Goal: Task Accomplishment & Management: Use online tool/utility

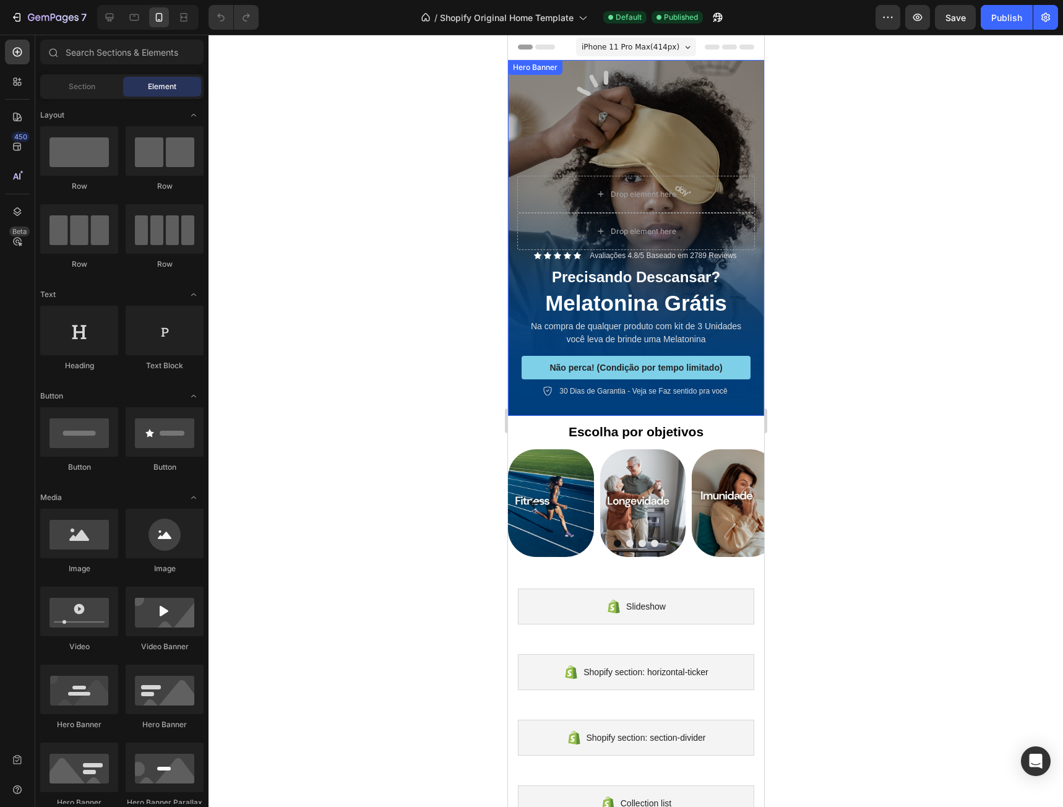
click at [670, 118] on div "Background Image" at bounding box center [635, 238] width 256 height 356
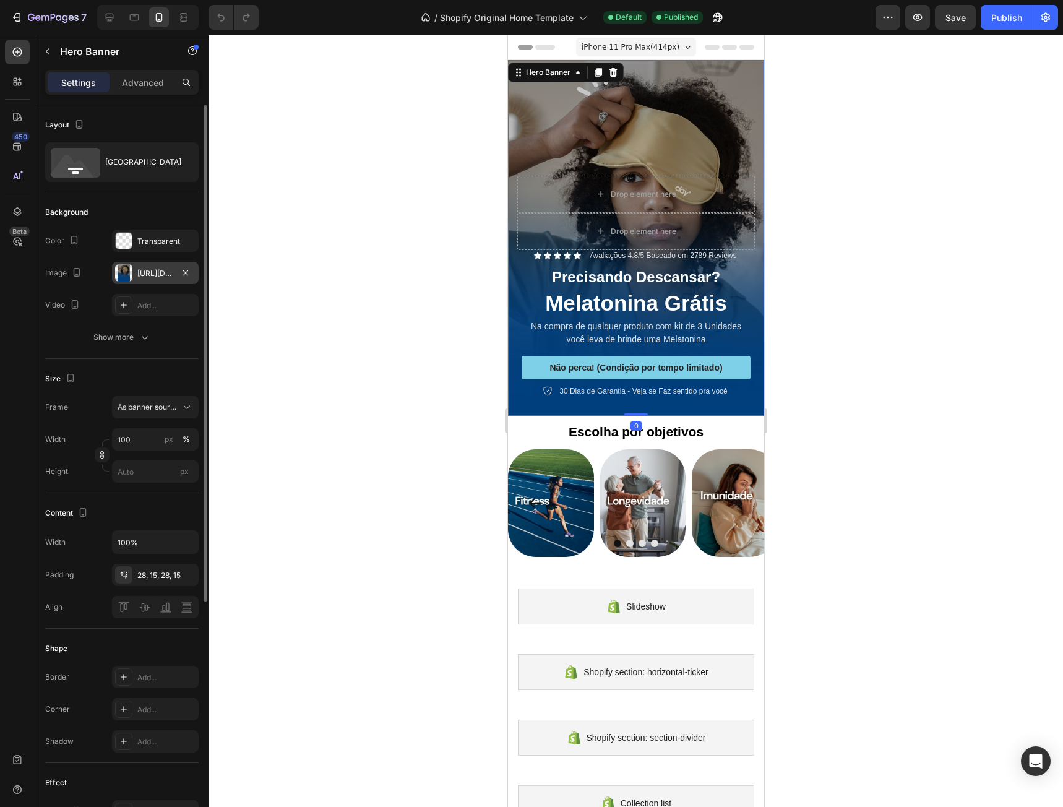
click at [123, 275] on div at bounding box center [123, 272] width 17 height 17
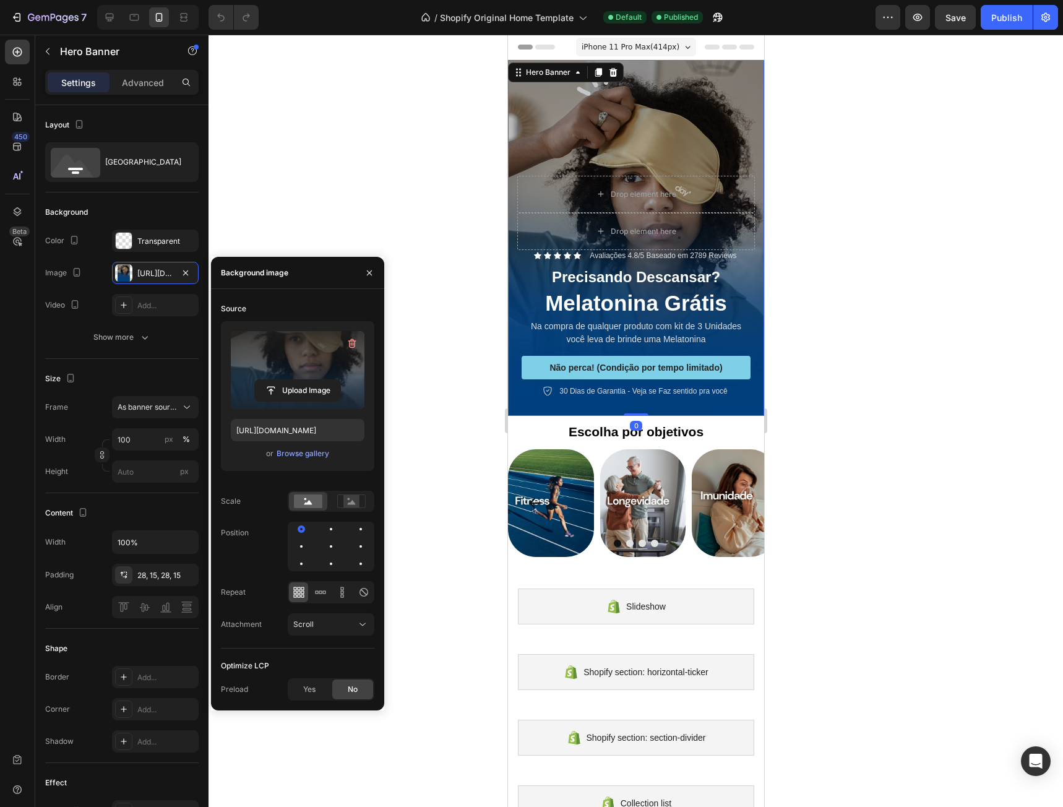
click at [291, 365] on label at bounding box center [298, 370] width 134 height 78
click at [291, 380] on input "file" at bounding box center [297, 390] width 85 height 21
type input "[URL][DOMAIN_NAME]"
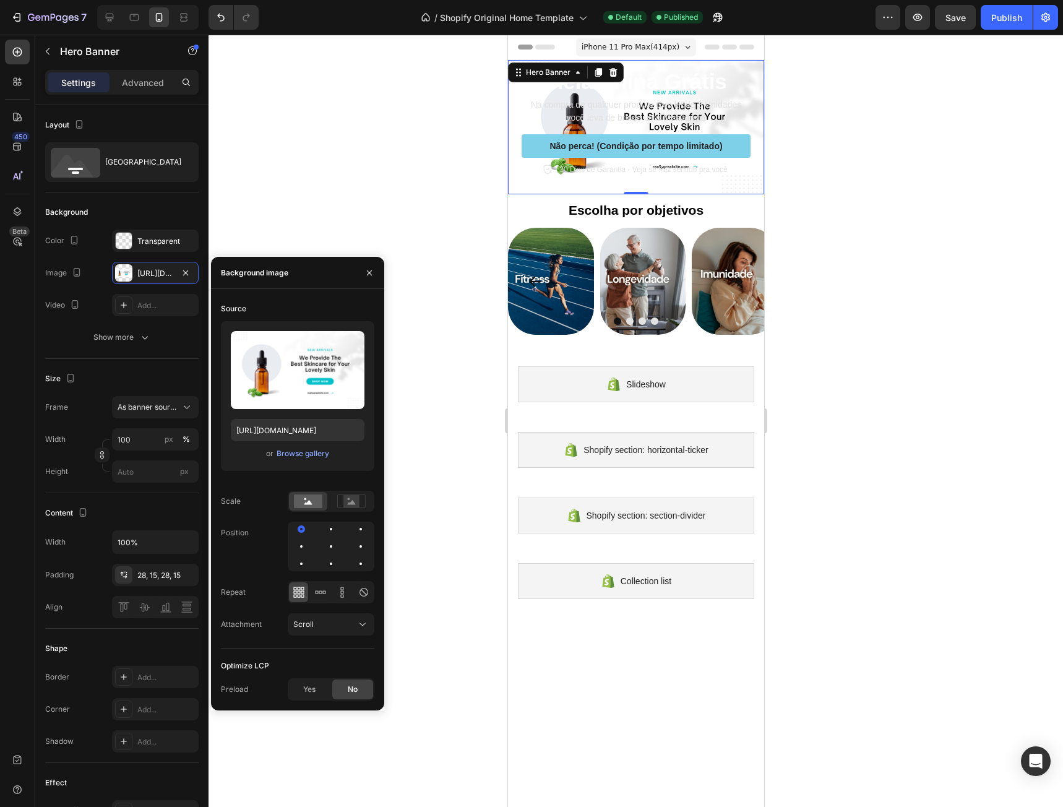
click at [894, 110] on div at bounding box center [635, 421] width 854 height 772
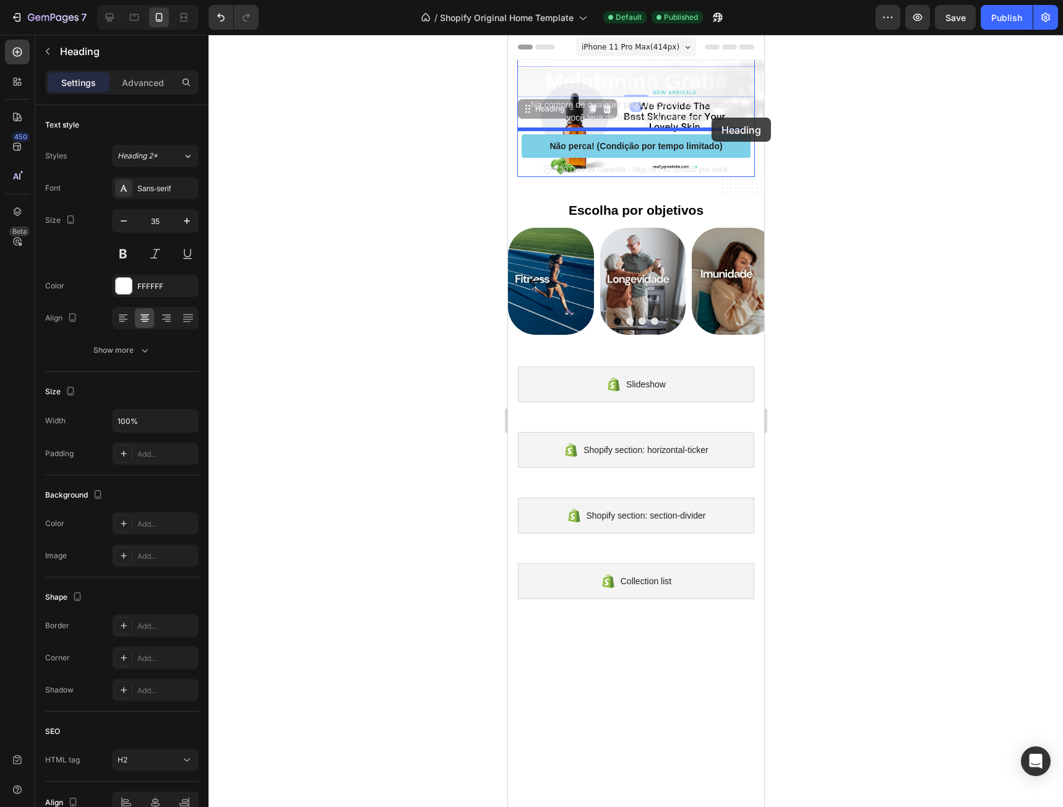
drag, startPoint x: 734, startPoint y: 88, endPoint x: 711, endPoint y: 118, distance: 37.9
click at [705, 91] on h2 "Melatonina Grátis" at bounding box center [636, 81] width 238 height 31
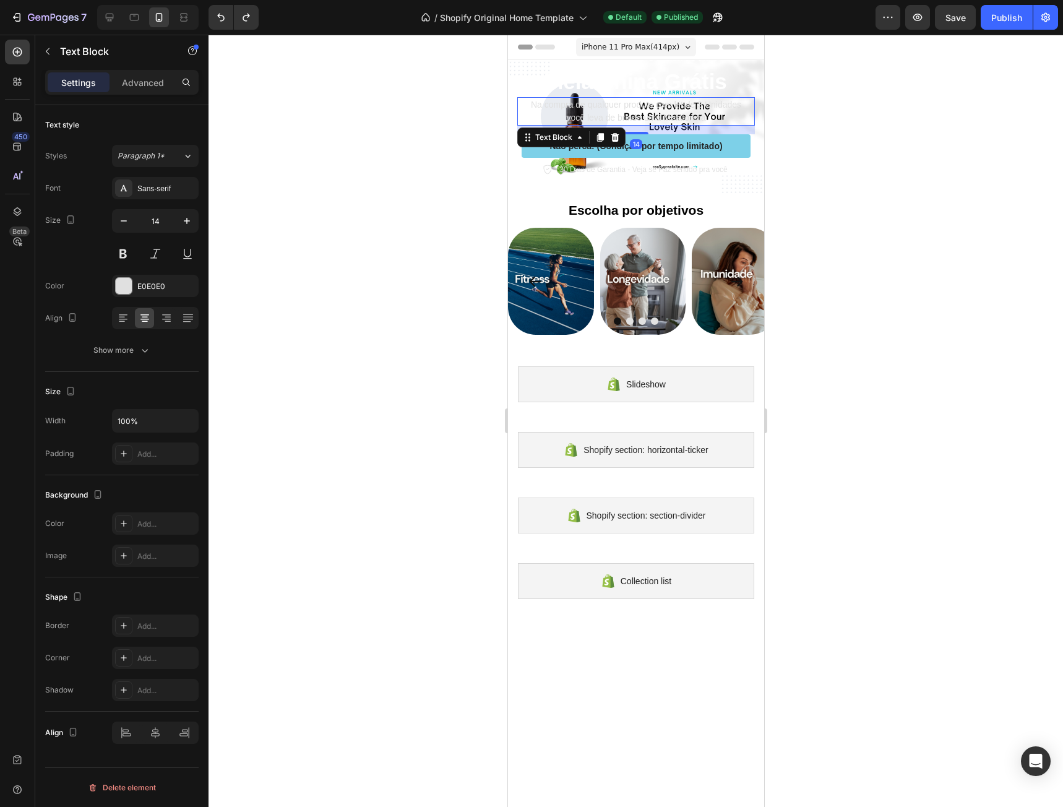
click at [705, 106] on p "Na compra de qualquer produto com kit de 3 Unidades você leva de brinde uma Mel…" at bounding box center [635, 111] width 235 height 26
click at [709, 84] on p "Melatonina Grátis" at bounding box center [635, 81] width 235 height 28
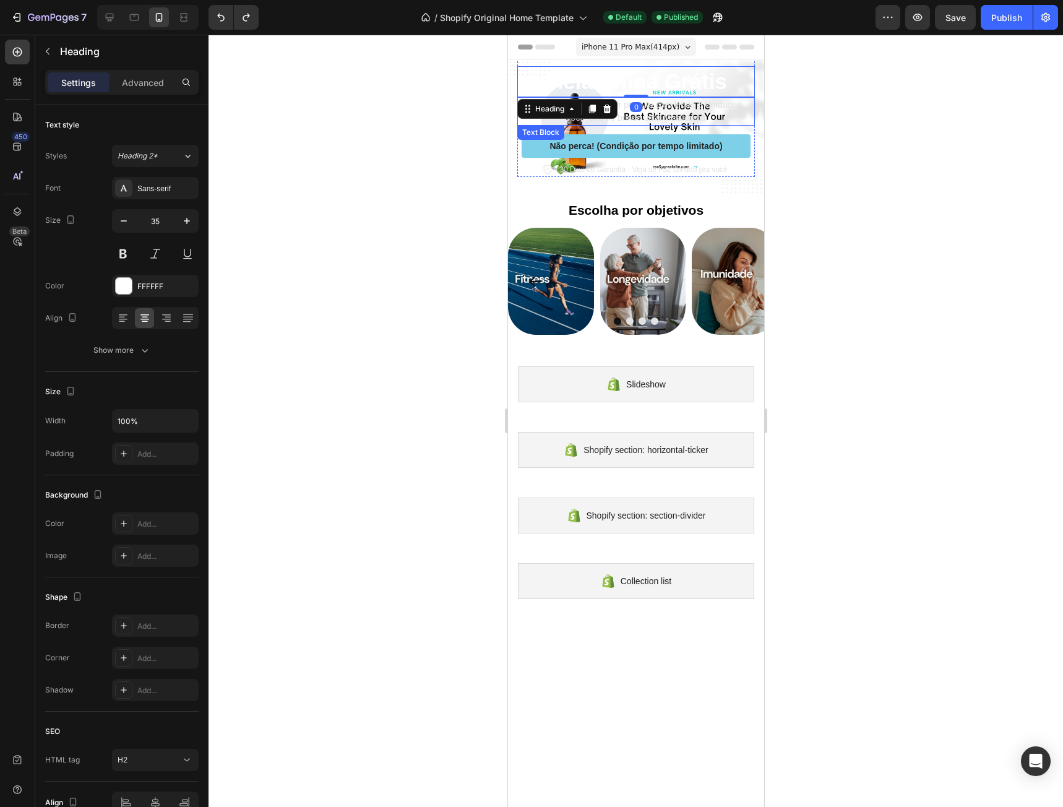
click at [710, 117] on p "Na compra de qualquer produto com kit de 3 Unidades você leva de brinde uma Mel…" at bounding box center [635, 111] width 235 height 26
click at [681, 67] on p "Melatonina Grátis" at bounding box center [635, 81] width 235 height 28
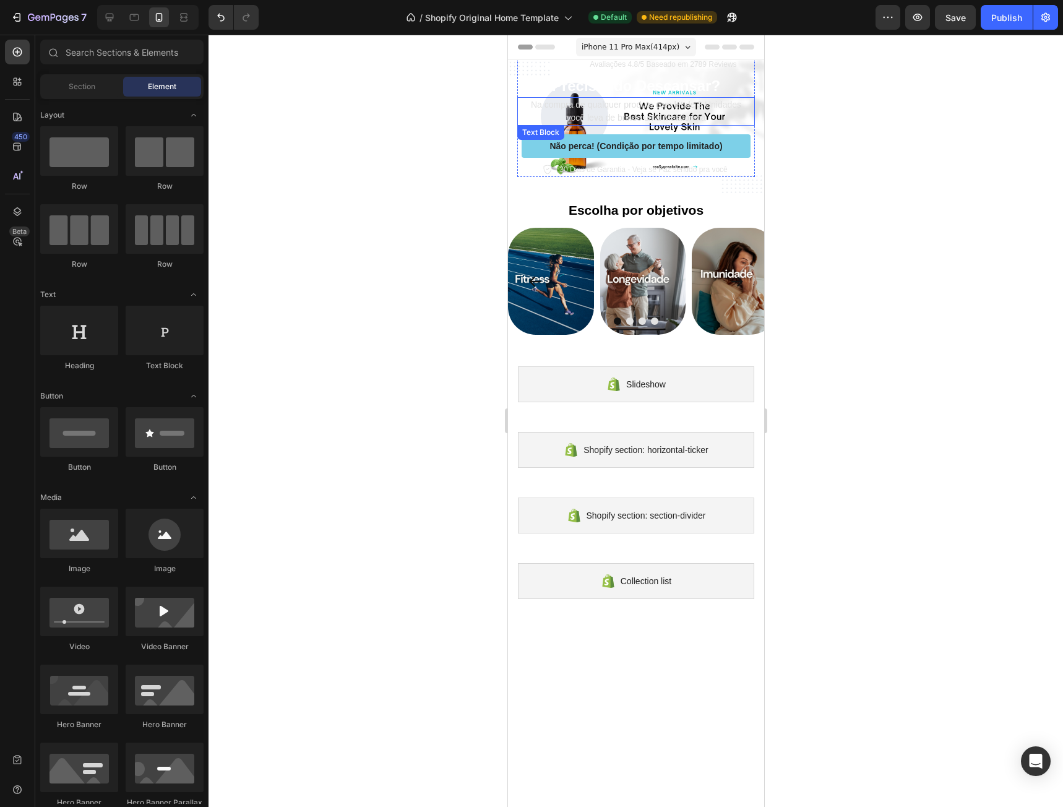
click at [711, 106] on p "Na compra de qualquer produto com kit de 3 Unidades você leva de brinde uma Mel…" at bounding box center [635, 111] width 235 height 26
click at [711, 122] on p "Precisando Descansar?" at bounding box center [635, 122] width 235 height 19
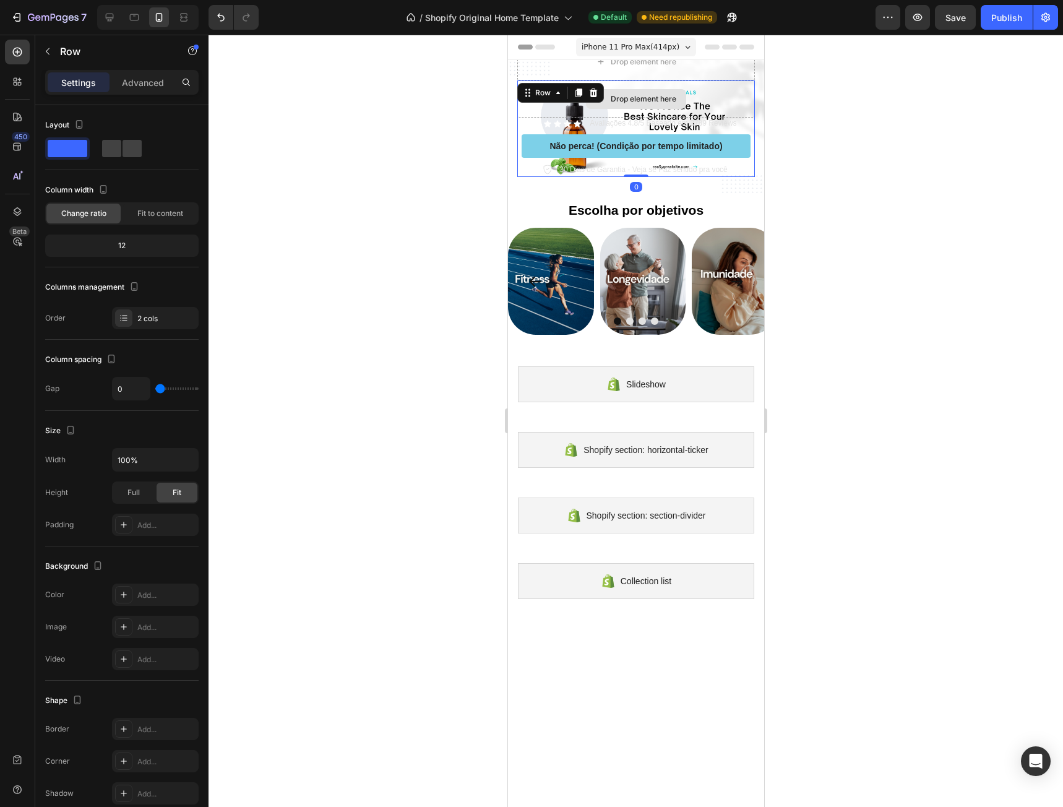
click at [694, 112] on div "Drop element here" at bounding box center [636, 98] width 238 height 37
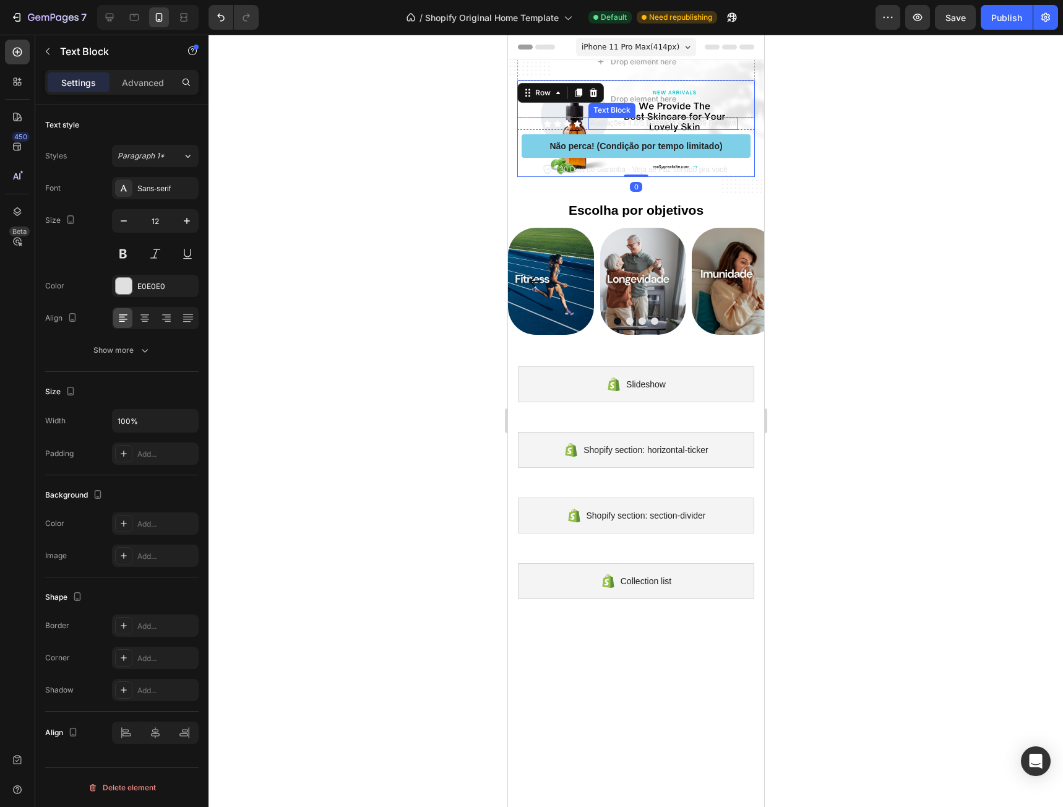
click at [694, 124] on div "Avaliações 4.8/5 Baseado em 2789 Reviews" at bounding box center [662, 124] width 149 height 12
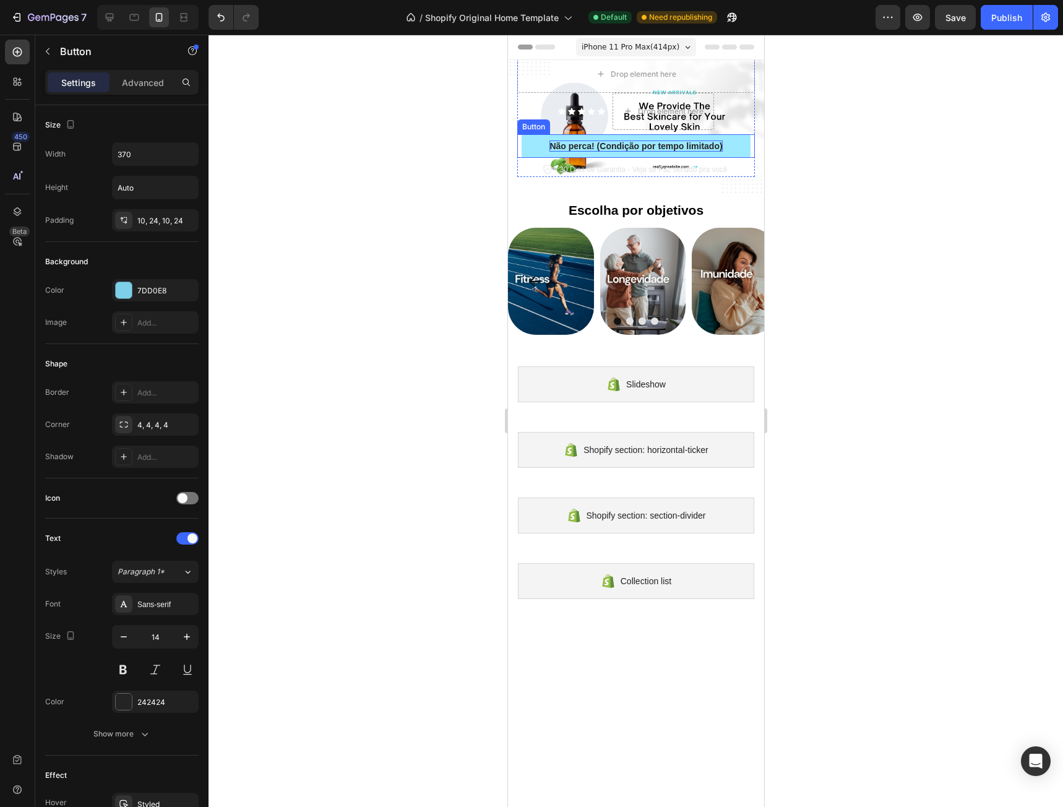
click at [713, 141] on p "Não perca! (Condição por tempo limitado)" at bounding box center [635, 145] width 173 height 11
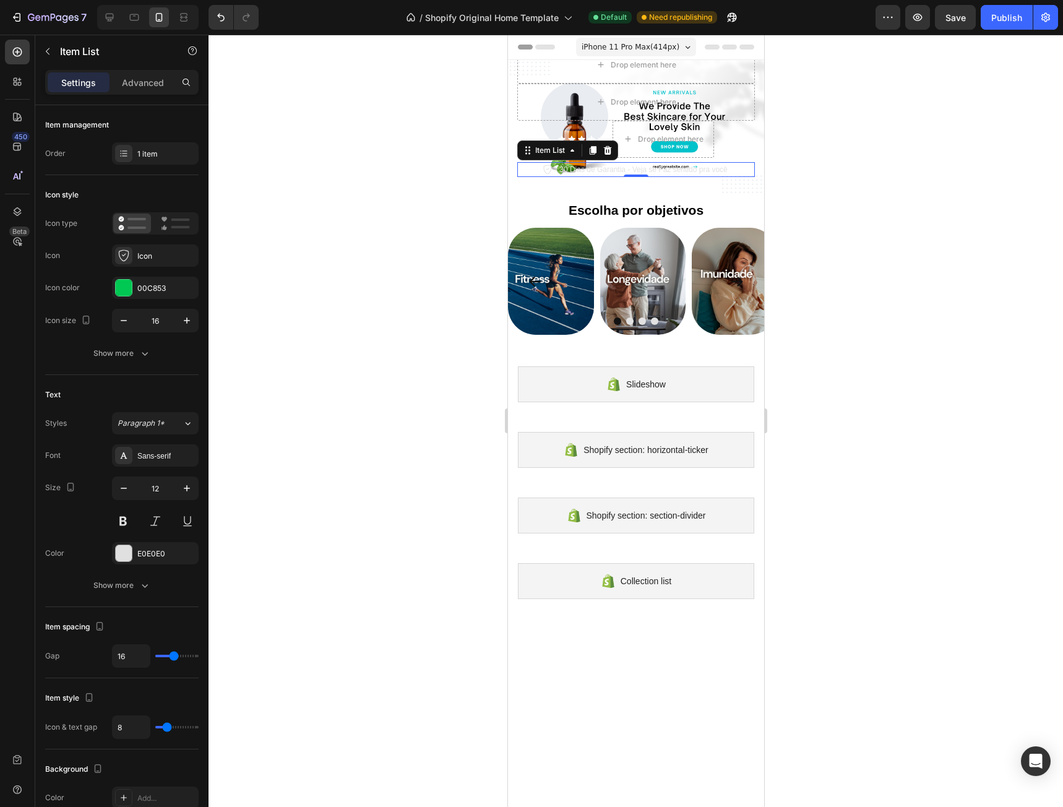
click at [719, 164] on p "30 Dias de Garantia - Veja se Faz sentido pra você" at bounding box center [643, 169] width 168 height 11
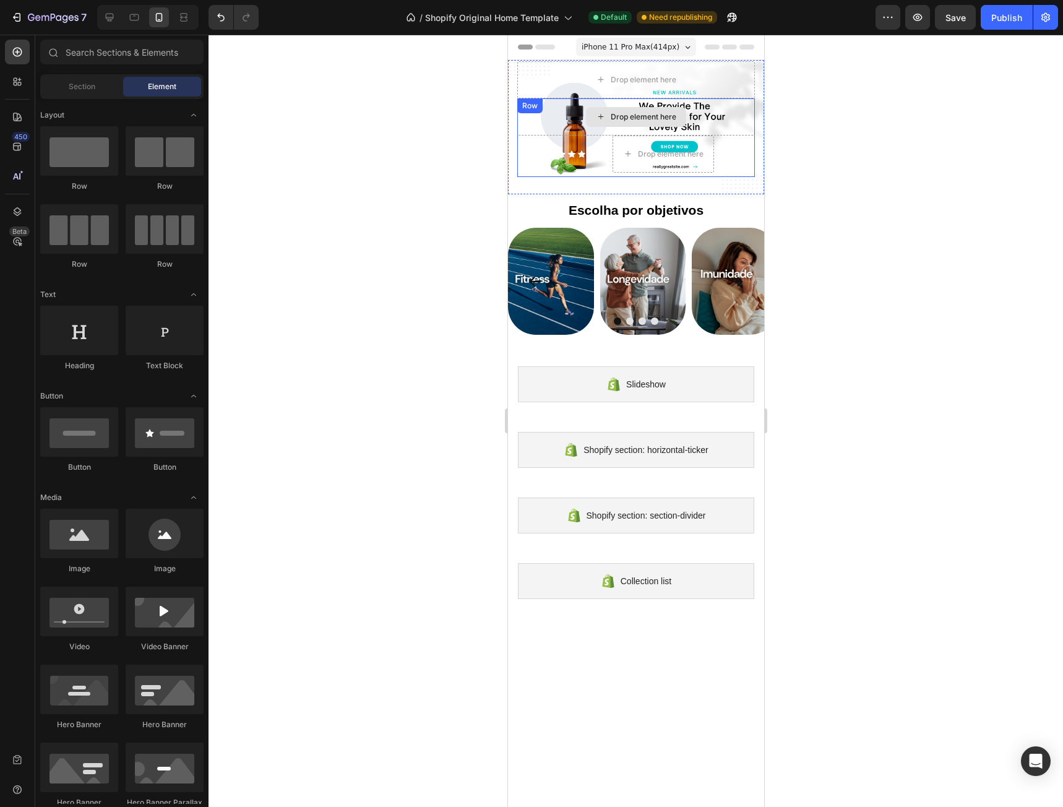
click at [716, 98] on div "Drop element here" at bounding box center [636, 116] width 238 height 37
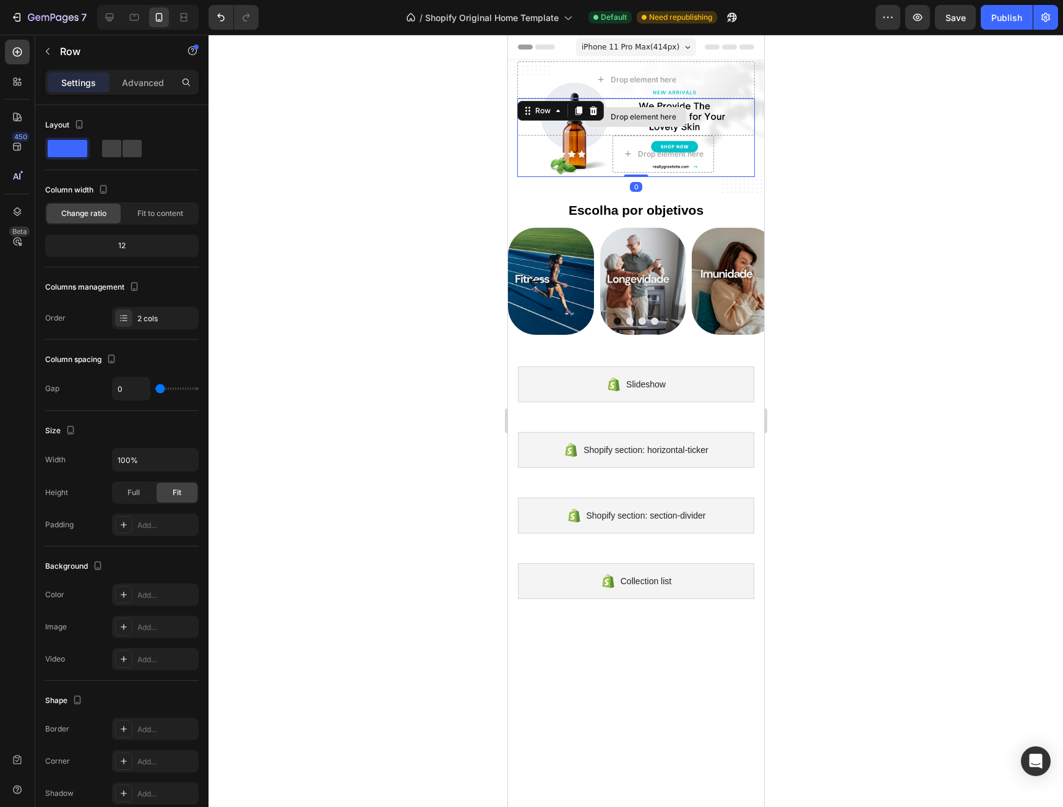
click at [715, 120] on div "Drop element here" at bounding box center [636, 116] width 238 height 37
click at [1004, 24] on div "Publish" at bounding box center [1006, 17] width 31 height 13
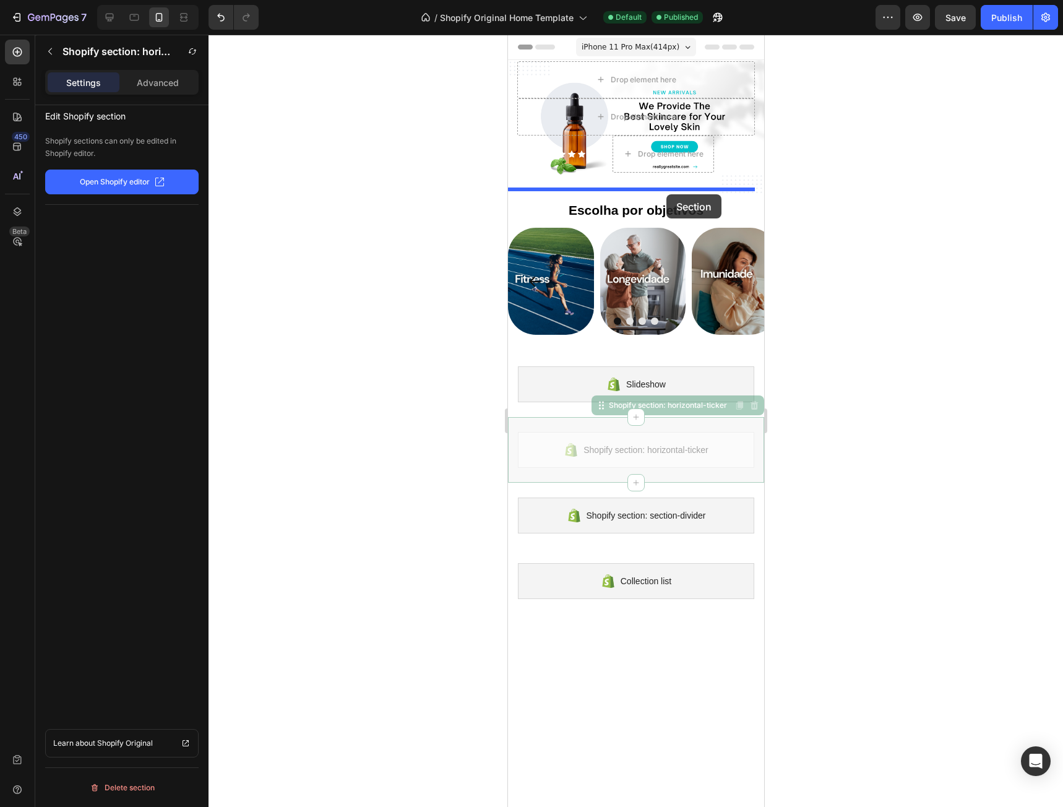
drag, startPoint x: 720, startPoint y: 423, endPoint x: 666, endPoint y: 194, distance: 235.3
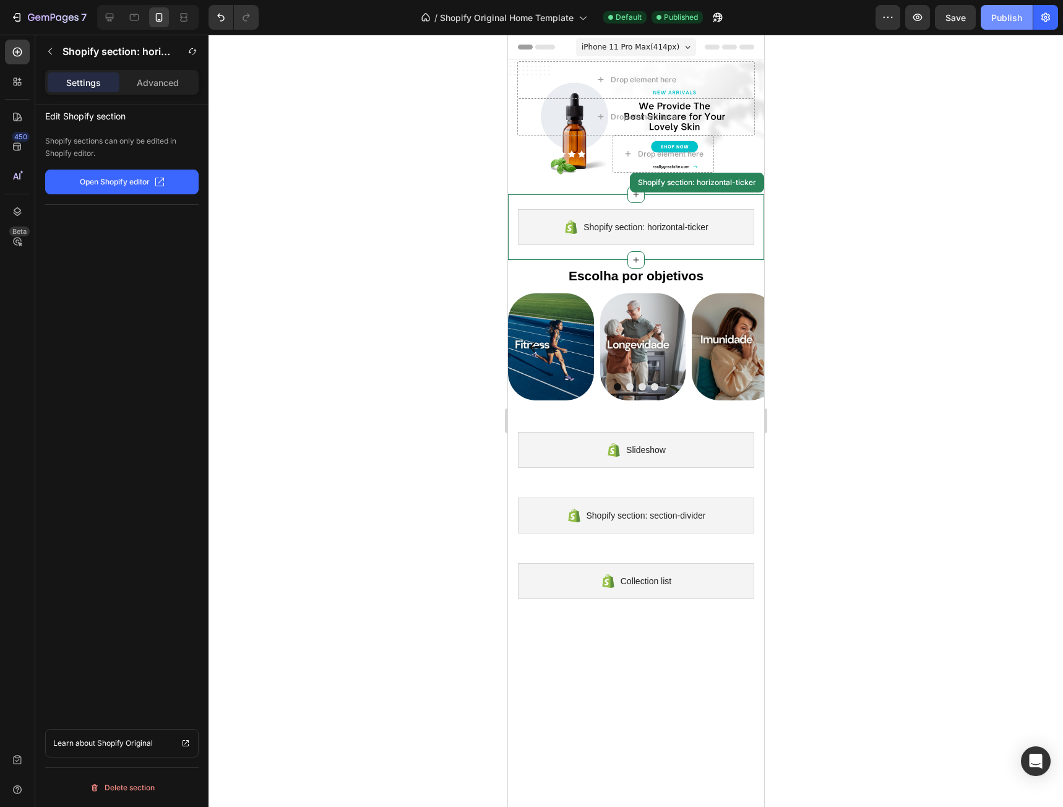
click at [1002, 18] on div "Publish" at bounding box center [1006, 17] width 31 height 13
click at [578, 260] on div "Escolha por objetivos Heading" at bounding box center [635, 272] width 256 height 25
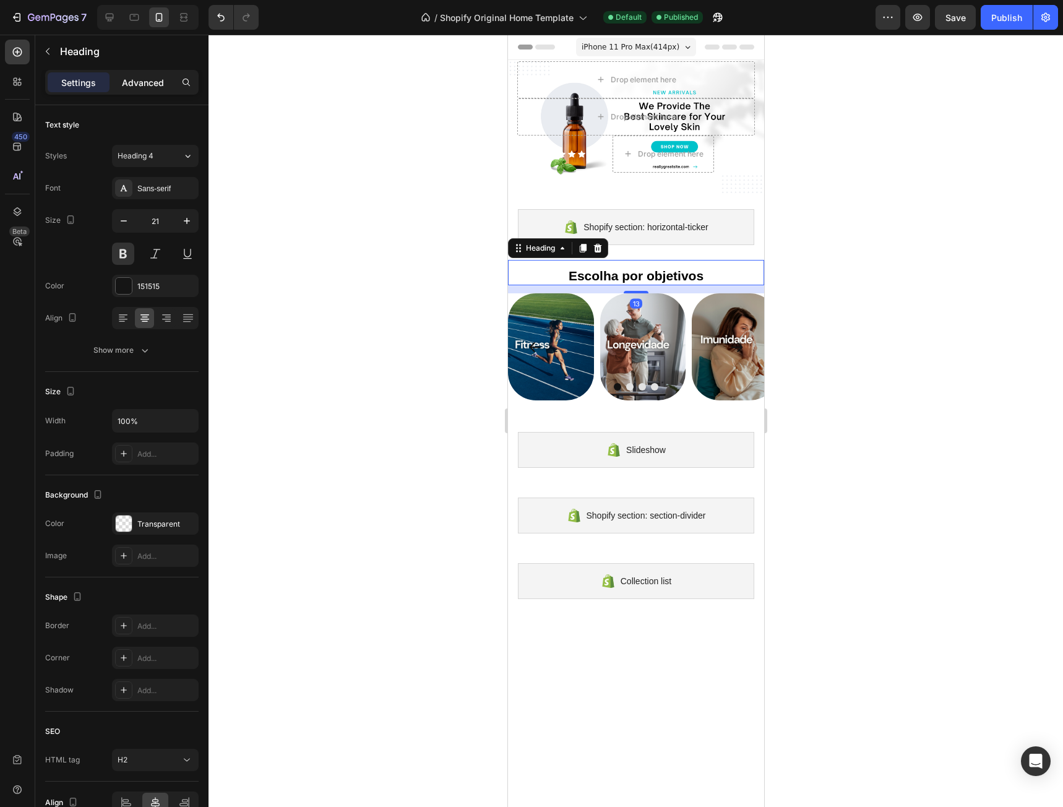
click at [152, 77] on p "Advanced" at bounding box center [143, 82] width 42 height 13
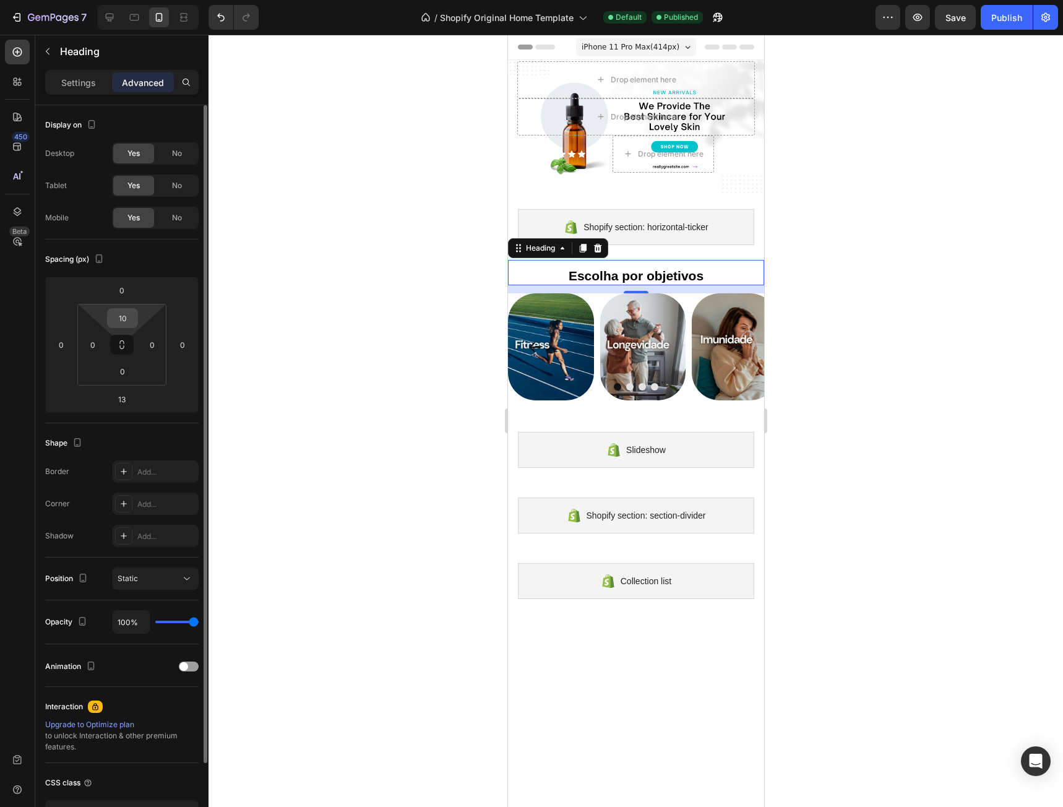
click at [124, 313] on input "10" at bounding box center [122, 318] width 25 height 19
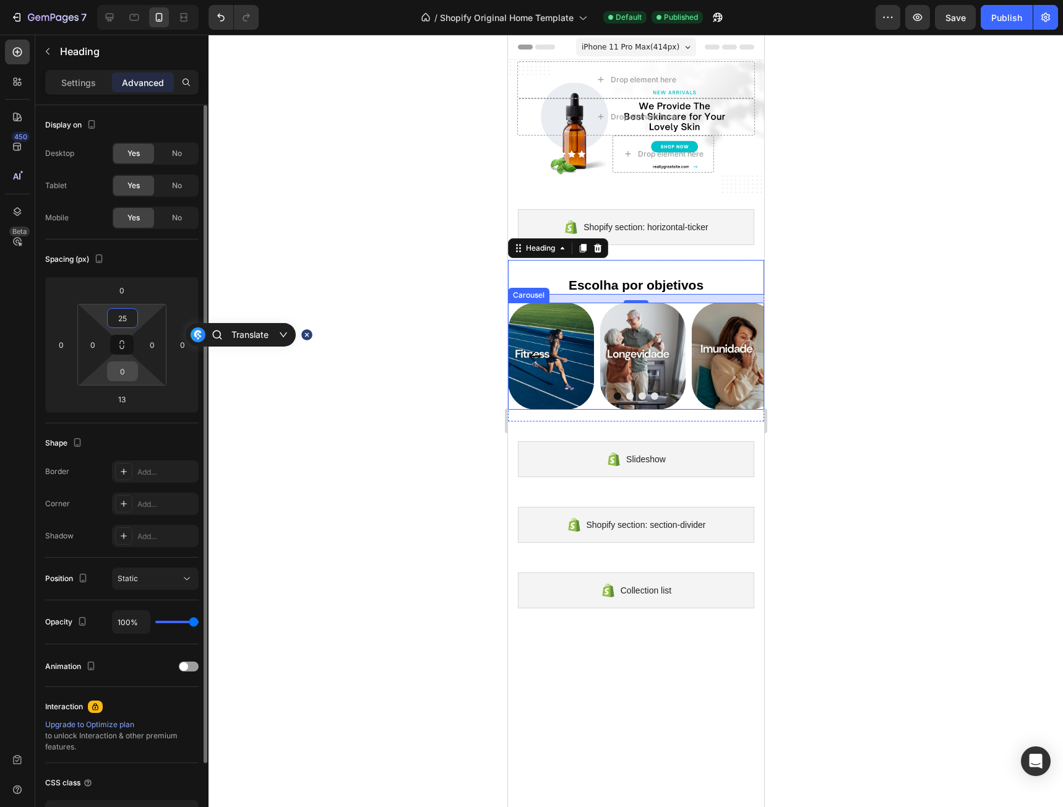
type input "25"
click at [127, 375] on input "0" at bounding box center [122, 371] width 25 height 19
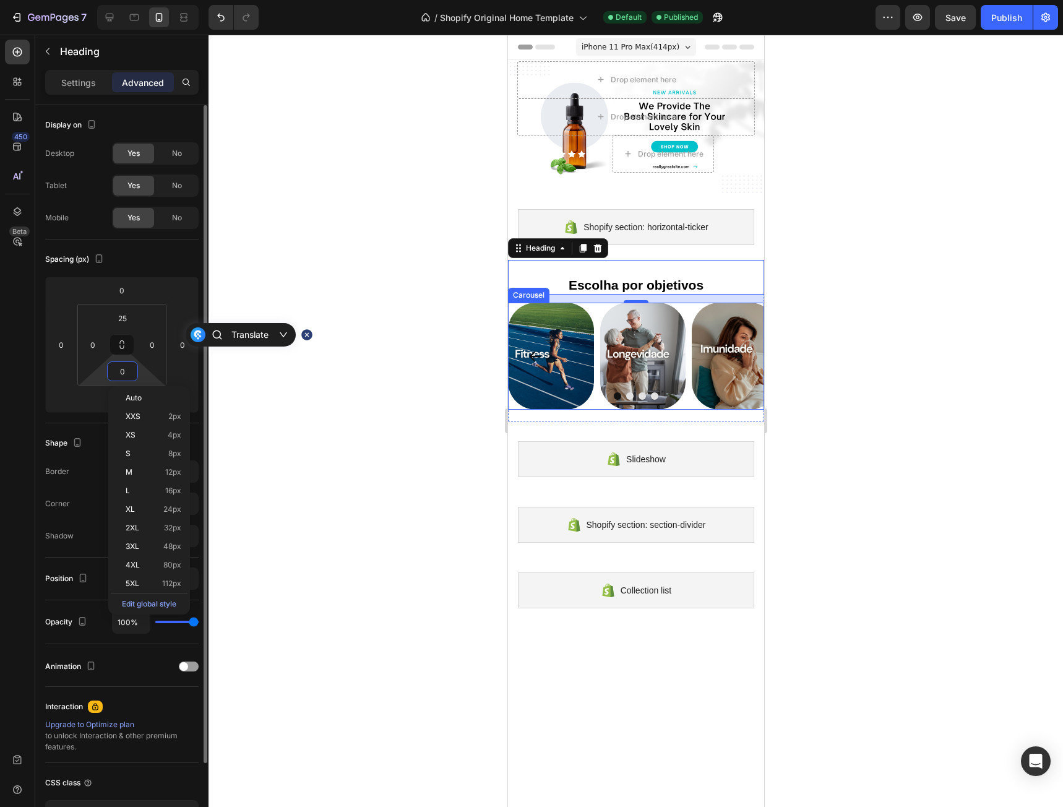
click at [127, 375] on input "0" at bounding box center [122, 371] width 25 height 19
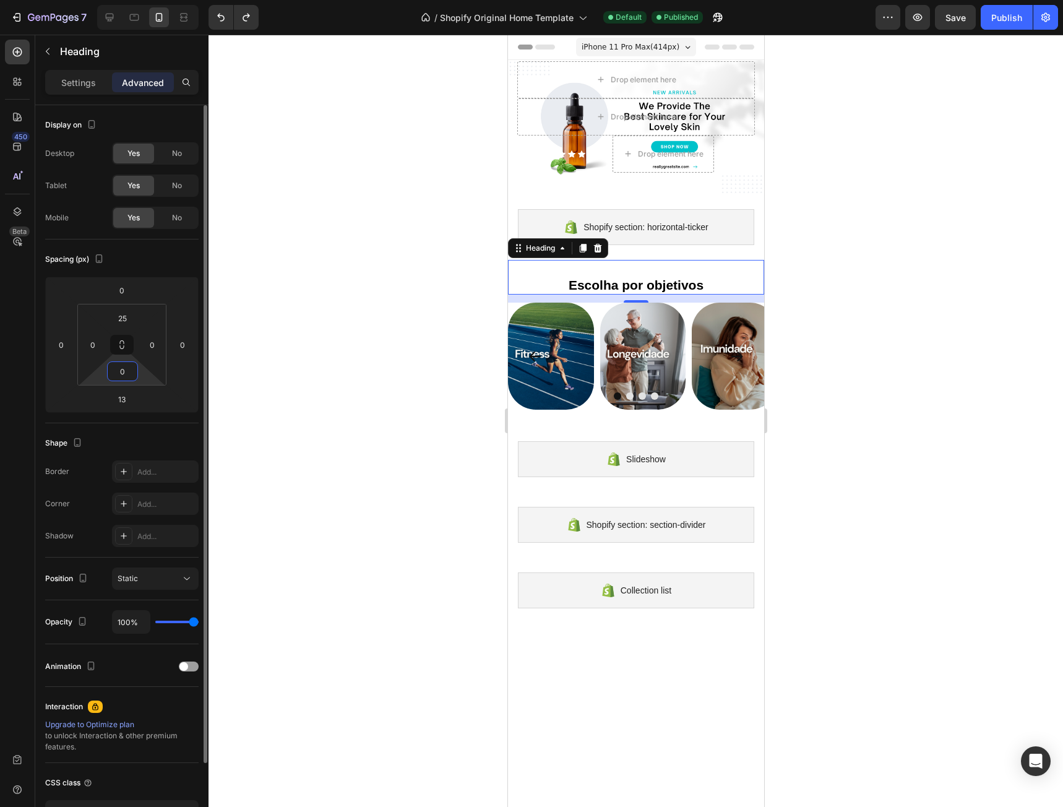
click at [124, 366] on input "0" at bounding box center [122, 371] width 25 height 19
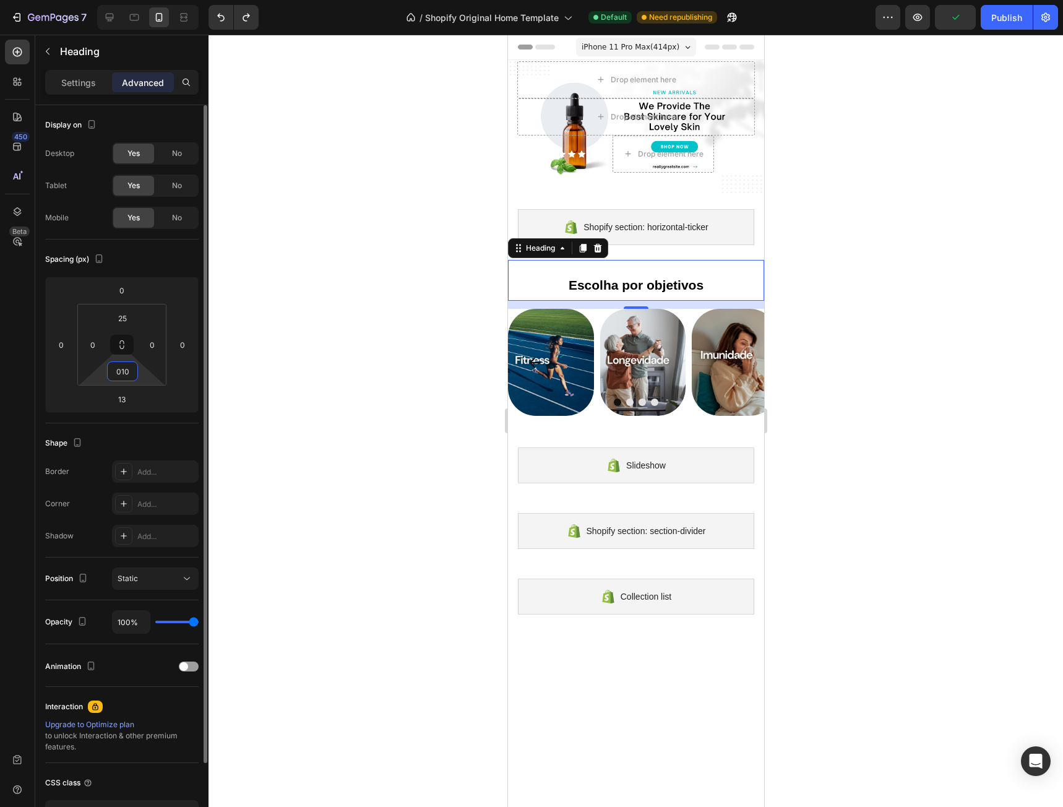
drag, startPoint x: 132, startPoint y: 370, endPoint x: 104, endPoint y: 369, distance: 27.8
click at [104, 369] on div "25 0 010 0" at bounding box center [121, 345] width 89 height 82
type input "10"
click at [128, 317] on input "25" at bounding box center [122, 318] width 25 height 19
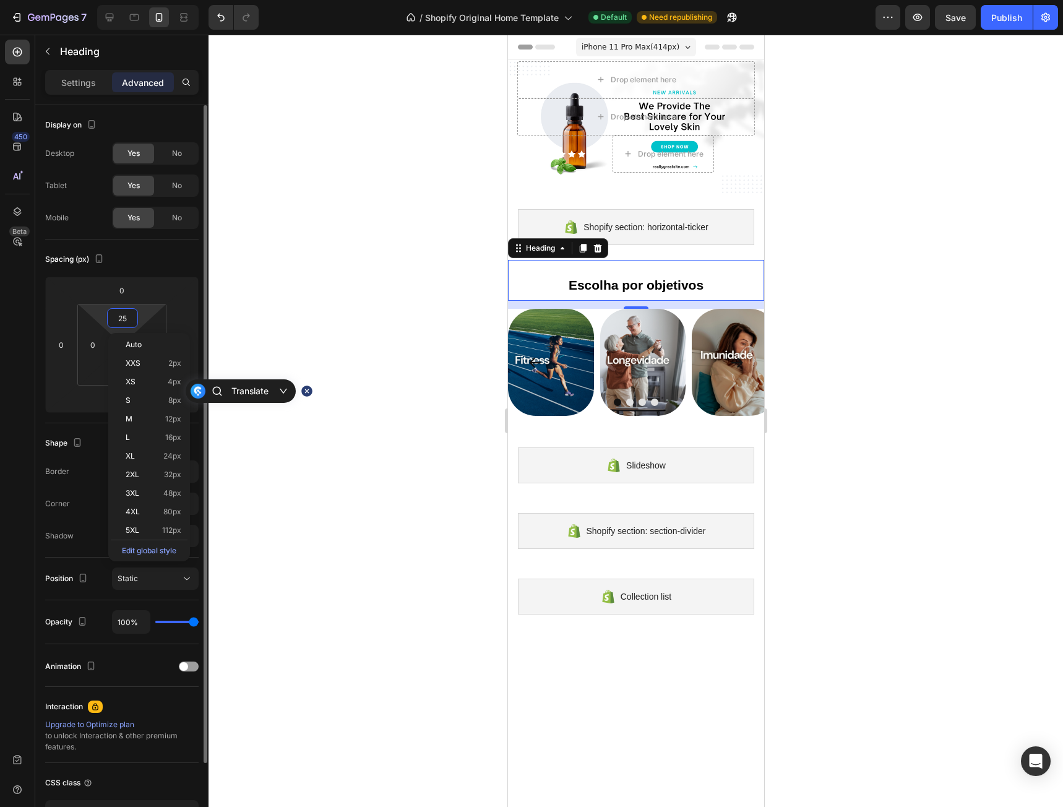
click at [128, 317] on input "25" at bounding box center [122, 318] width 25 height 19
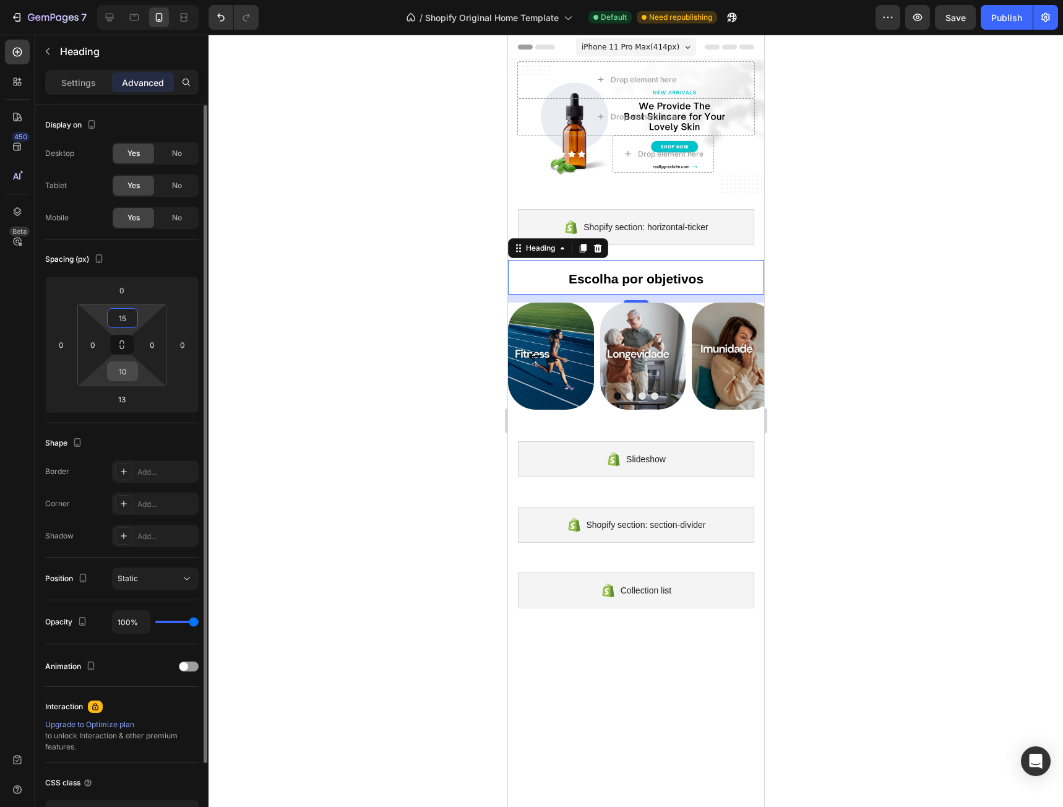
type input "15"
click at [129, 369] on input "10" at bounding box center [122, 371] width 25 height 19
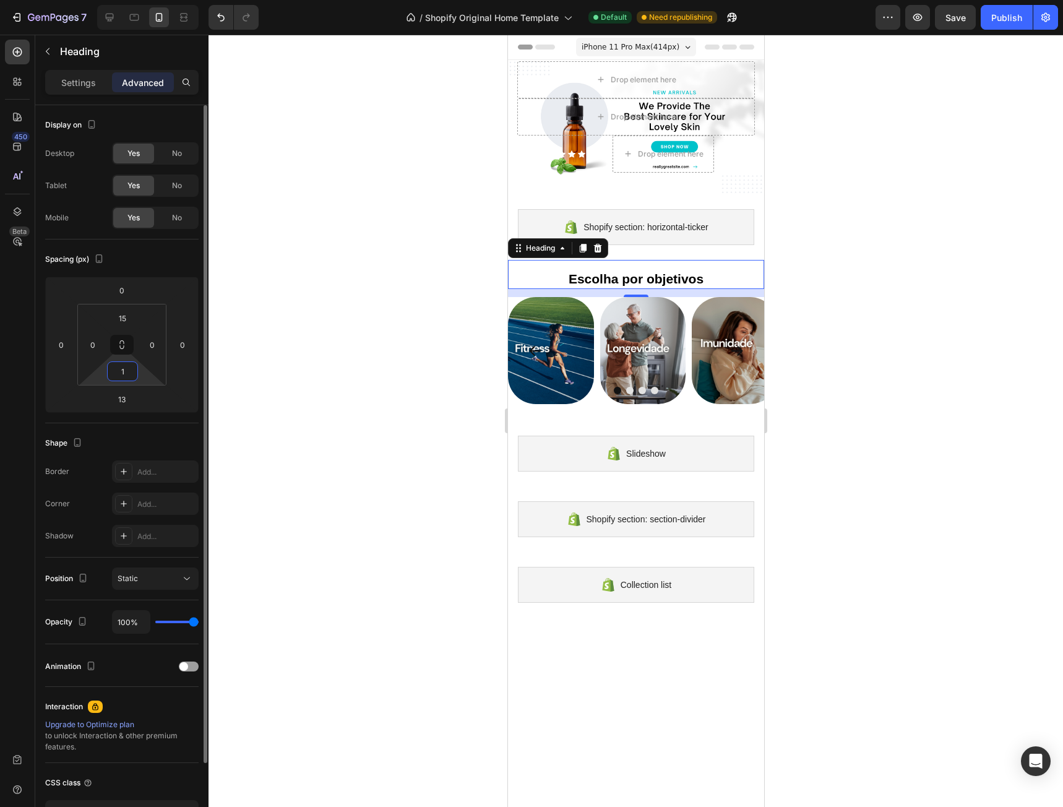
type input "15"
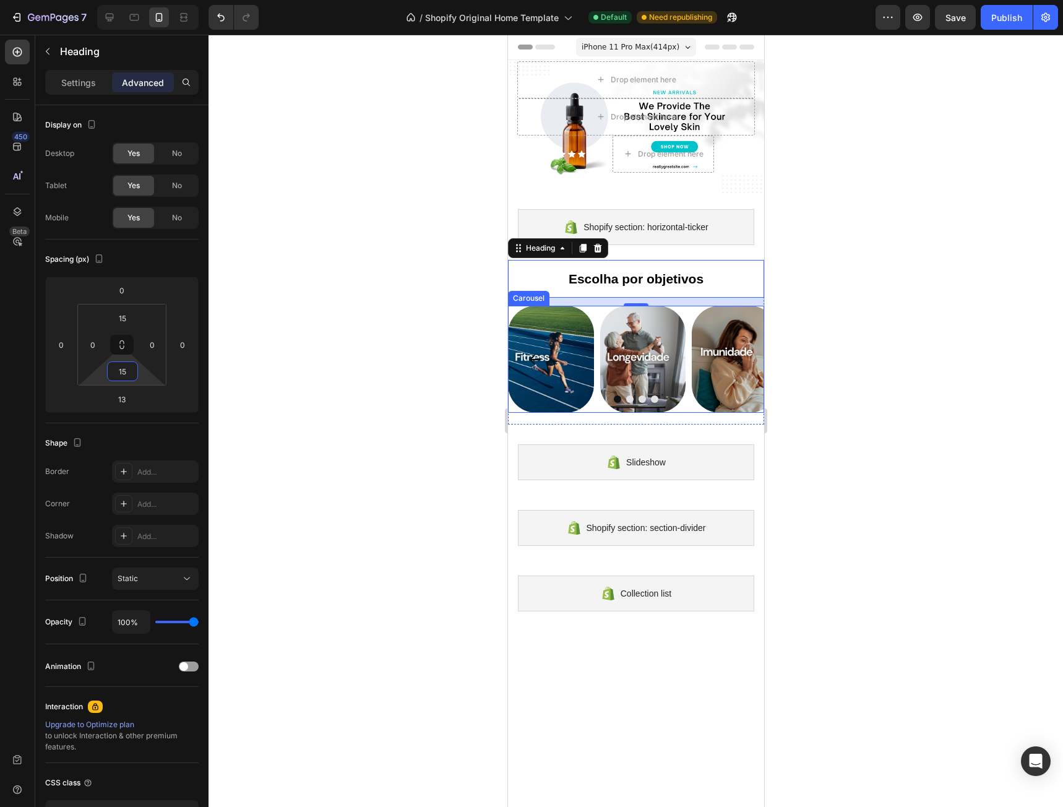
click at [689, 306] on div "Image Image Image Image" at bounding box center [635, 359] width 256 height 107
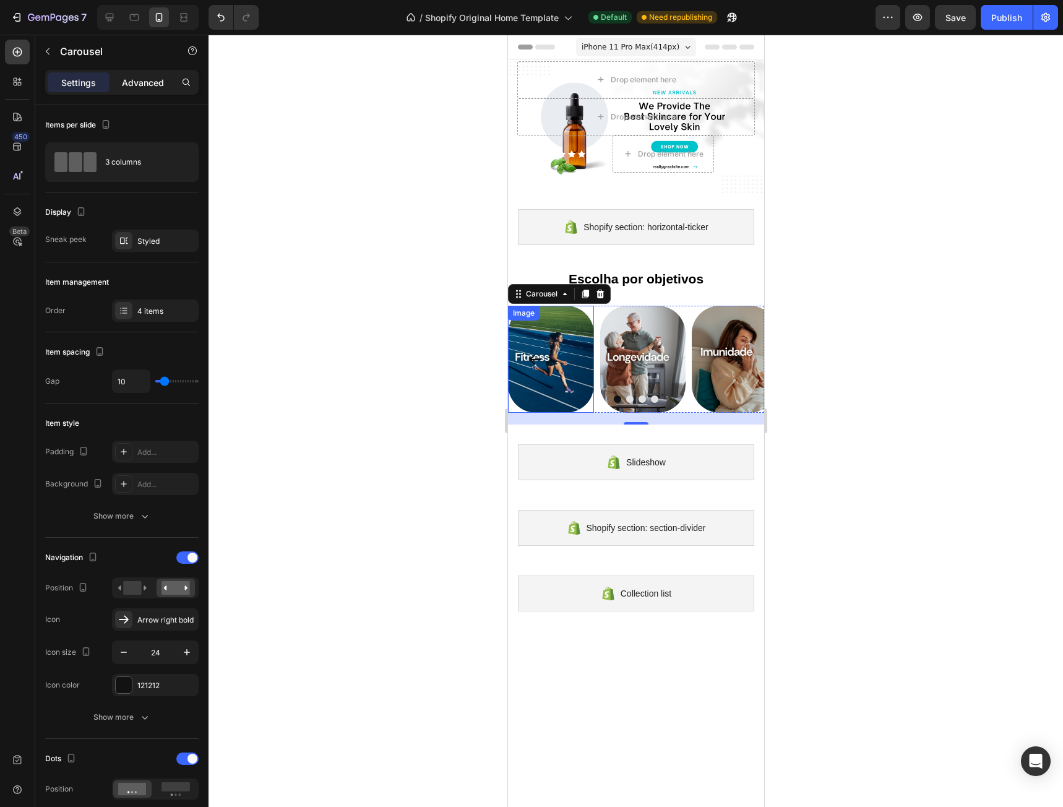
click at [153, 84] on p "Advanced" at bounding box center [143, 82] width 42 height 13
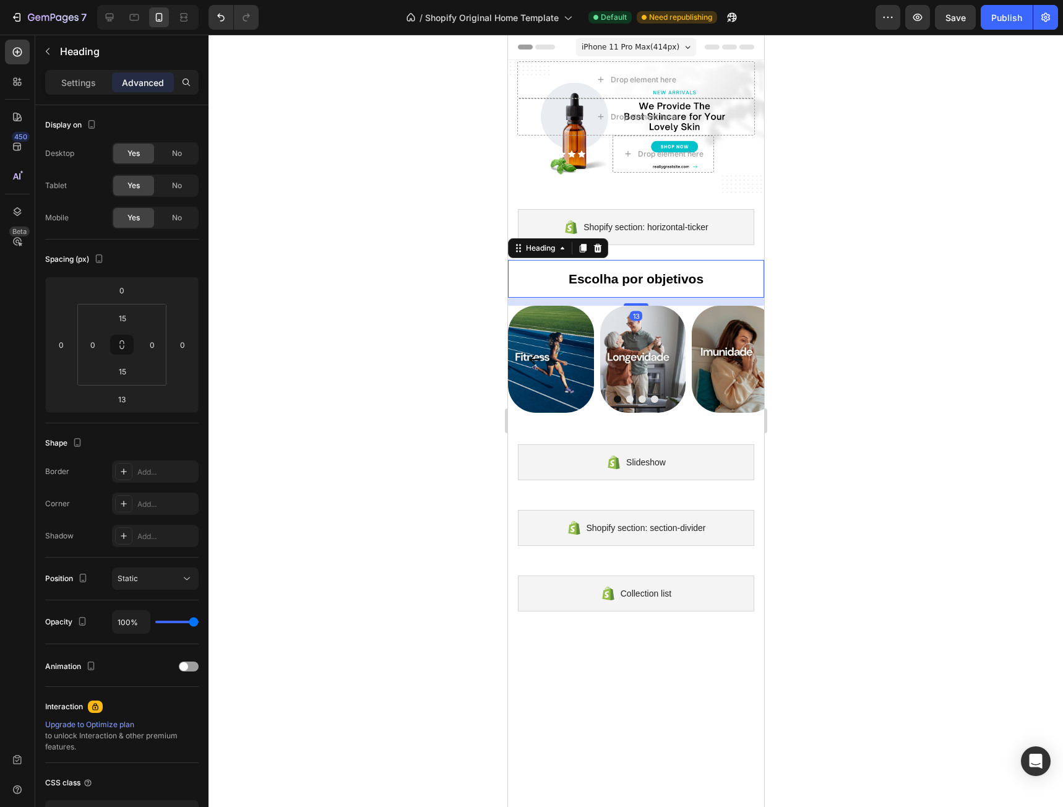
click at [647, 282] on h2 "Escolha por objetivos" at bounding box center [635, 278] width 256 height 19
click at [81, 84] on p "Settings" at bounding box center [78, 82] width 35 height 13
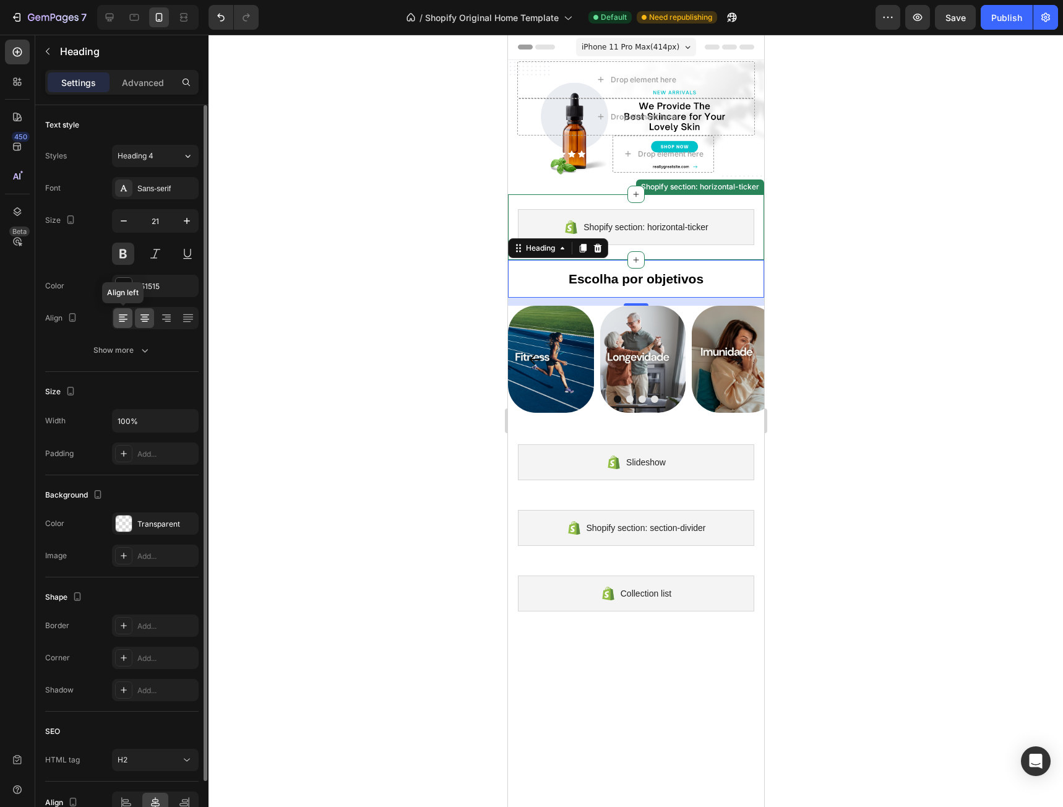
click at [127, 318] on icon at bounding box center [123, 318] width 12 height 12
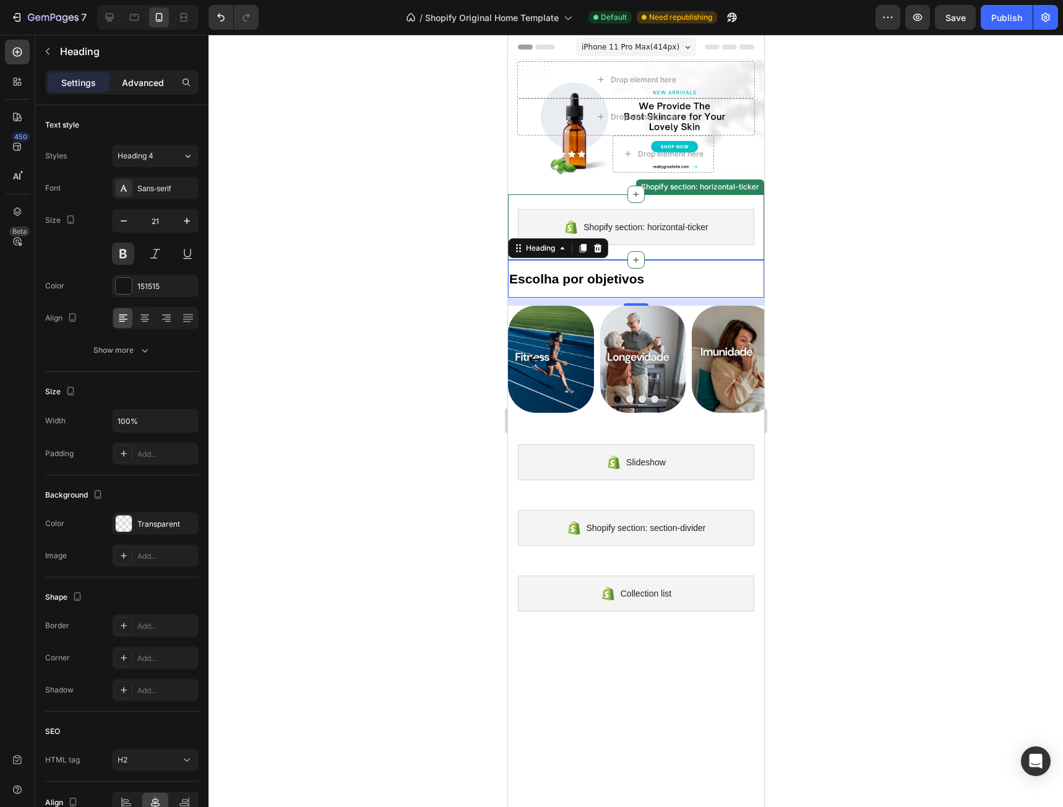
click at [131, 76] on p "Advanced" at bounding box center [143, 82] width 42 height 13
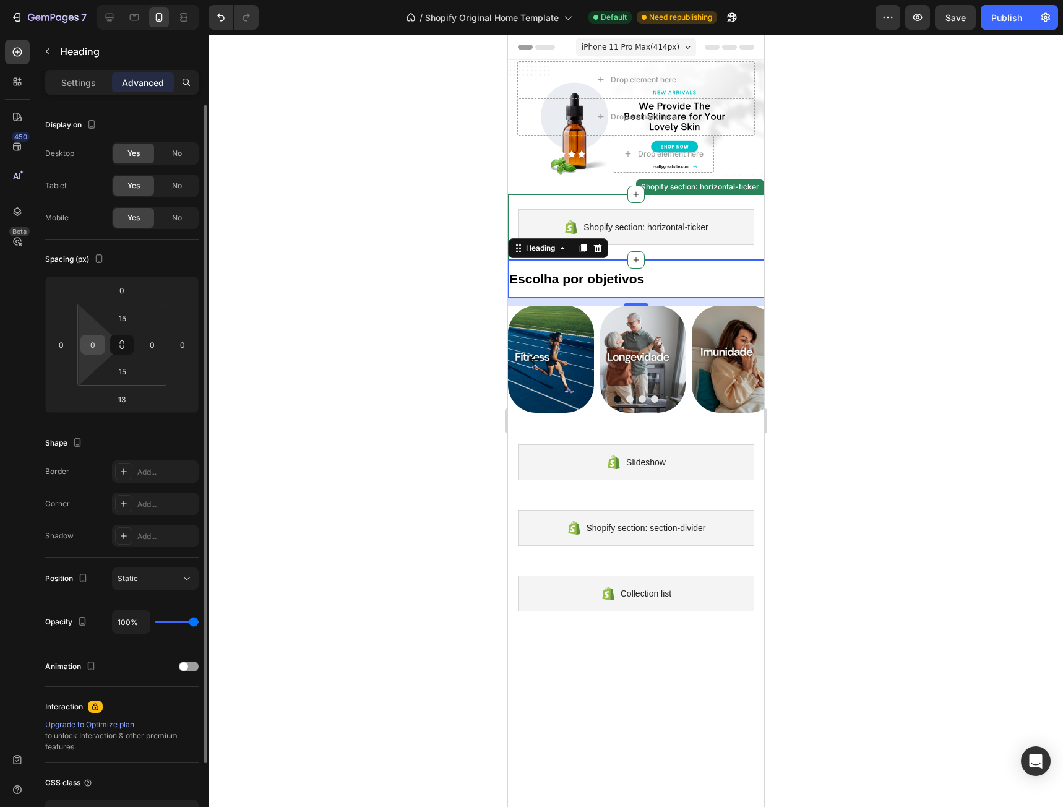
click at [103, 340] on div "0" at bounding box center [92, 345] width 25 height 20
click at [98, 339] on input "0" at bounding box center [93, 344] width 19 height 19
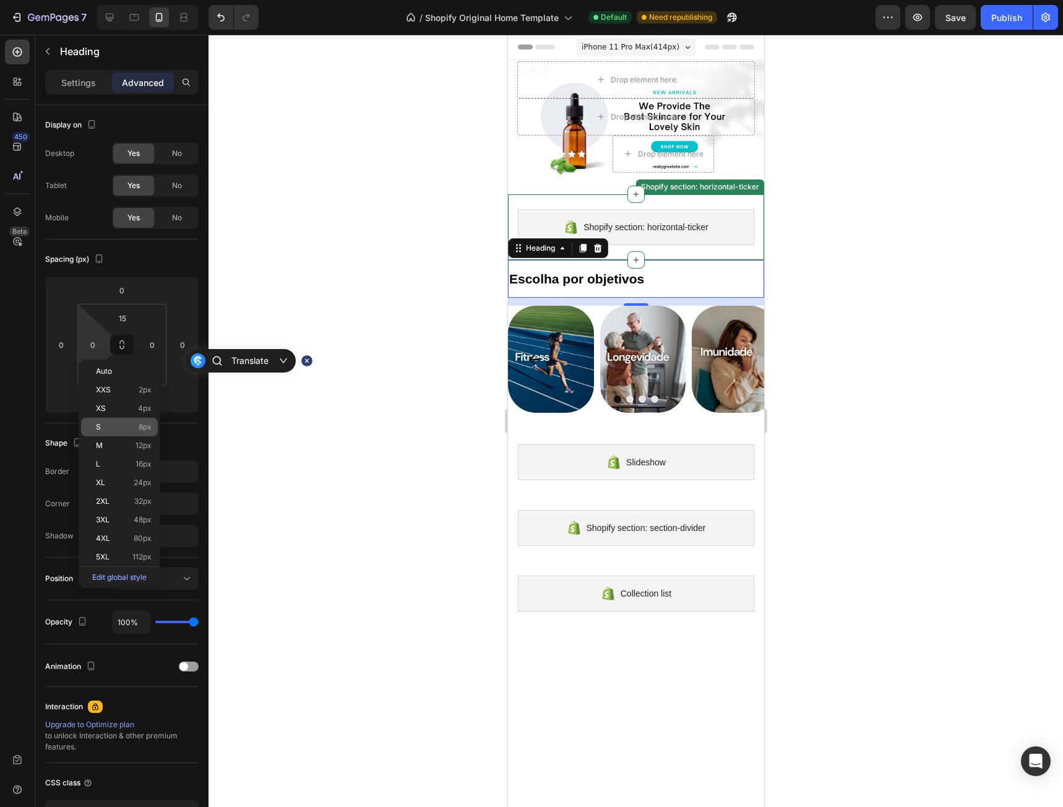
click at [142, 427] on span "8px" at bounding box center [145, 427] width 13 height 9
type input "8"
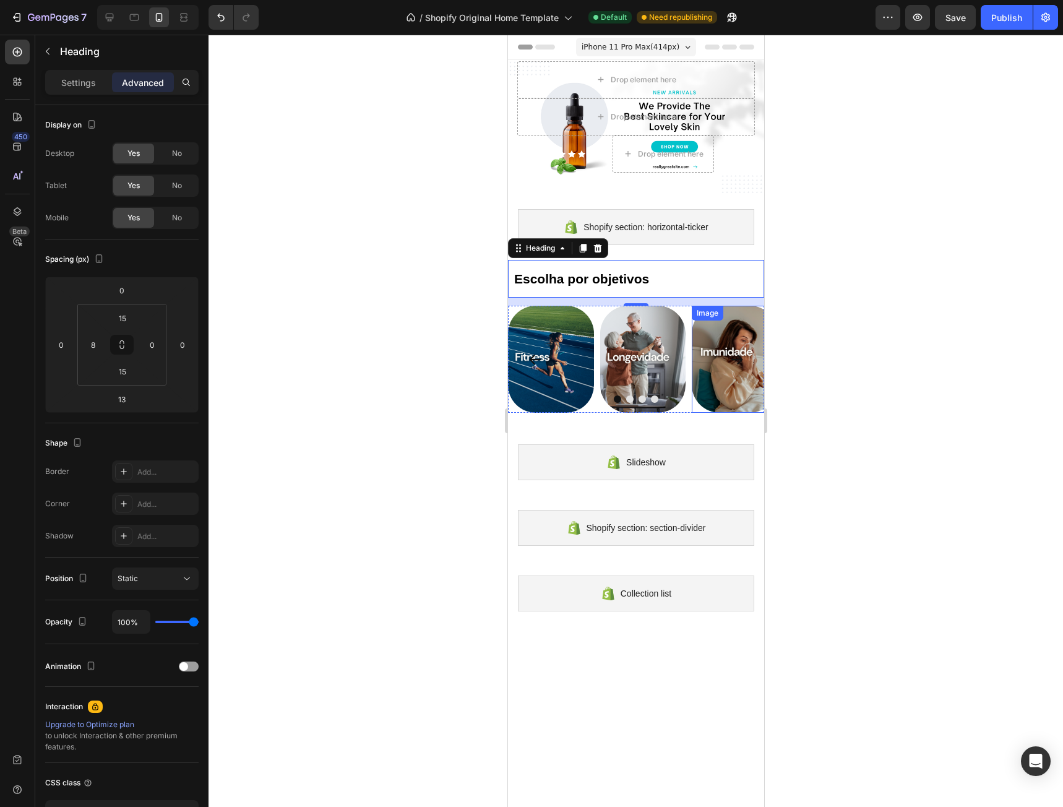
click at [691, 306] on div "Image" at bounding box center [734, 359] width 86 height 107
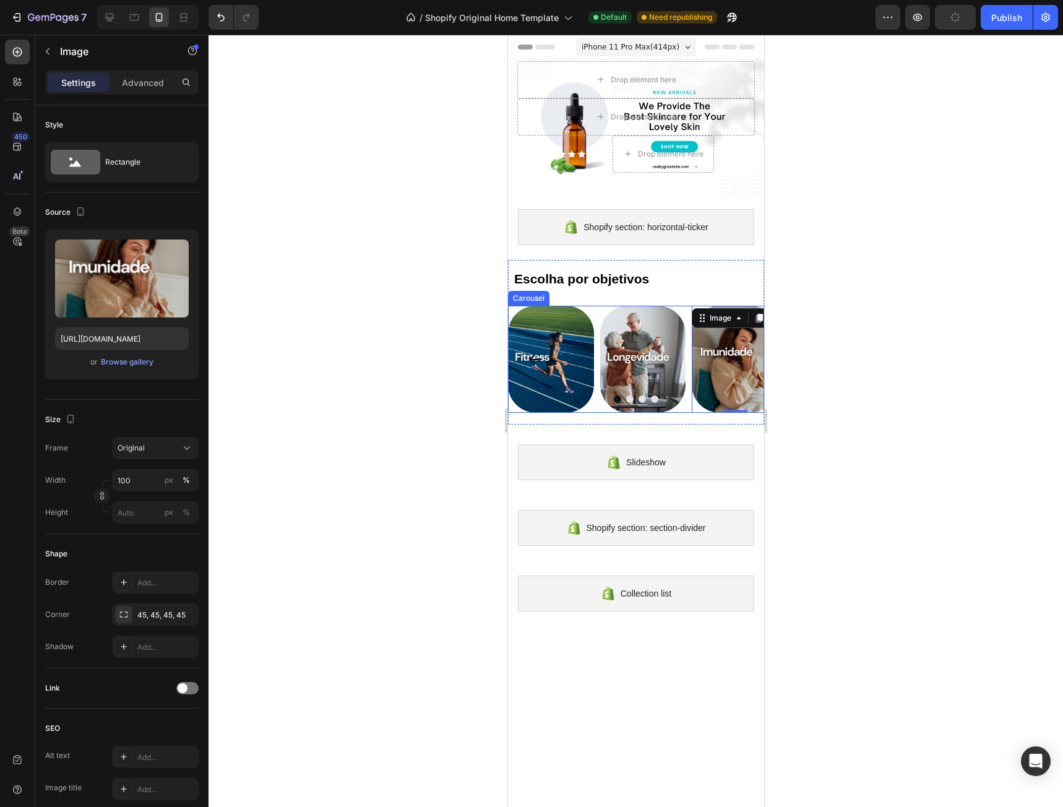
click at [687, 405] on div "Image Image Image 0 Image" at bounding box center [635, 359] width 256 height 107
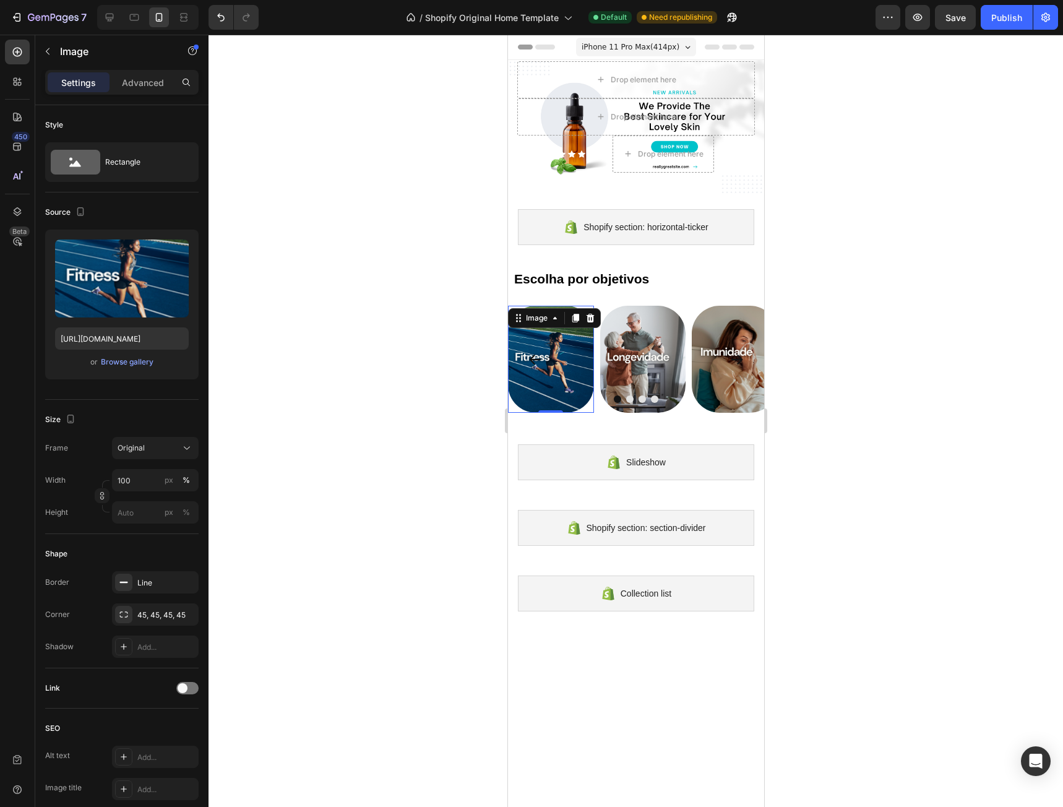
click at [568, 325] on img at bounding box center [550, 359] width 86 height 107
click at [134, 611] on div "45, 45, 45, 45" at bounding box center [155, 614] width 87 height 22
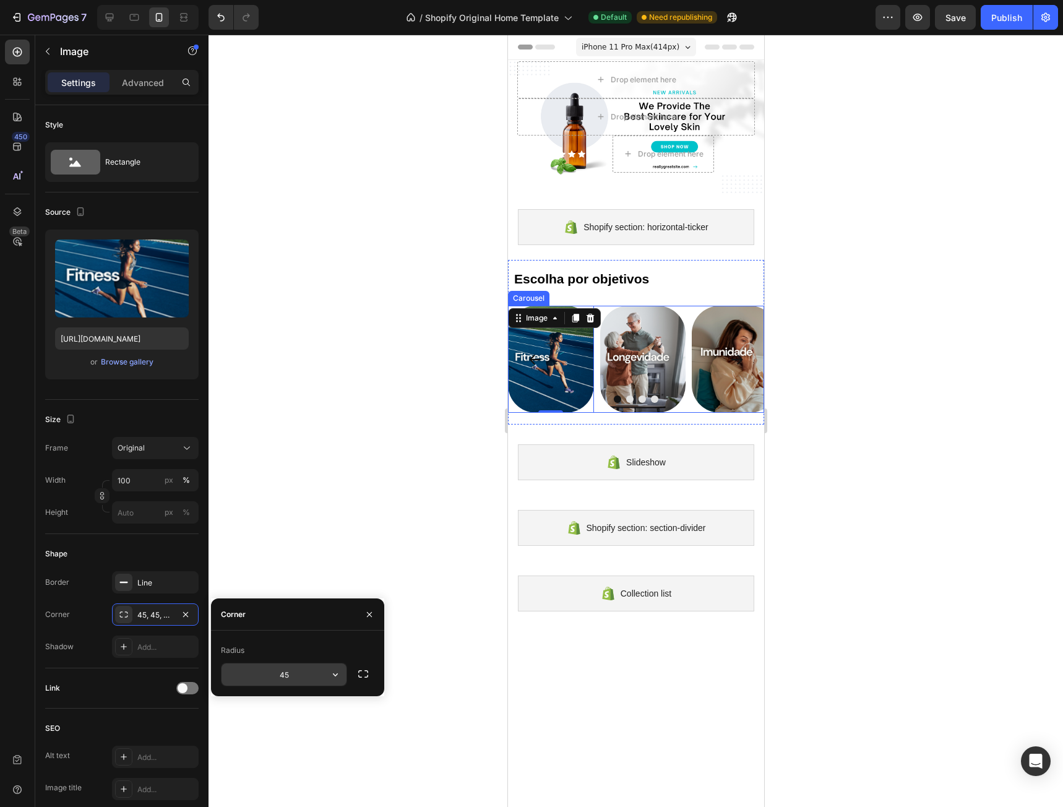
click at [298, 669] on input "45" at bounding box center [283, 674] width 125 height 22
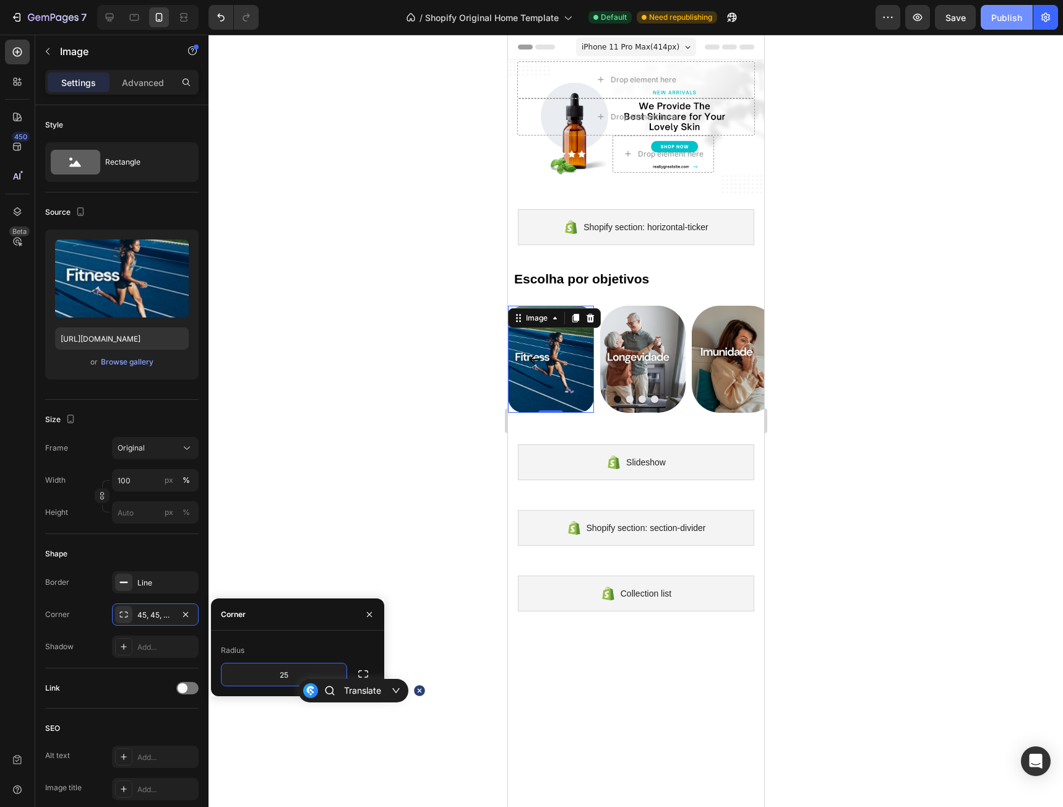
click at [1008, 28] on button "Publish" at bounding box center [1007, 17] width 52 height 25
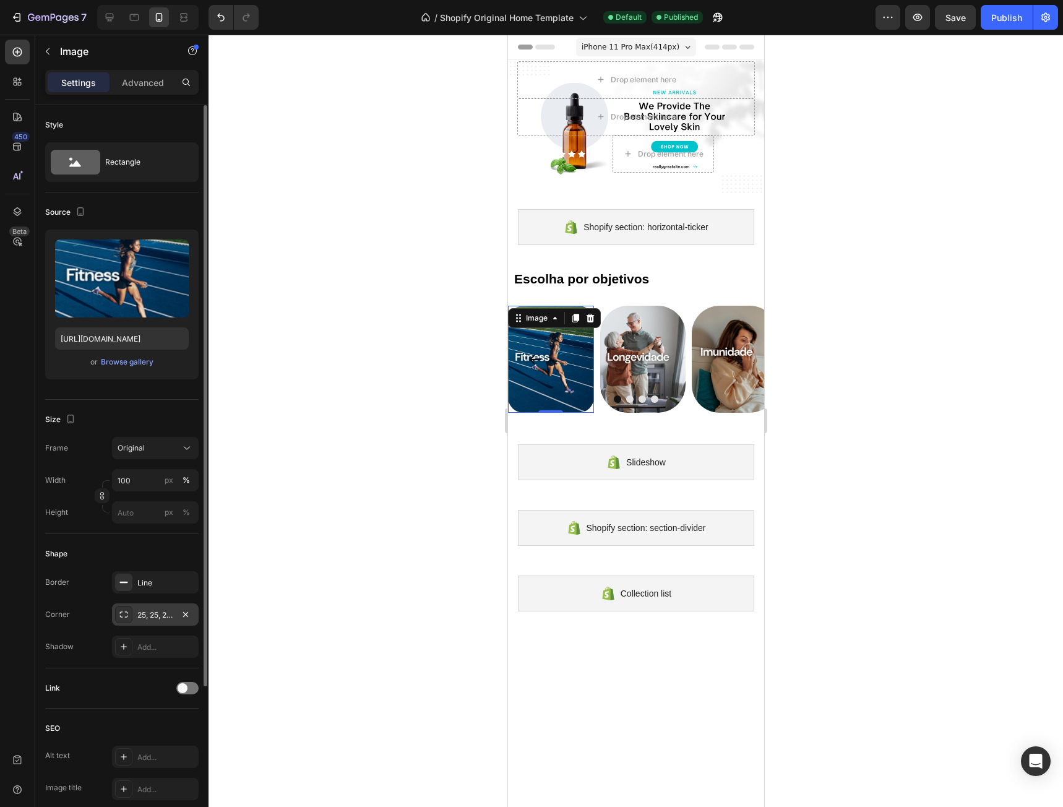
click at [147, 618] on div "25, 25, 25, 25" at bounding box center [155, 614] width 36 height 11
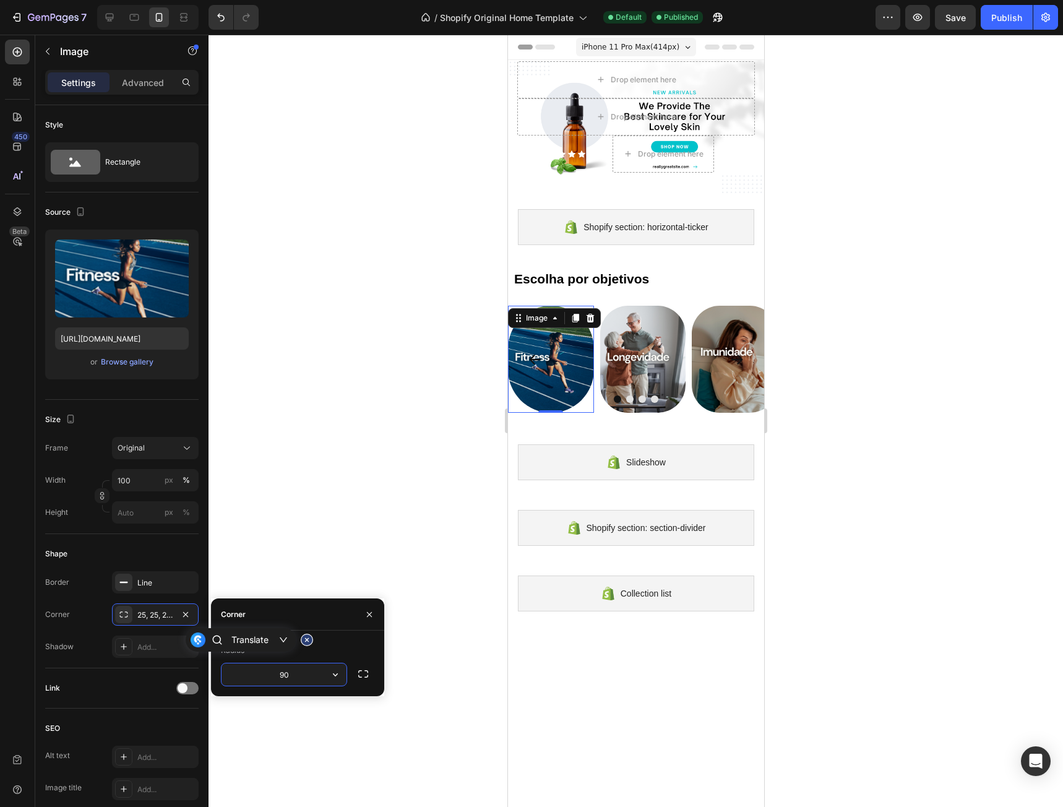
click at [290, 673] on input "90" at bounding box center [283, 674] width 125 height 22
type input "40"
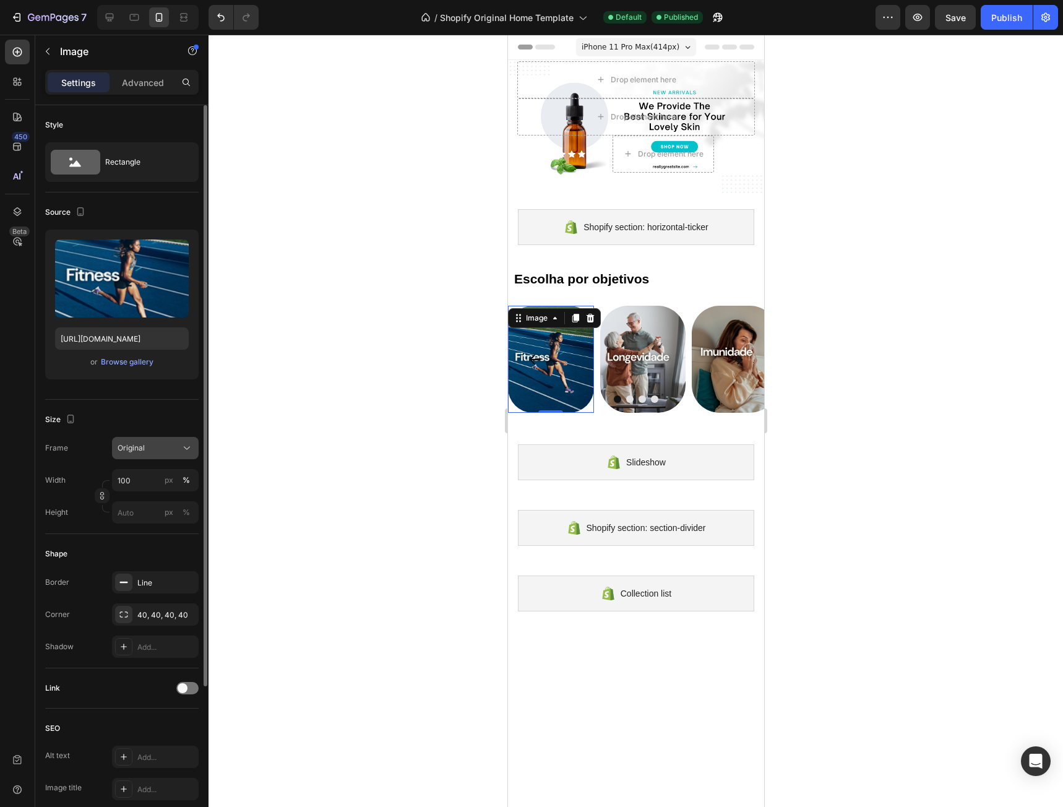
click at [178, 441] on button "Original" at bounding box center [155, 448] width 87 height 22
click at [163, 483] on div "Square" at bounding box center [153, 478] width 72 height 12
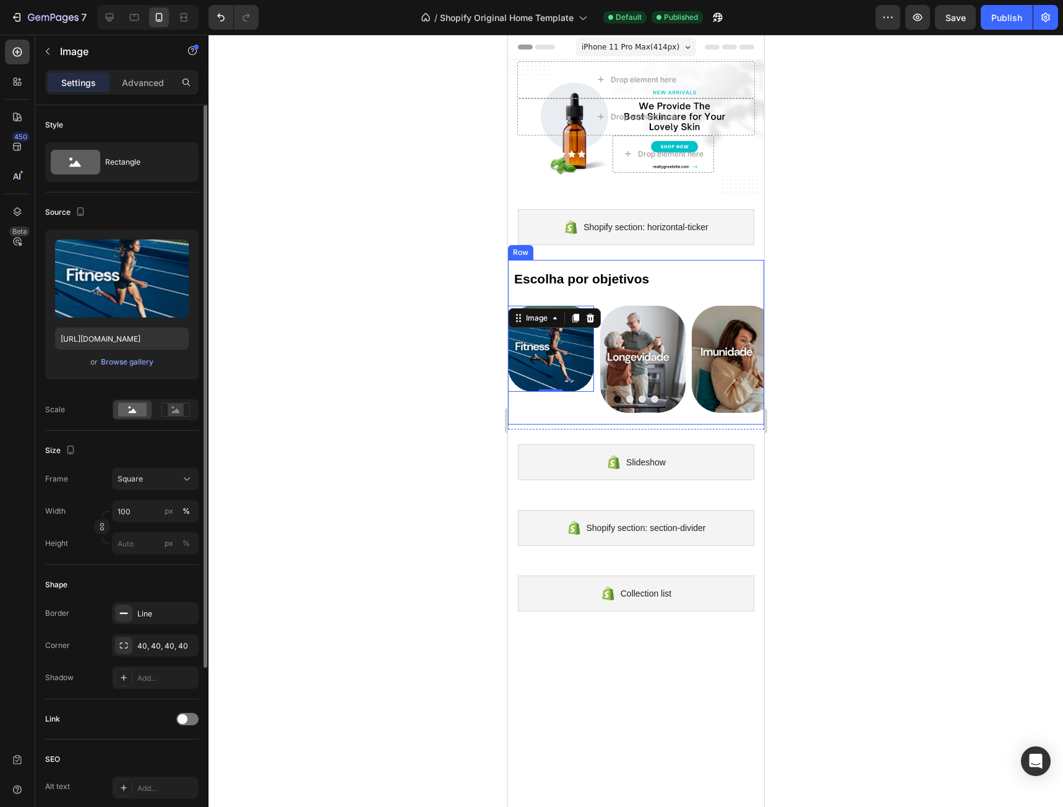
click at [561, 411] on div "Image 0 Image Image Image Carousel" at bounding box center [635, 365] width 256 height 119
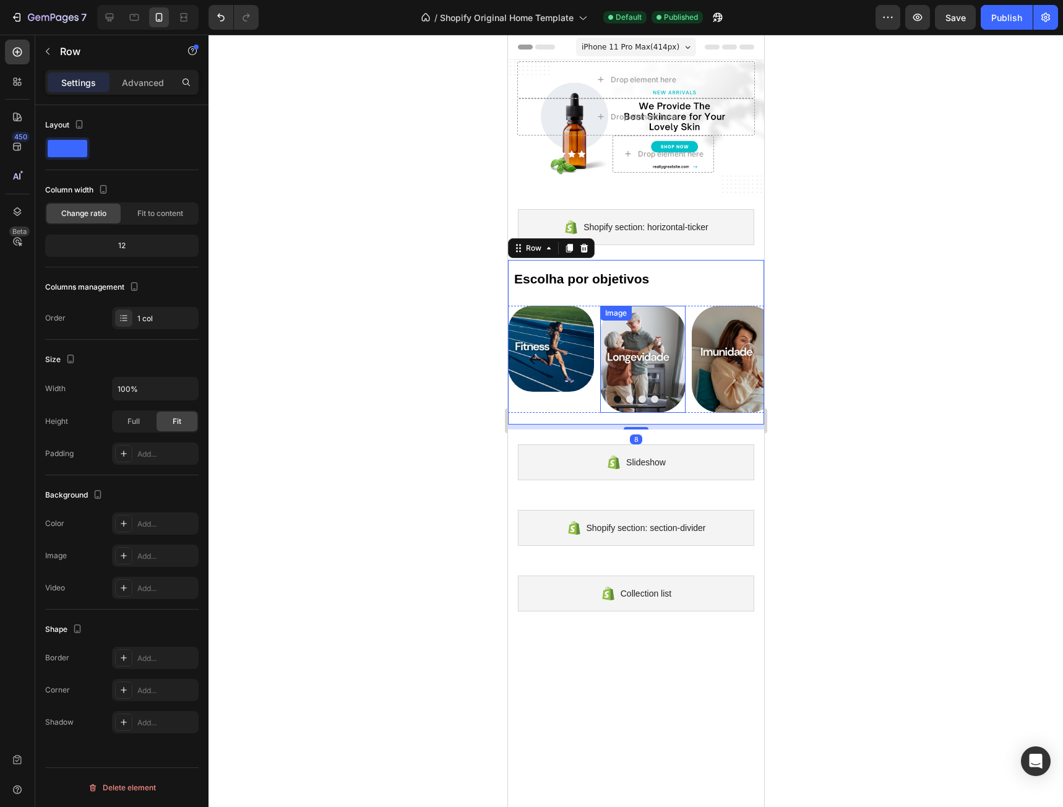
click at [603, 338] on img at bounding box center [643, 359] width 86 height 107
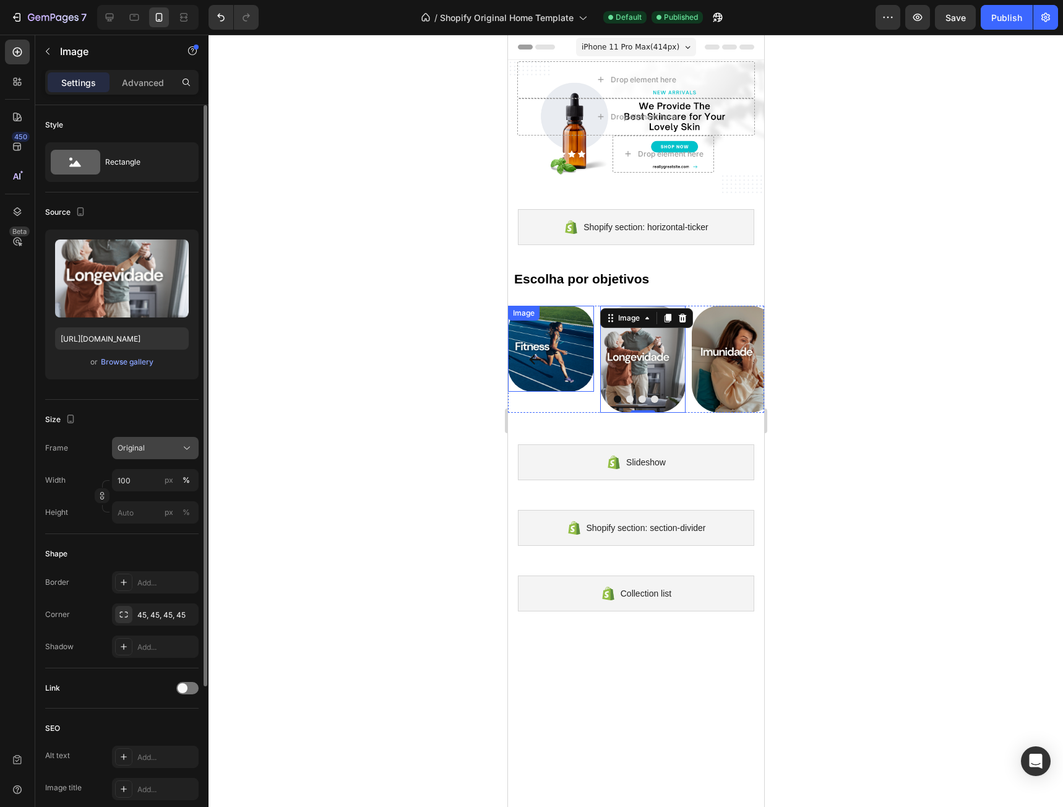
click at [160, 449] on div "Original" at bounding box center [148, 447] width 61 height 11
click at [163, 478] on div "Square" at bounding box center [153, 478] width 72 height 12
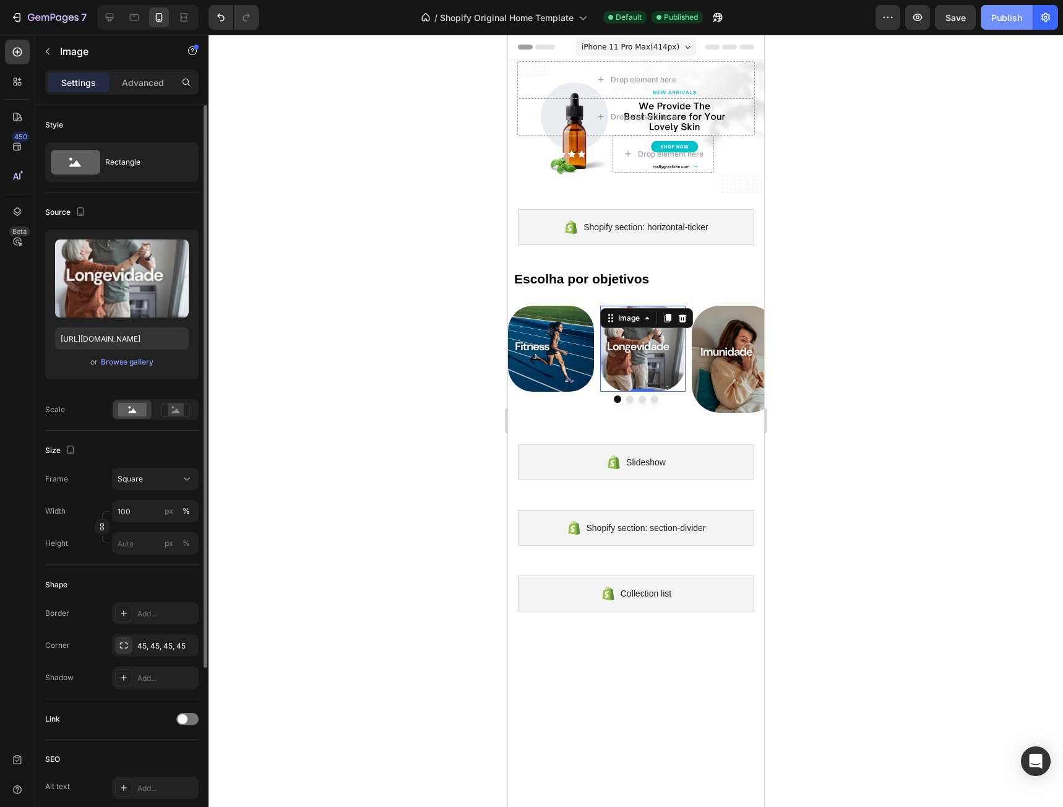
click at [1007, 21] on div "Publish" at bounding box center [1006, 17] width 31 height 13
click at [142, 644] on div "45, 45, 45, 45" at bounding box center [155, 645] width 36 height 11
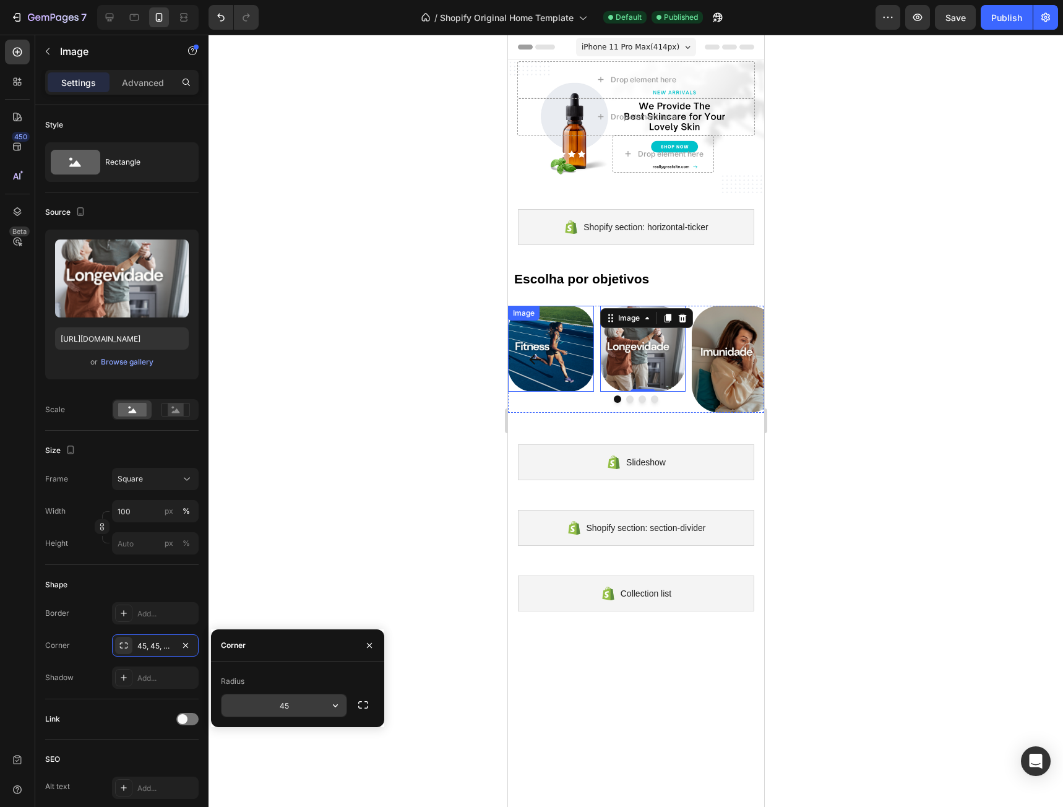
click at [299, 702] on input "45" at bounding box center [283, 705] width 125 height 22
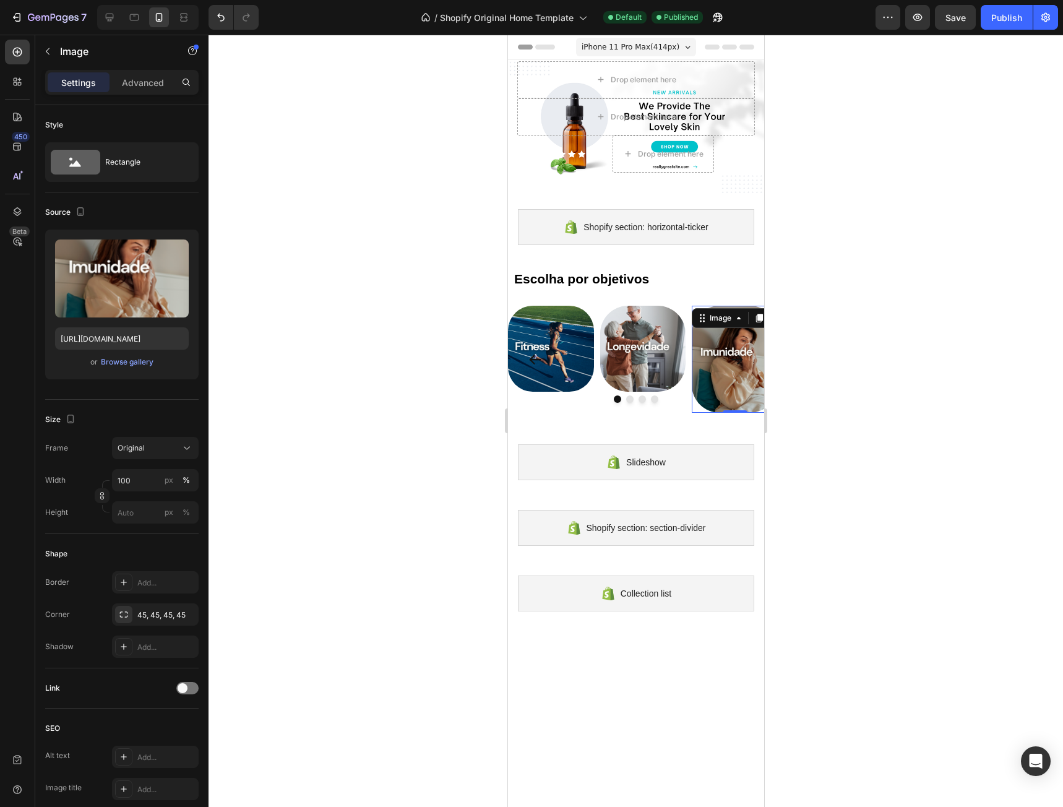
click at [716, 378] on img at bounding box center [734, 359] width 86 height 107
click at [658, 366] on img at bounding box center [643, 349] width 86 height 86
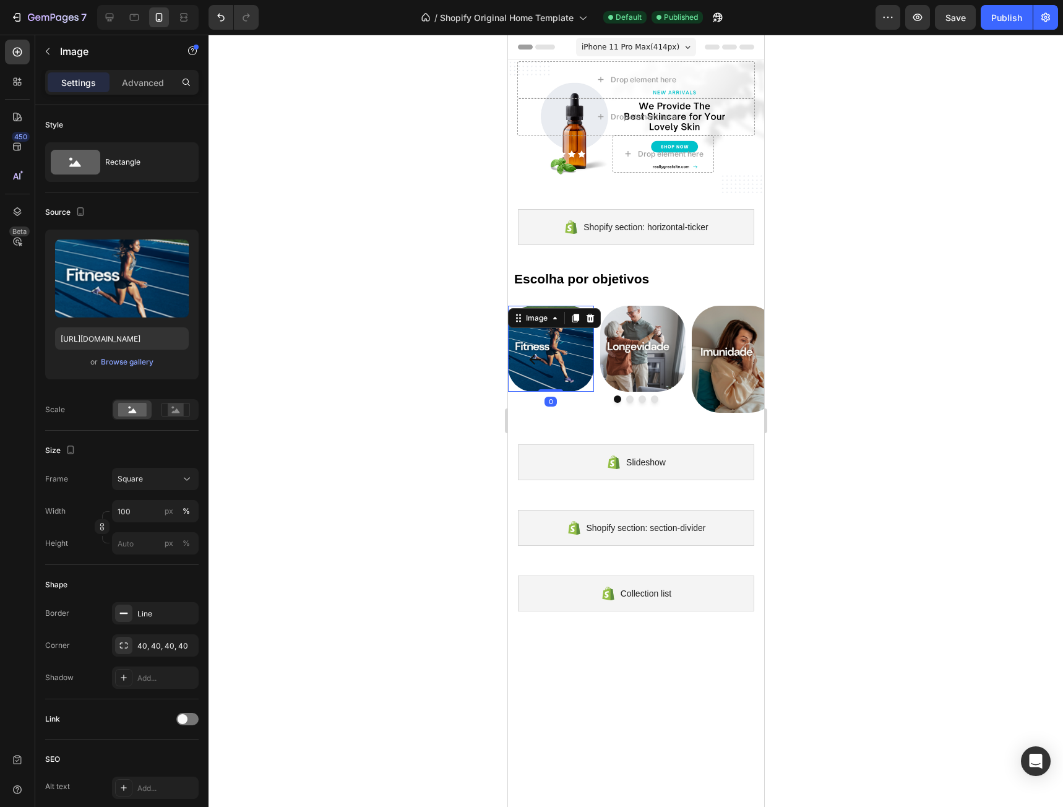
click at [556, 350] on img at bounding box center [550, 349] width 86 height 86
click at [181, 472] on button "Square" at bounding box center [155, 479] width 87 height 22
click at [161, 538] on div "Vertical" at bounding box center [153, 533] width 72 height 12
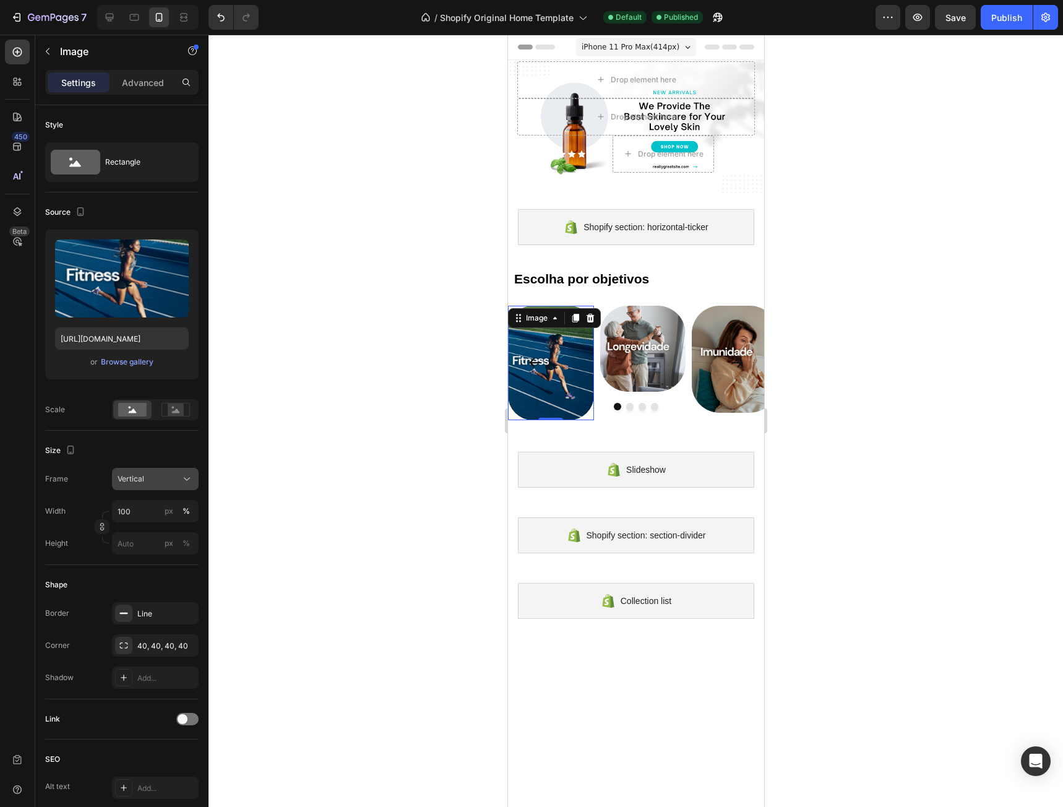
click at [157, 483] on div "Vertical" at bounding box center [148, 478] width 61 height 11
click at [163, 552] on div "Horizontal" at bounding box center [153, 556] width 72 height 12
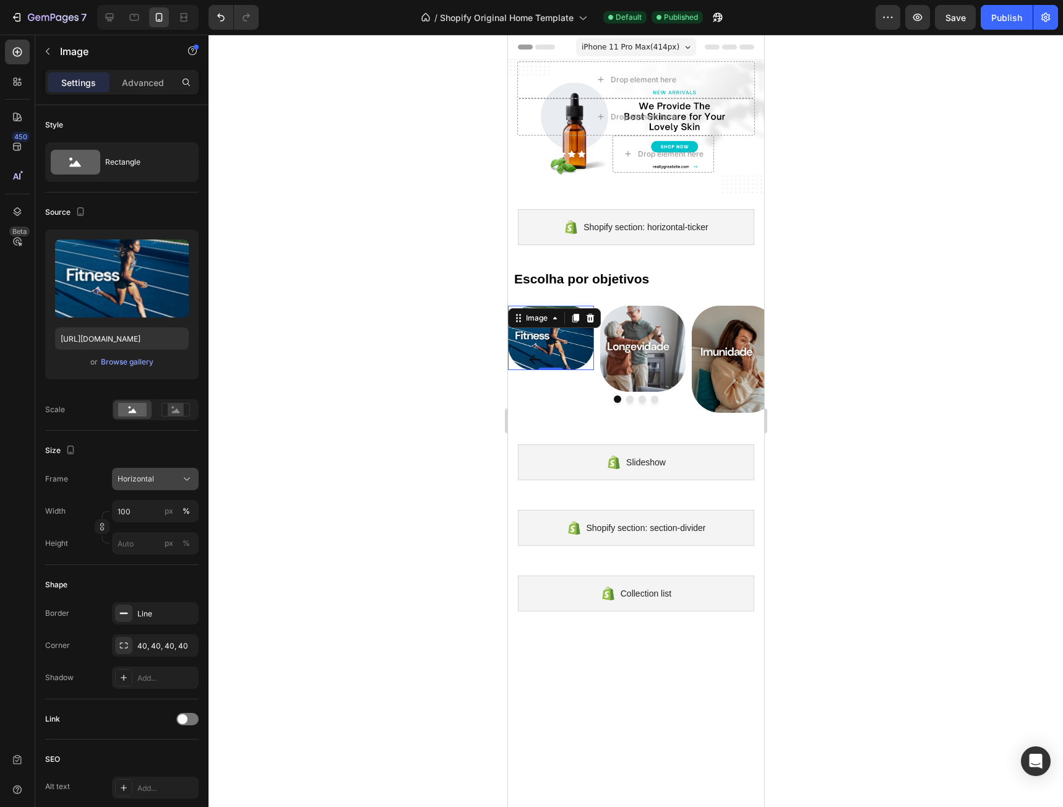
click at [153, 483] on span "Horizontal" at bounding box center [136, 478] width 37 height 11
click at [155, 580] on div "Original" at bounding box center [153, 579] width 72 height 11
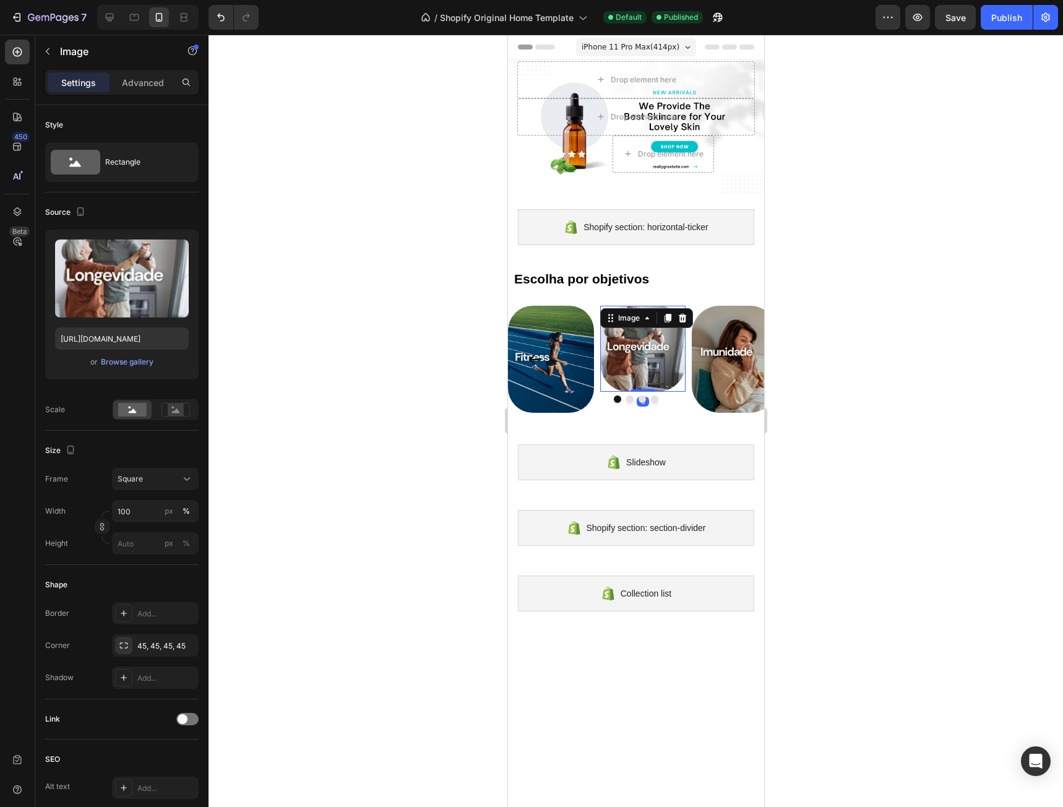
click at [636, 375] on img at bounding box center [643, 349] width 86 height 86
click at [153, 467] on div "Size Frame Square Width 100 px % Height px %" at bounding box center [121, 498] width 153 height 134
click at [156, 476] on div "Square" at bounding box center [148, 478] width 61 height 11
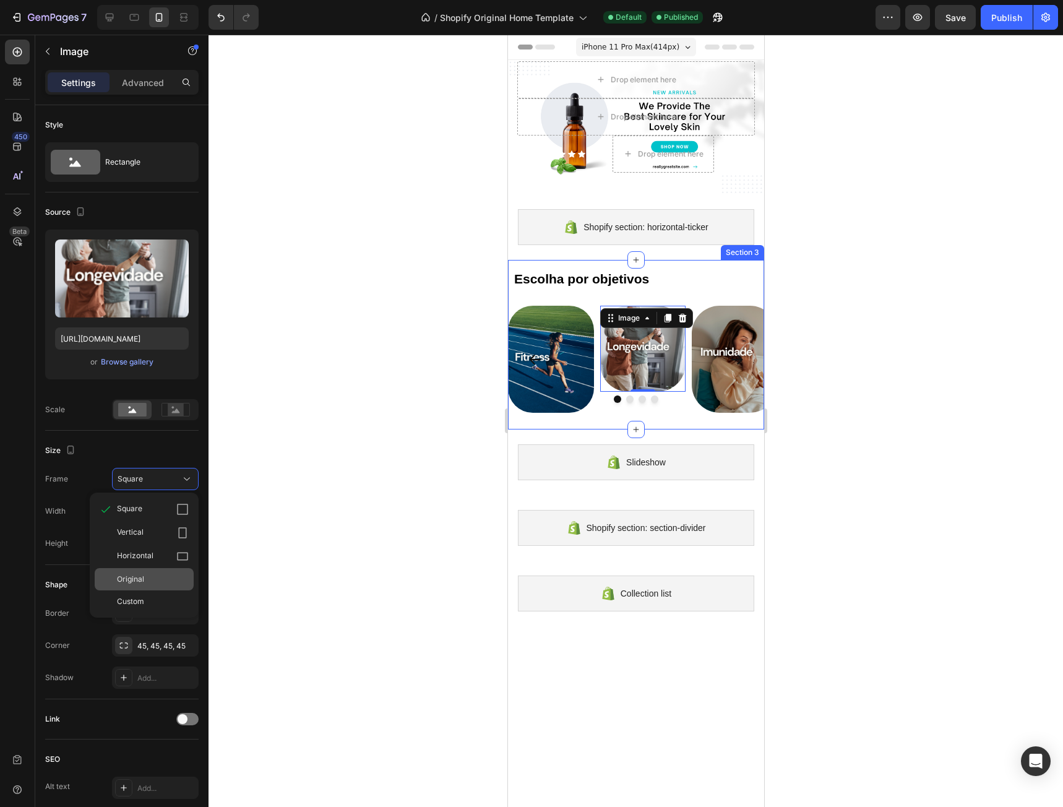
click at [146, 580] on div "Original" at bounding box center [153, 579] width 72 height 11
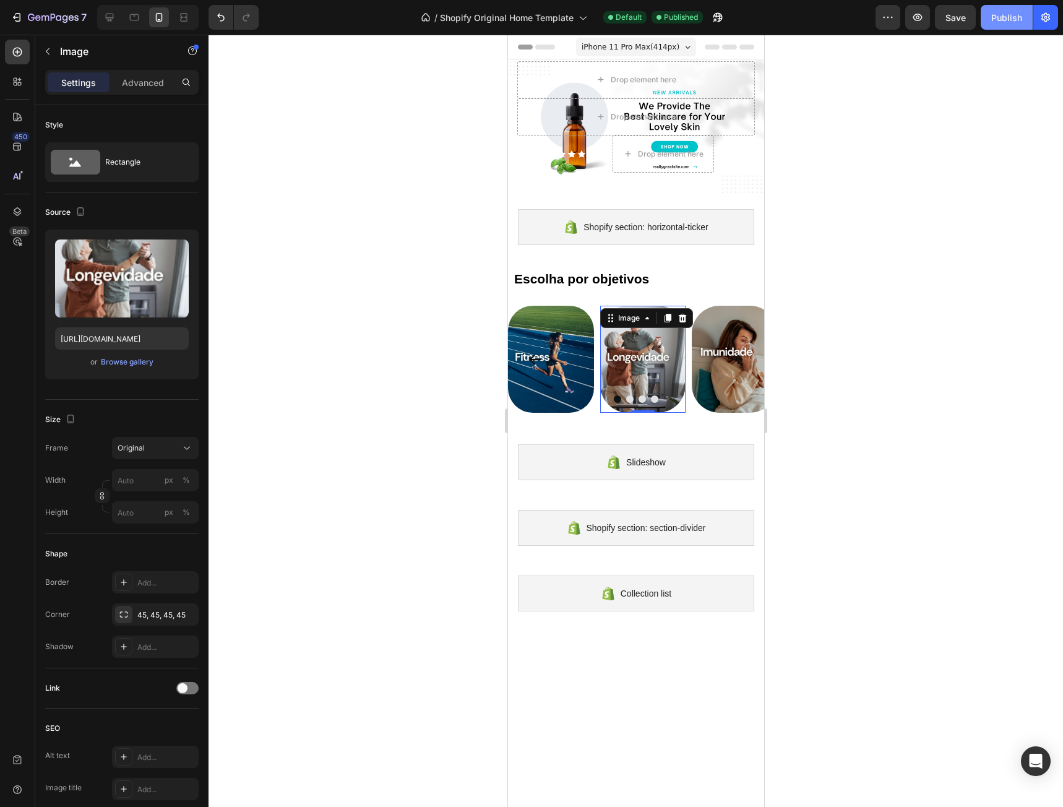
click at [1007, 17] on div "Publish" at bounding box center [1006, 17] width 31 height 13
click at [725, 395] on div at bounding box center [635, 398] width 256 height 7
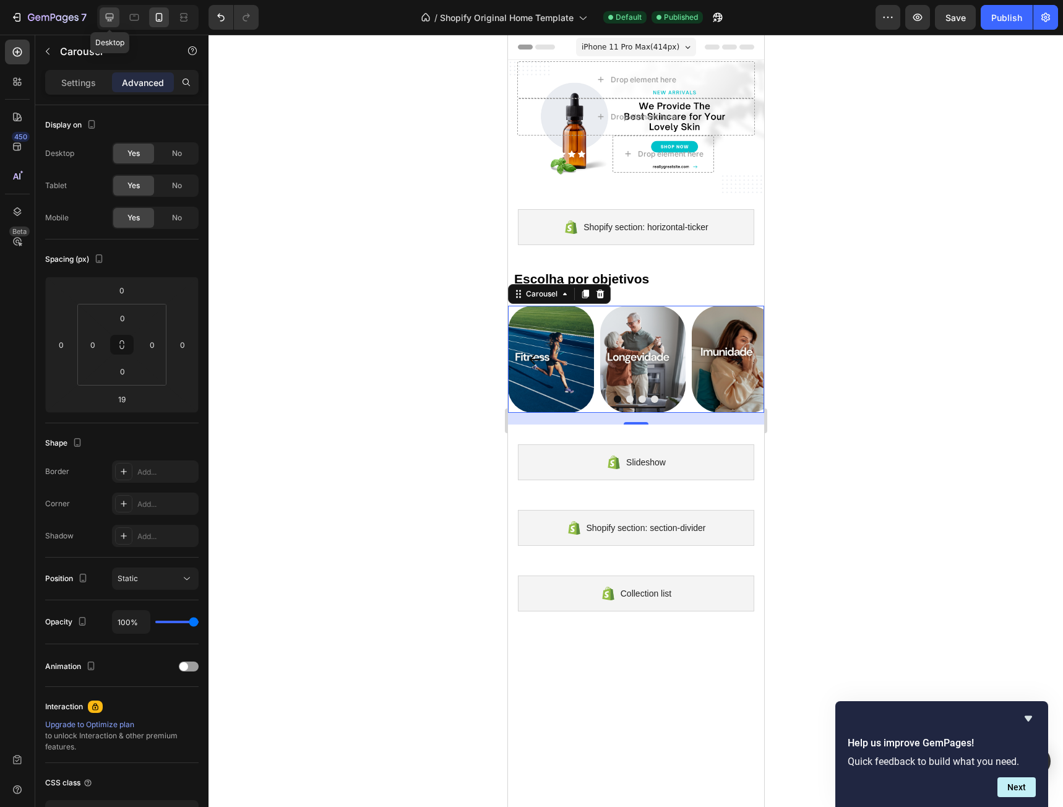
click at [113, 18] on icon at bounding box center [110, 18] width 8 height 8
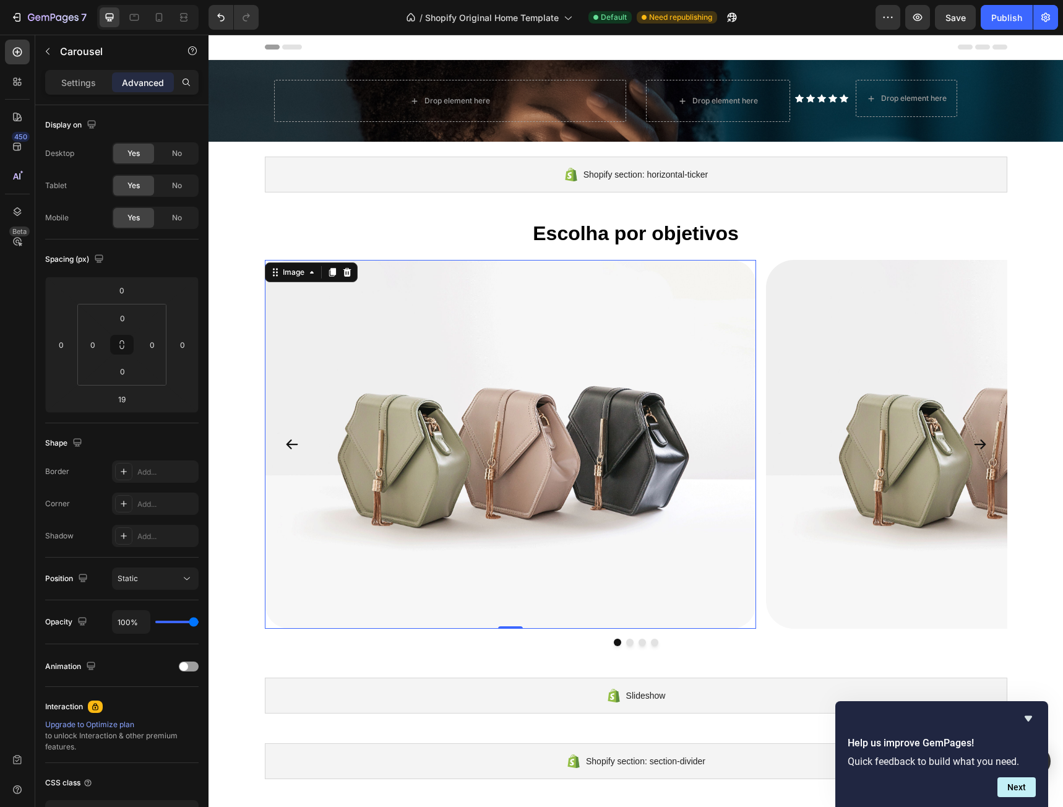
click at [404, 343] on img at bounding box center [511, 444] width 492 height 369
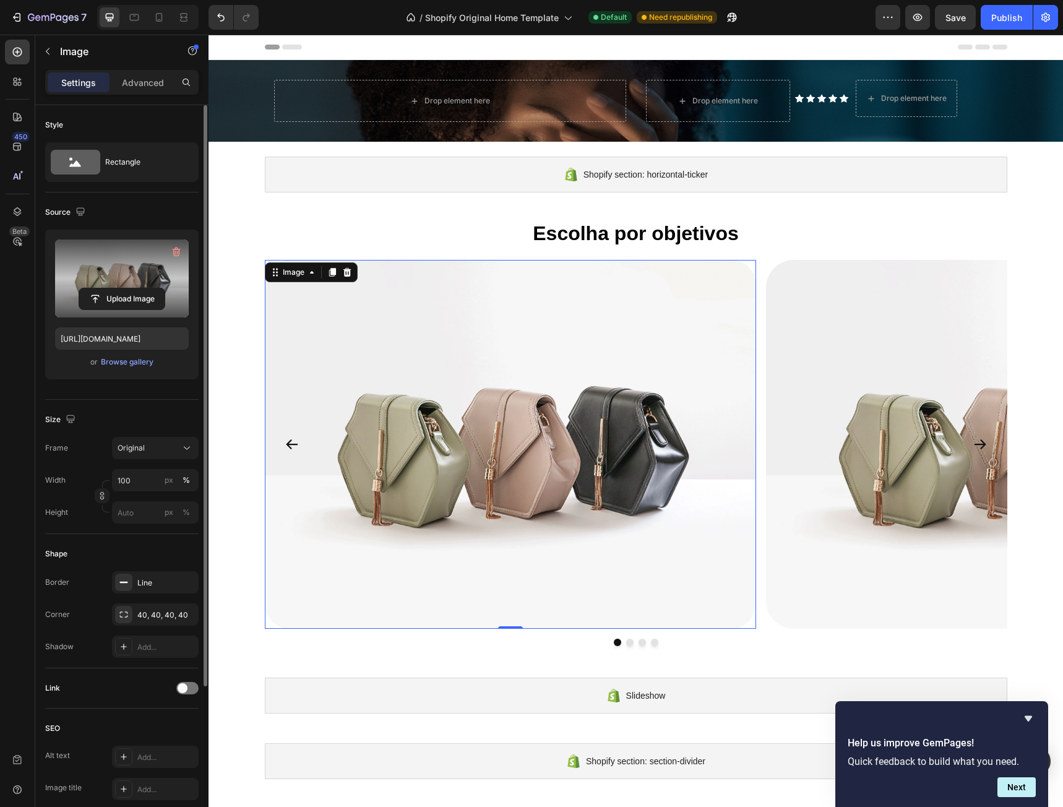
click at [137, 282] on label at bounding box center [122, 278] width 134 height 78
click at [137, 288] on input "file" at bounding box center [121, 298] width 85 height 21
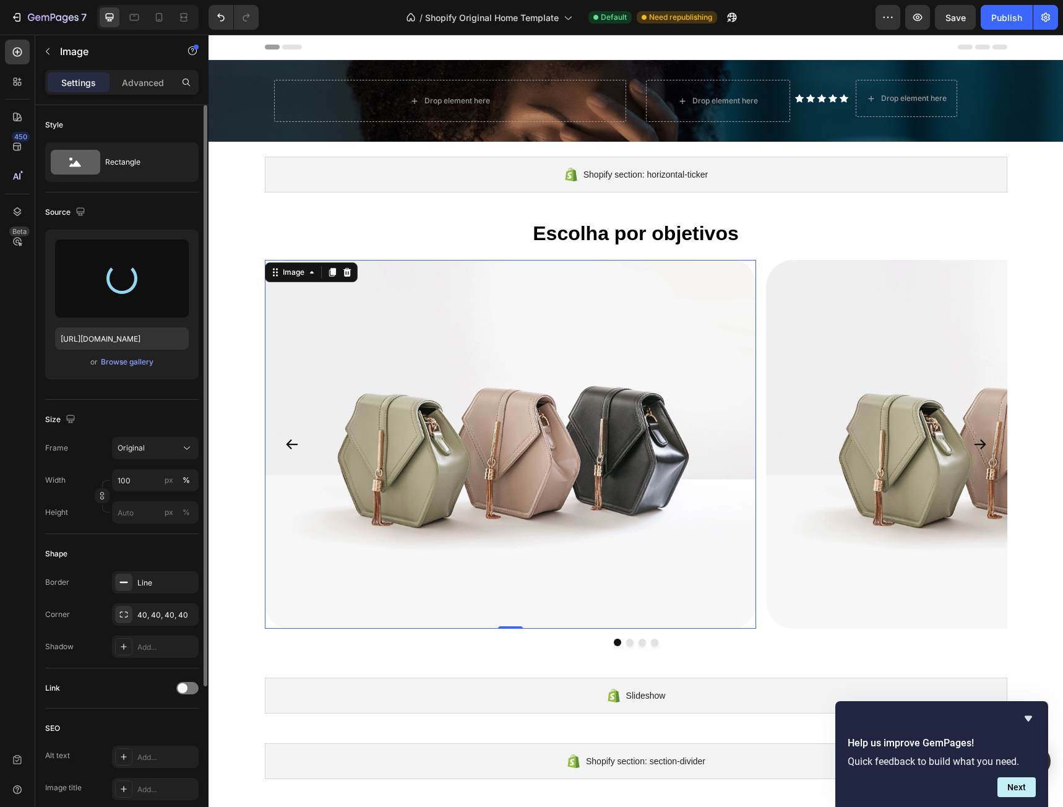
type input "[URL][DOMAIN_NAME]"
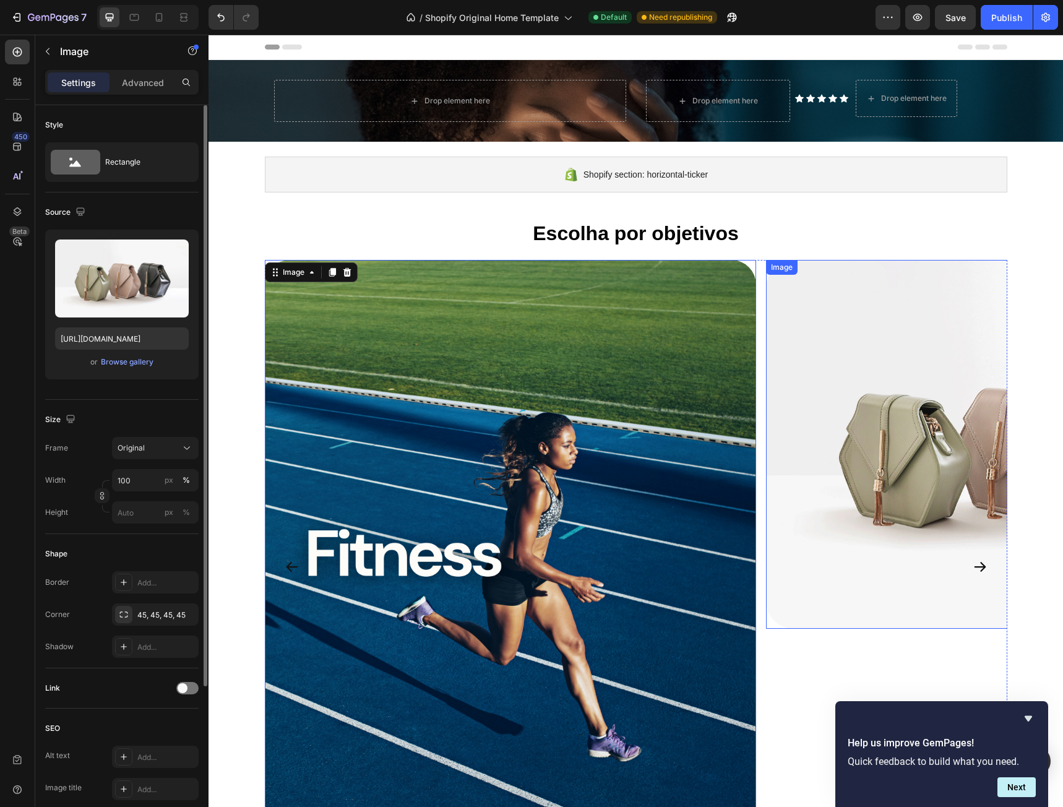
click at [817, 380] on img at bounding box center [1012, 444] width 492 height 369
click at [630, 379] on img at bounding box center [511, 567] width 492 height 614
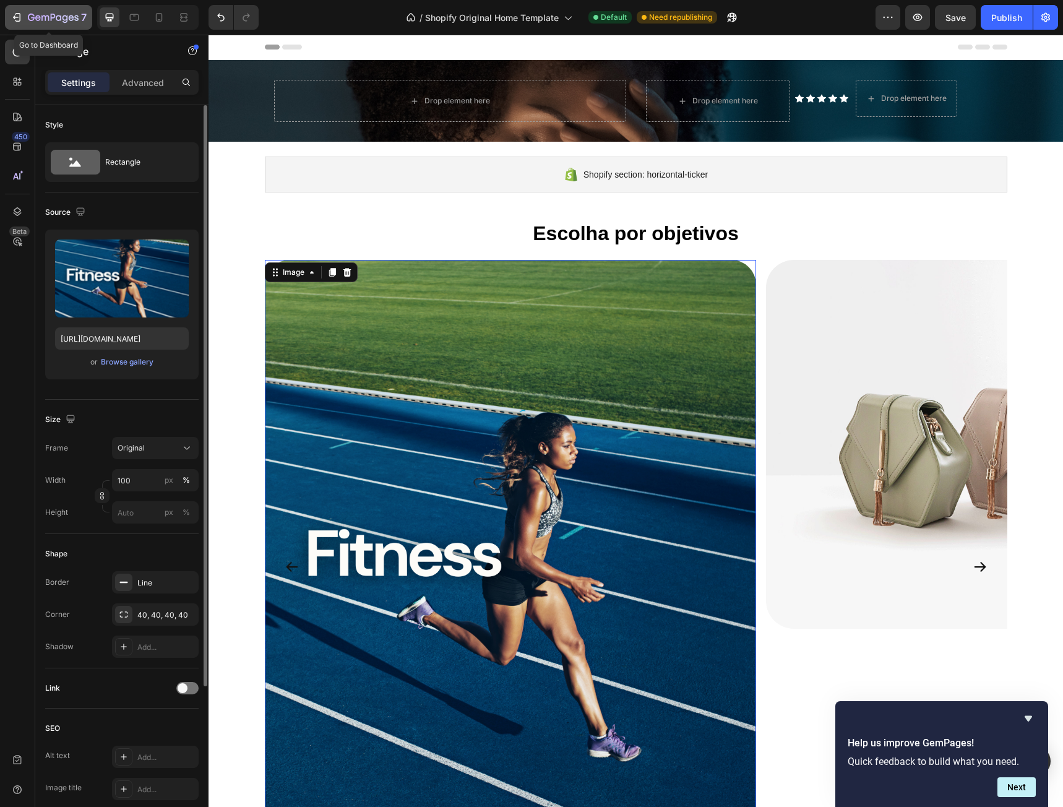
click at [20, 20] on icon "button" at bounding box center [17, 17] width 12 height 12
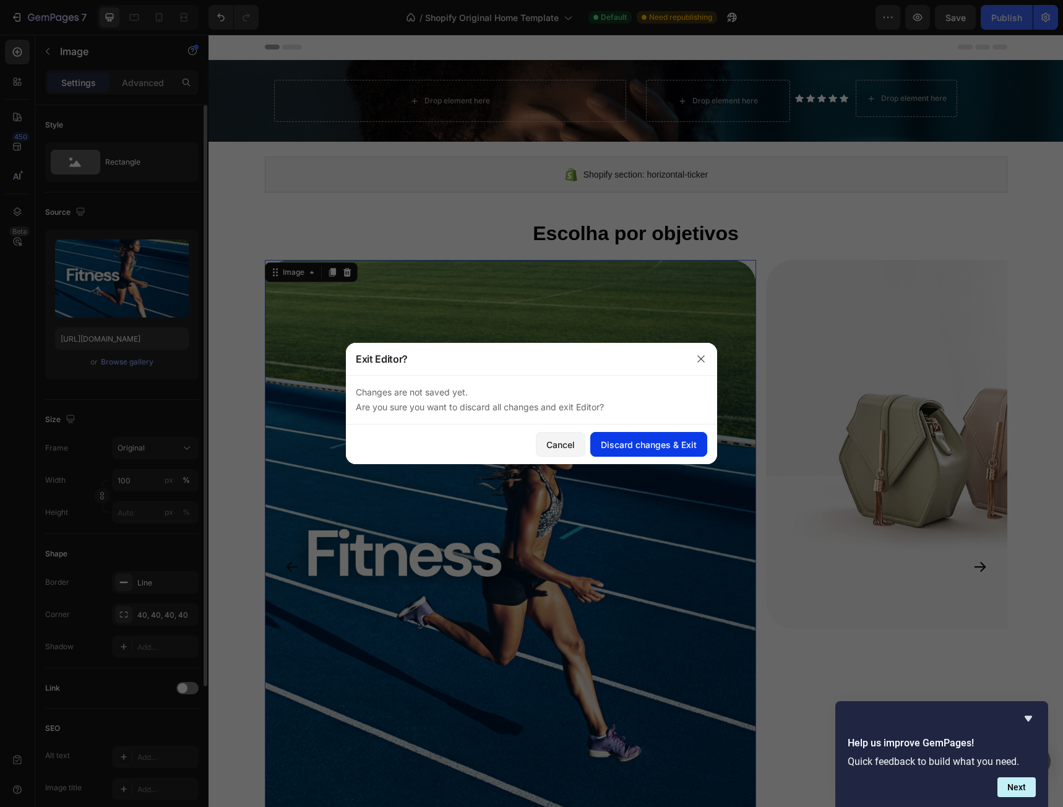
click at [627, 442] on div "Discard changes & Exit" at bounding box center [649, 444] width 96 height 13
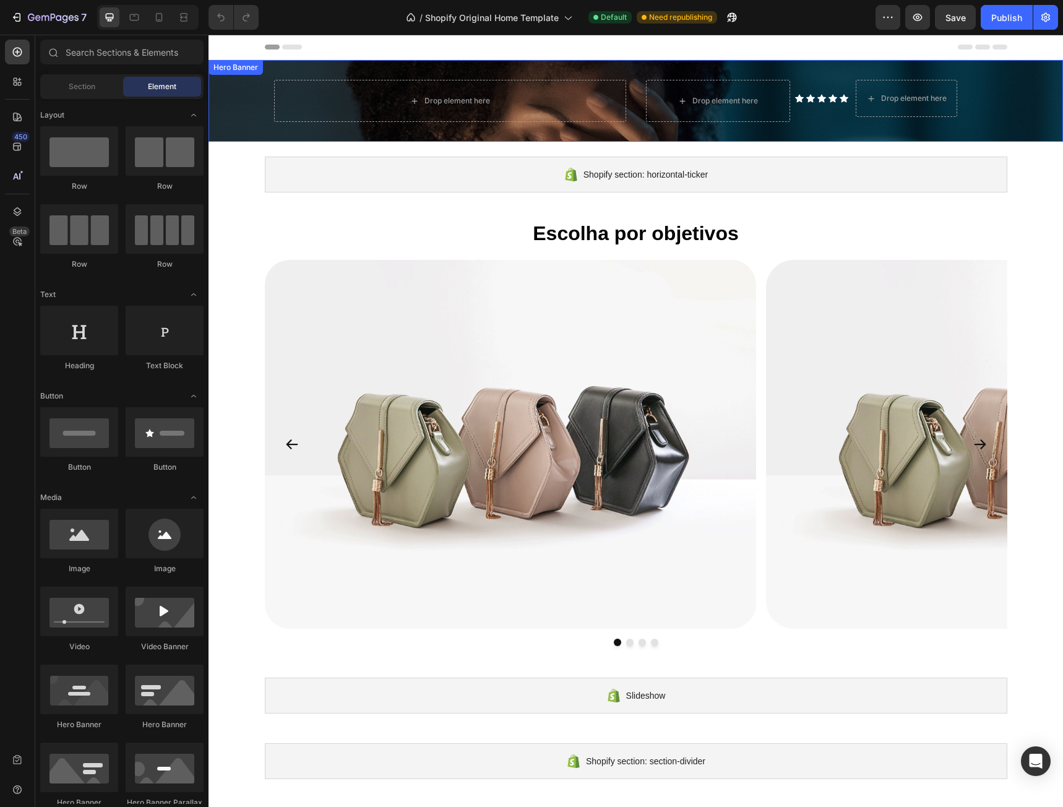
click at [583, 73] on div "Drop element here Icon Icon Icon Icon Icon Icon List Drop element here Row Row …" at bounding box center [636, 101] width 742 height 82
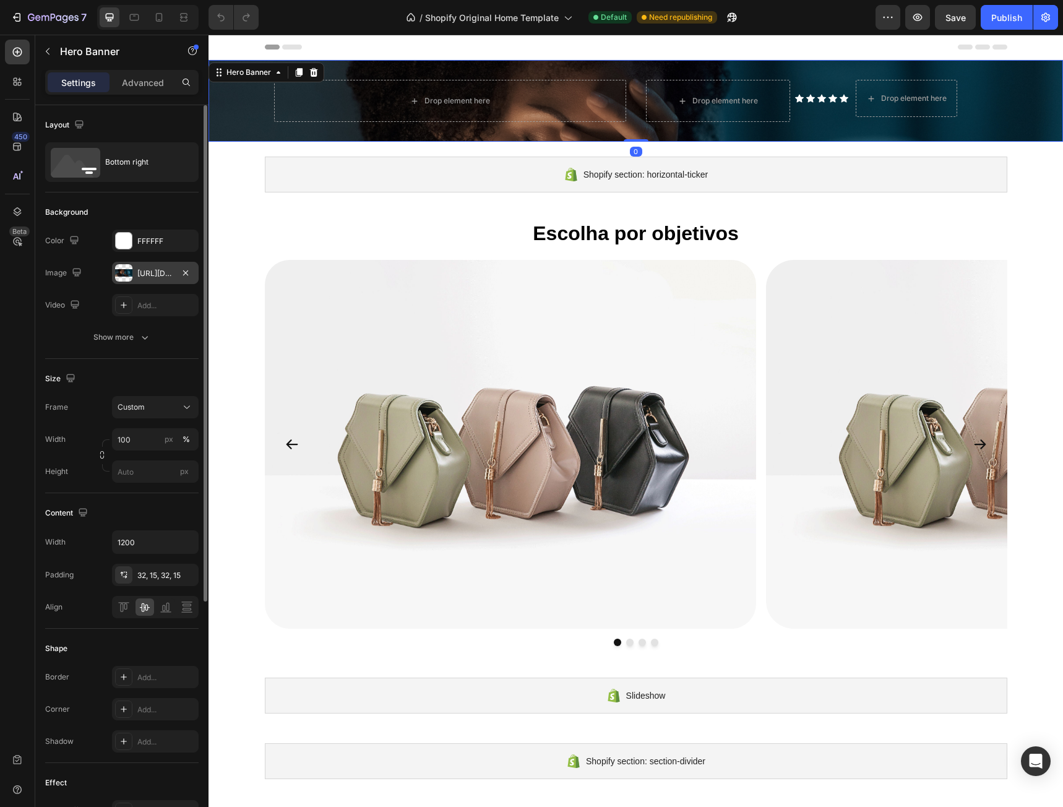
click at [148, 276] on div "[URL][DOMAIN_NAME]" at bounding box center [155, 273] width 36 height 11
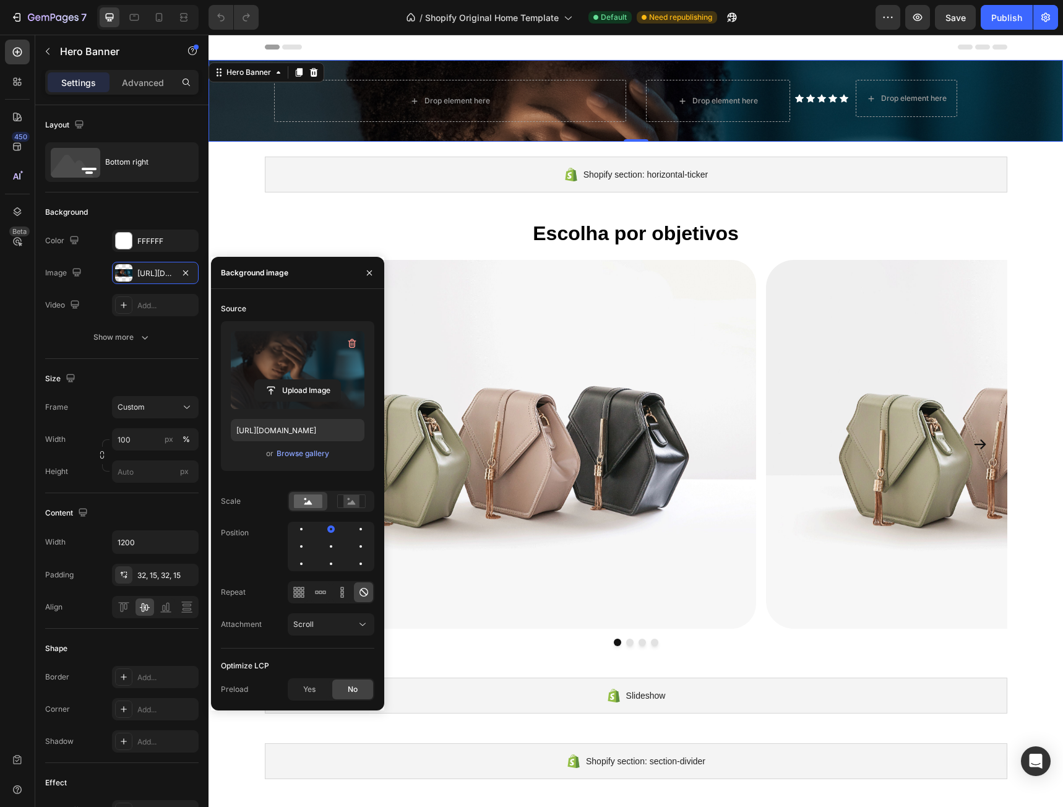
click at [303, 373] on label at bounding box center [298, 370] width 134 height 78
click at [303, 380] on input "file" at bounding box center [297, 390] width 85 height 21
type input "[URL][DOMAIN_NAME]"
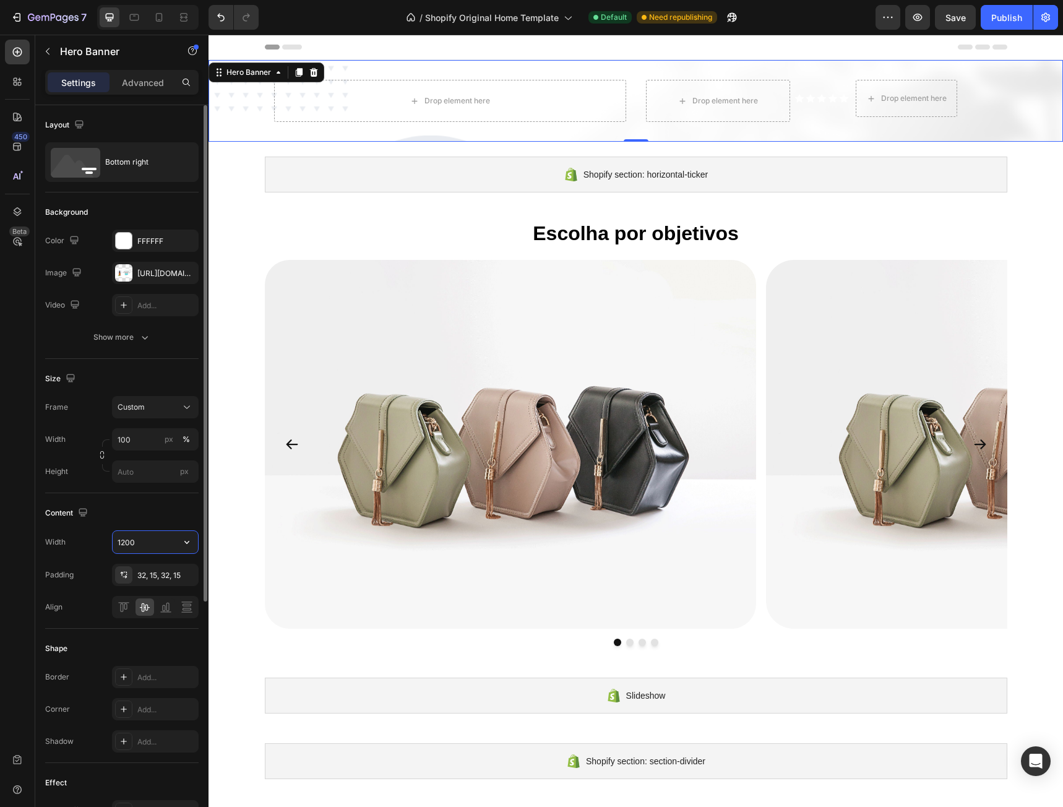
click at [162, 542] on input "1200" at bounding box center [155, 542] width 85 height 22
click at [183, 542] on icon "button" at bounding box center [187, 542] width 12 height 12
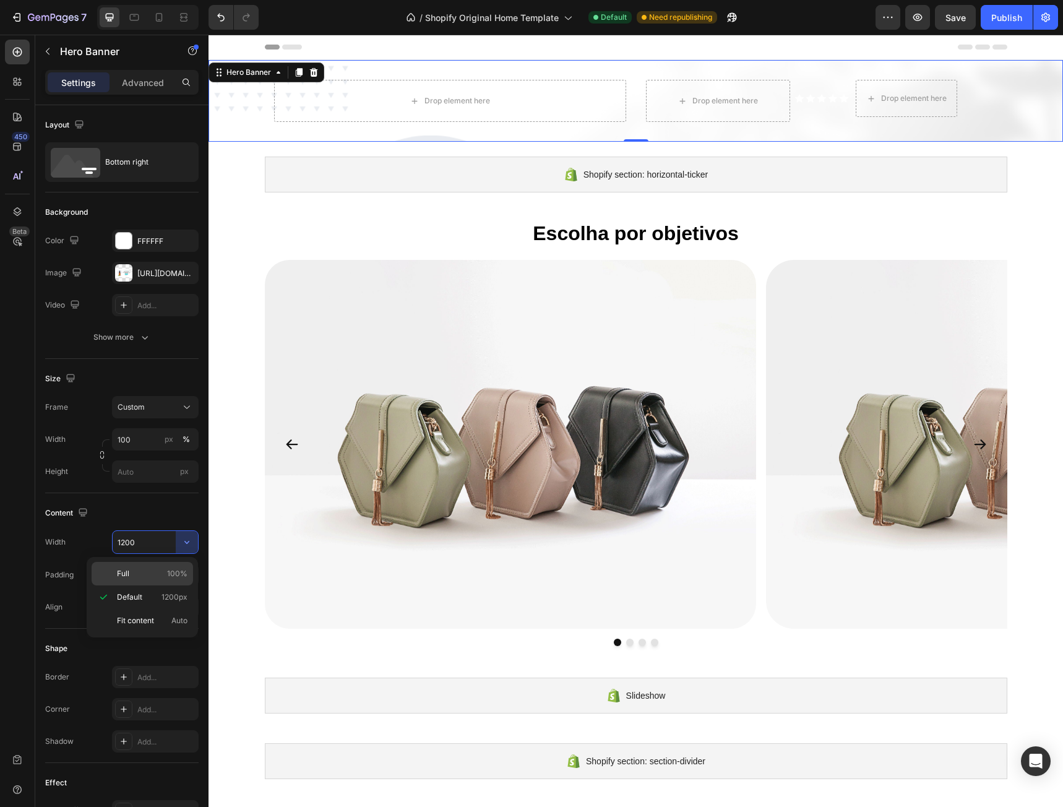
click at [157, 570] on p "Full 100%" at bounding box center [152, 573] width 71 height 11
type input "100%"
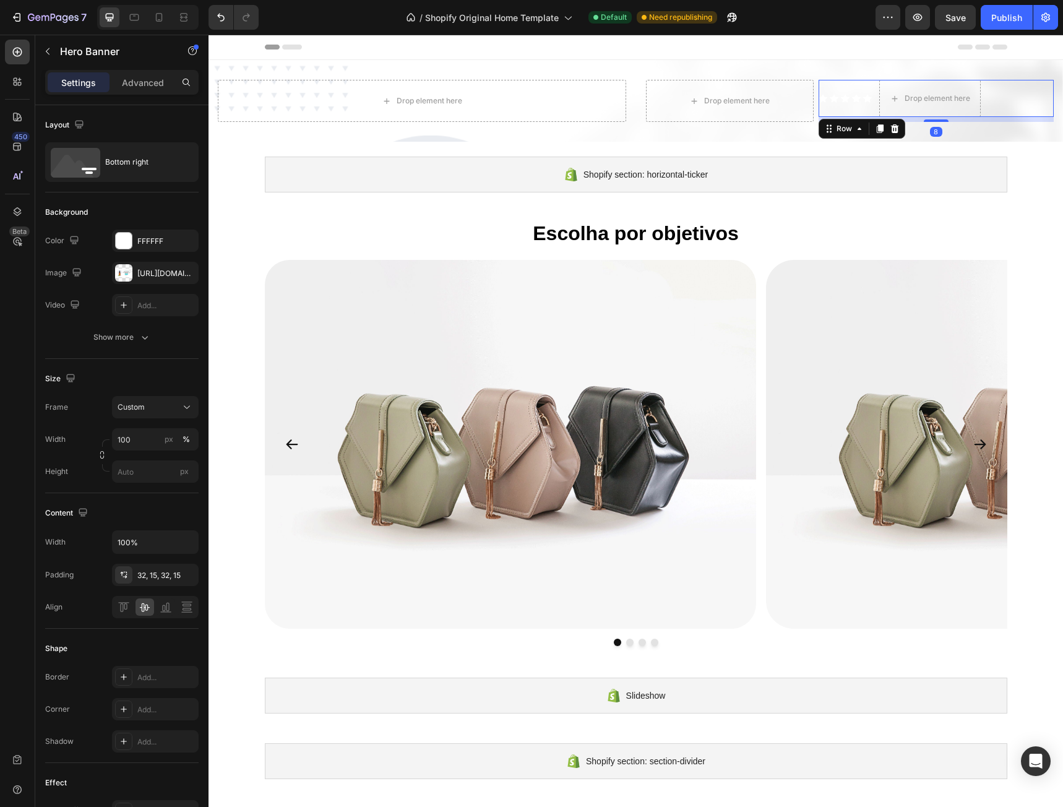
click at [1044, 85] on div "Icon Icon Icon Icon Icon Icon List Drop element here Row 8" at bounding box center [936, 98] width 235 height 37
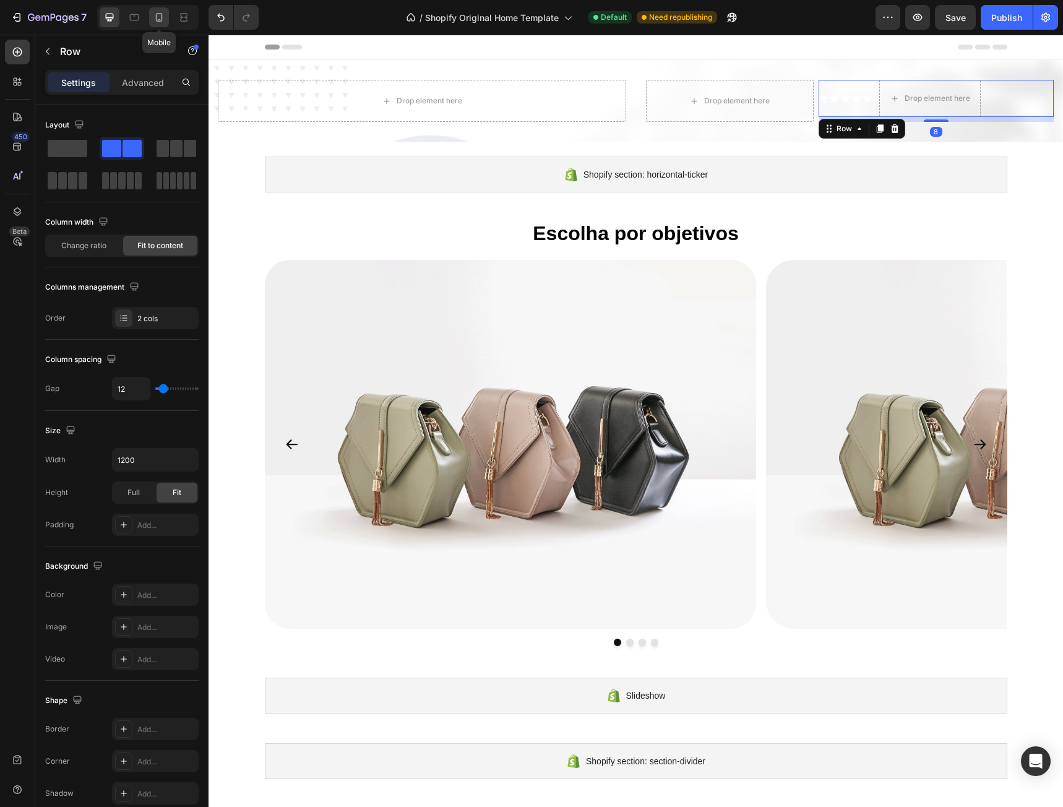
click at [159, 14] on icon at bounding box center [159, 17] width 12 height 12
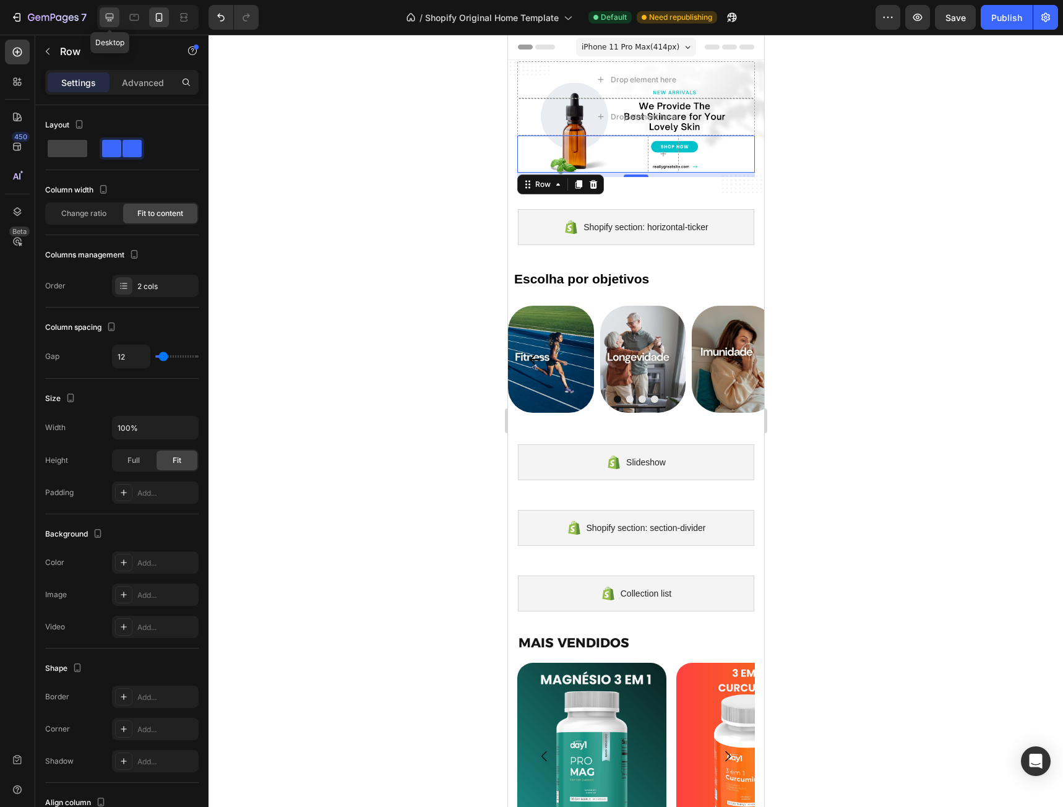
click at [108, 10] on div at bounding box center [110, 17] width 20 height 20
type input "1200"
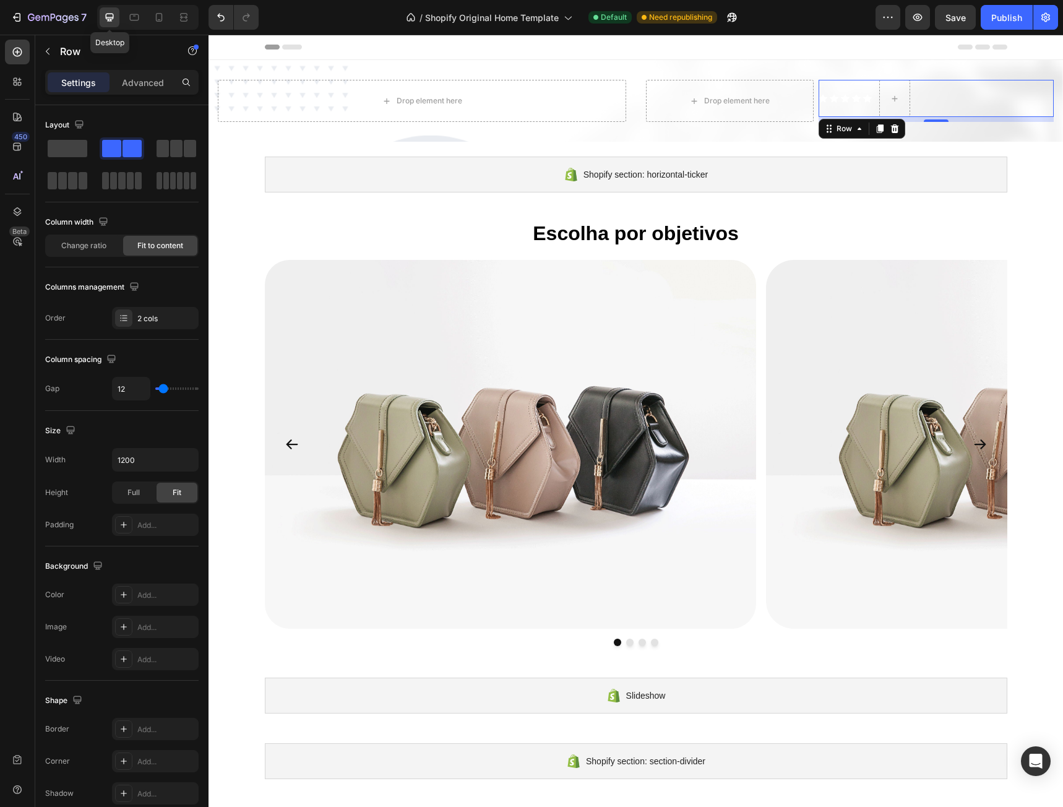
scroll to position [2, 0]
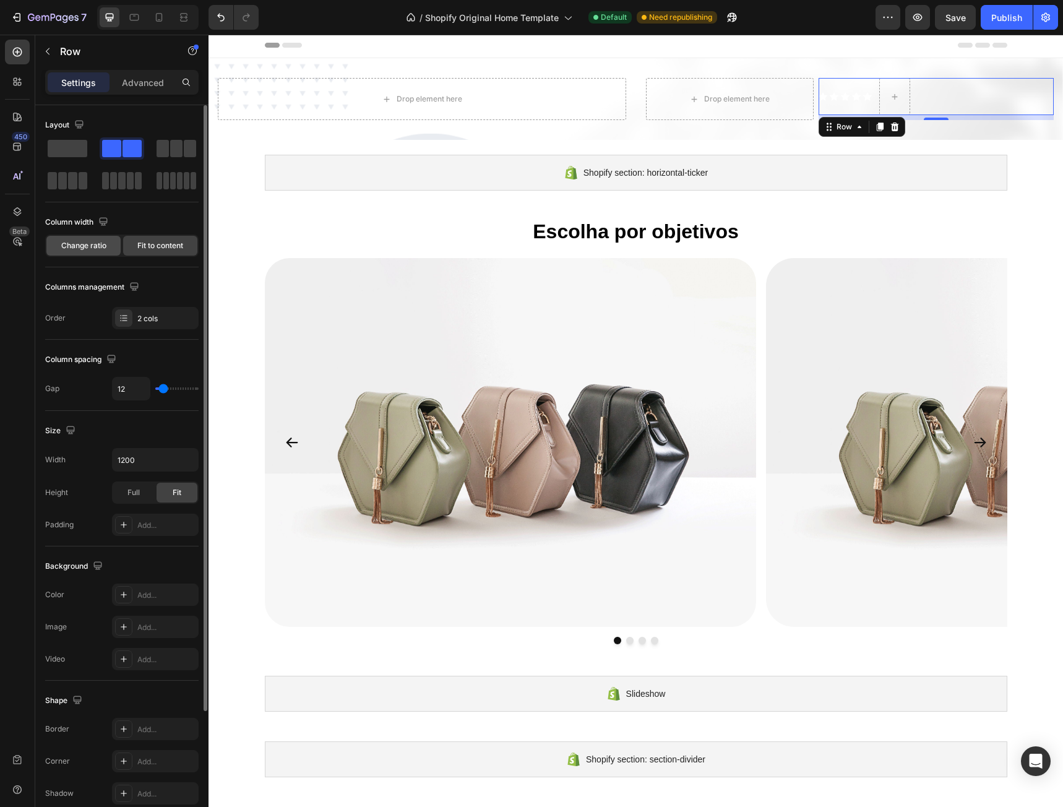
click at [103, 249] on span "Change ratio" at bounding box center [83, 245] width 45 height 11
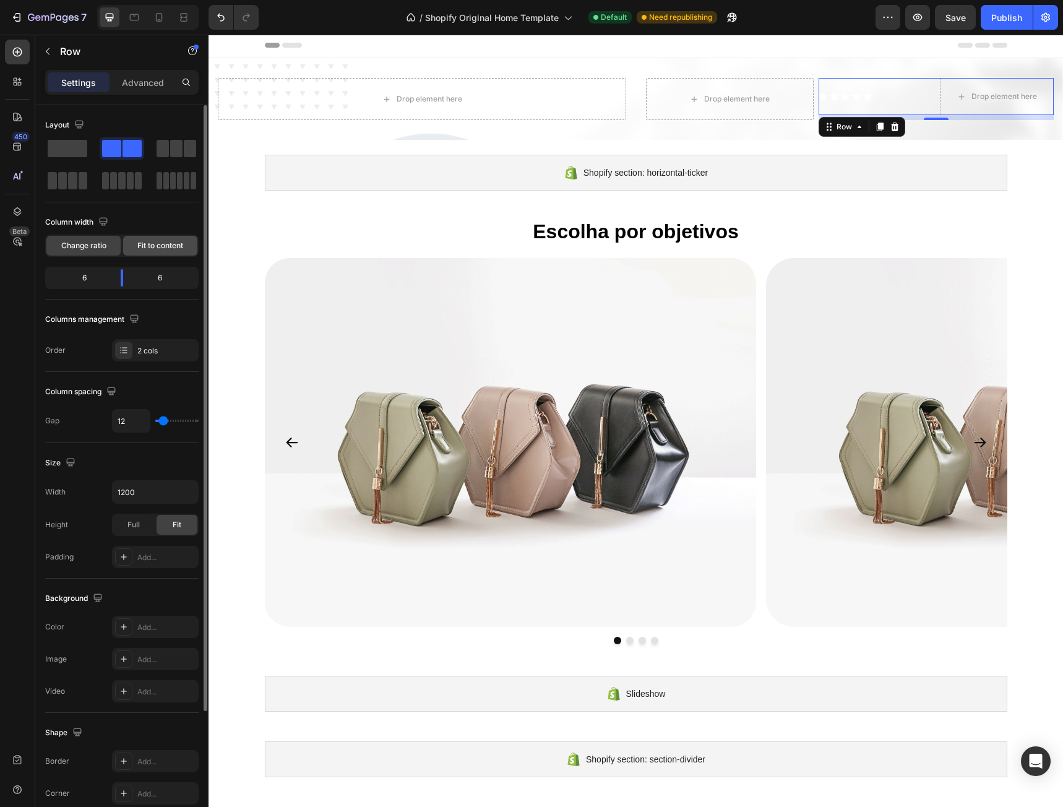
click at [154, 247] on span "Fit to content" at bounding box center [160, 245] width 46 height 11
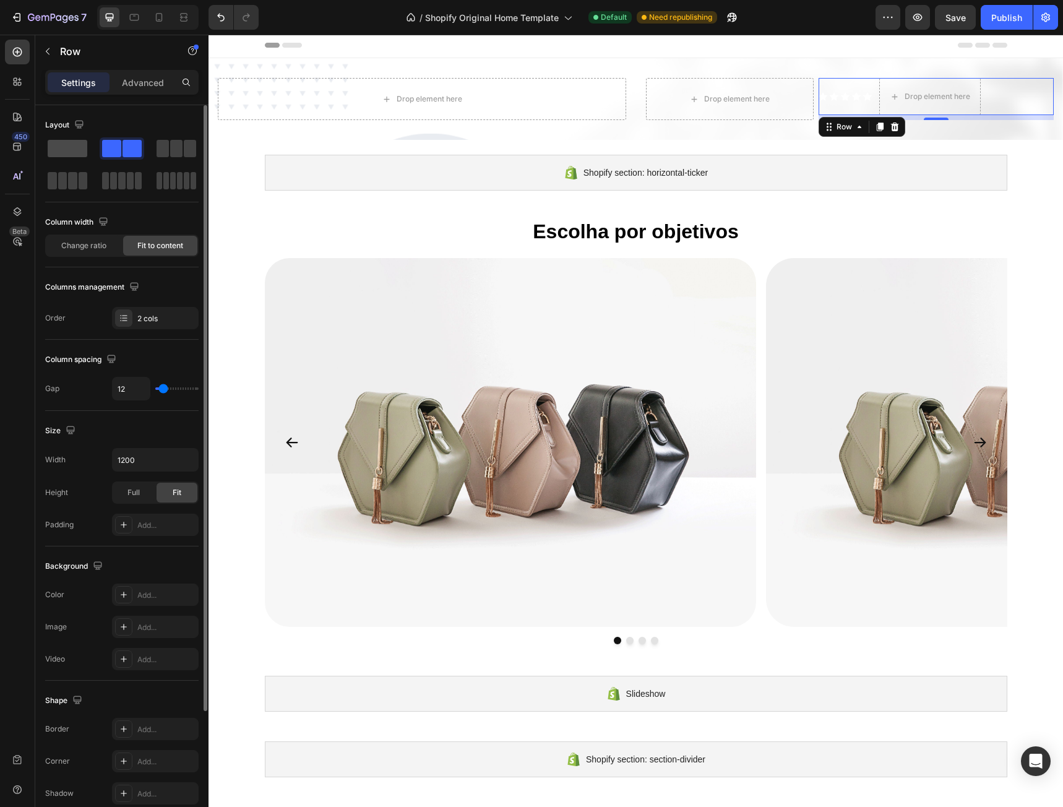
click at [75, 151] on span at bounding box center [68, 148] width 40 height 17
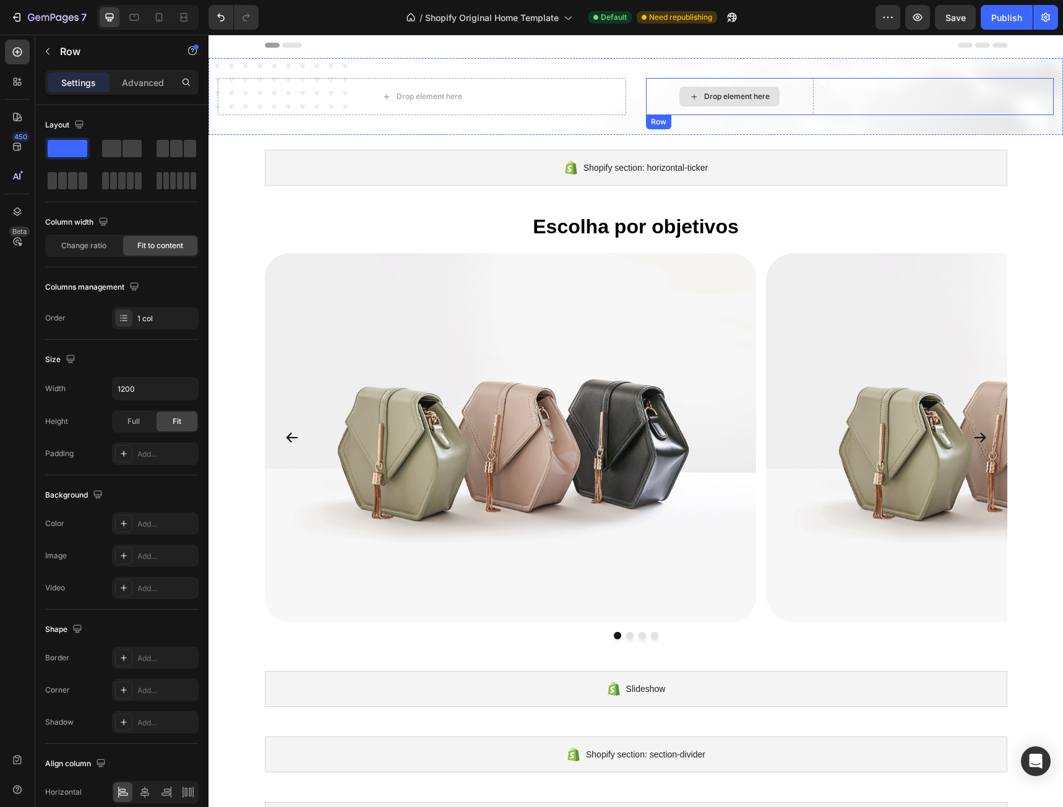
click at [679, 93] on div "Drop element here" at bounding box center [729, 97] width 100 height 20
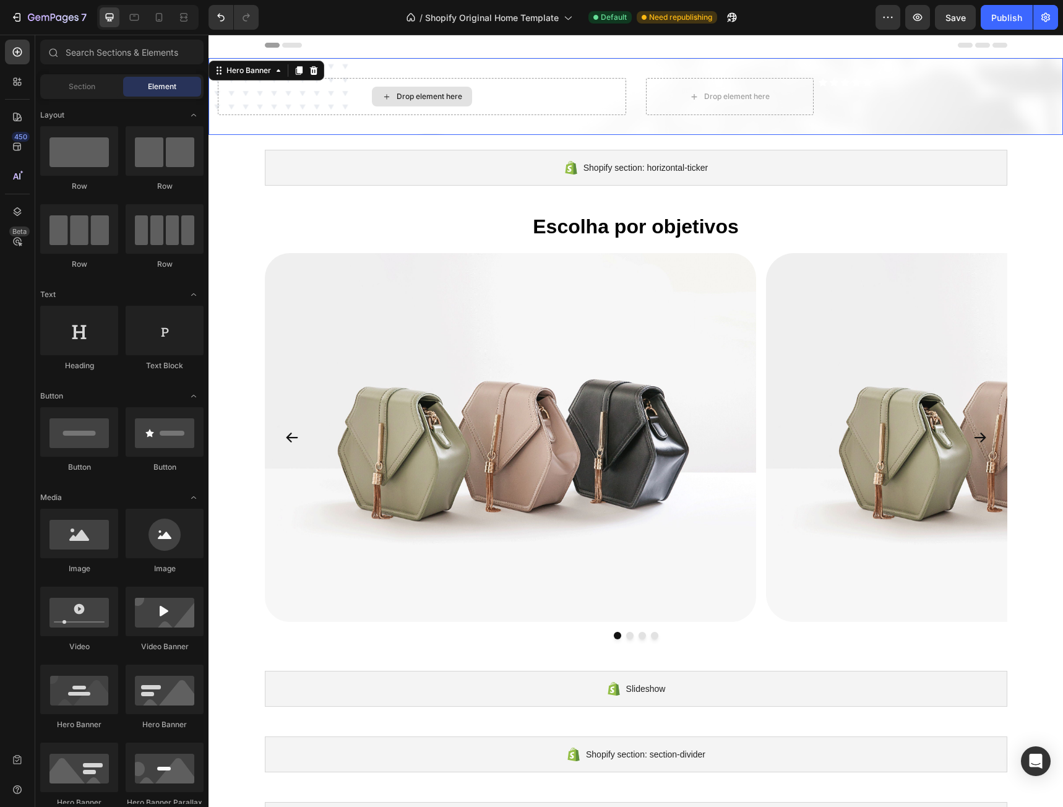
click at [606, 92] on div "Drop element here" at bounding box center [422, 96] width 408 height 37
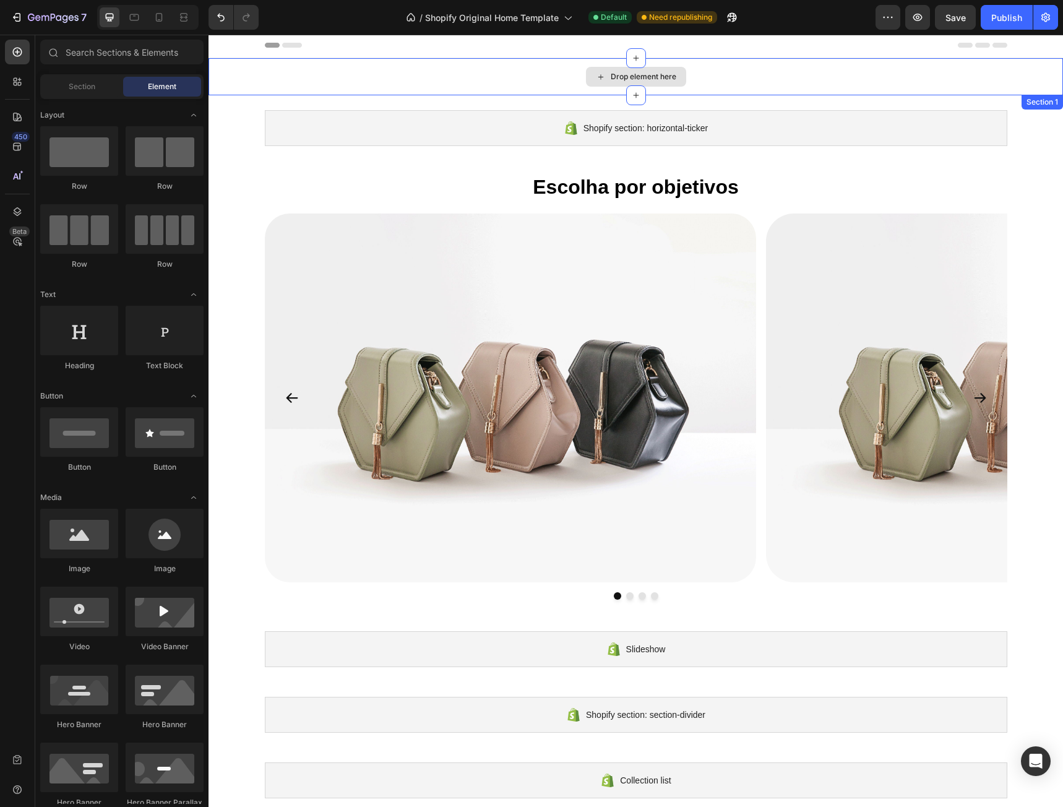
click at [658, 77] on div "Drop element here" at bounding box center [644, 77] width 66 height 10
click at [163, 11] on icon at bounding box center [159, 17] width 12 height 12
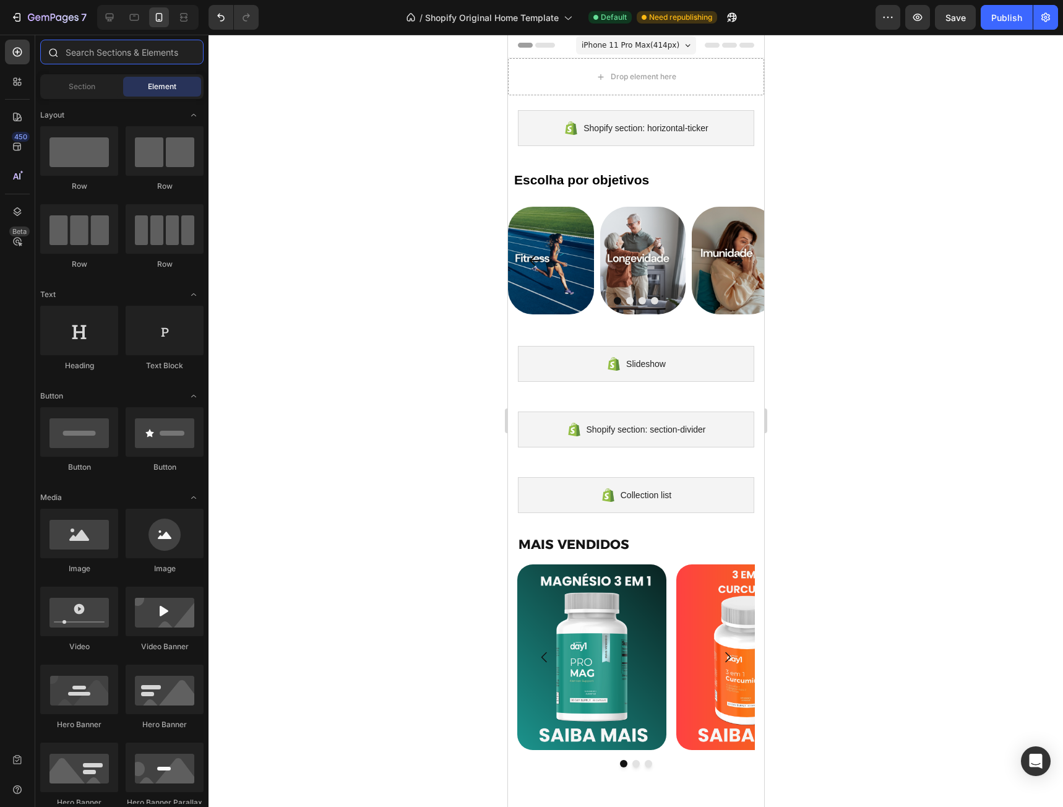
click at [103, 47] on input "text" at bounding box center [121, 52] width 163 height 25
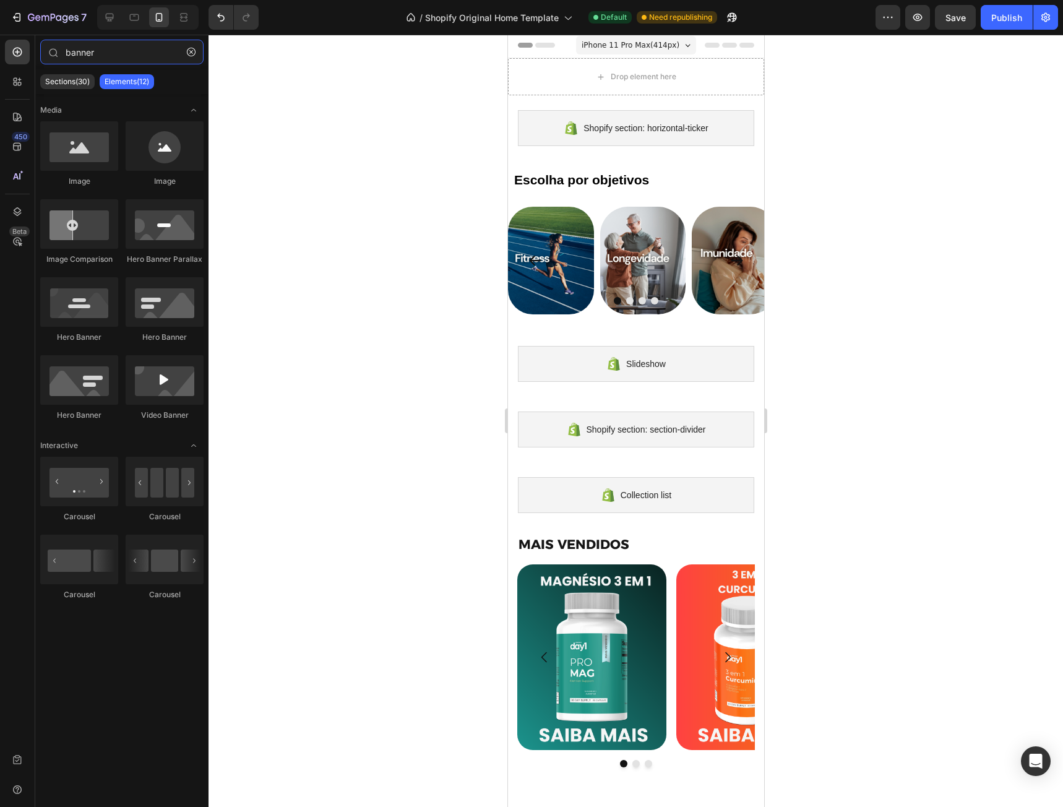
type input "banner"
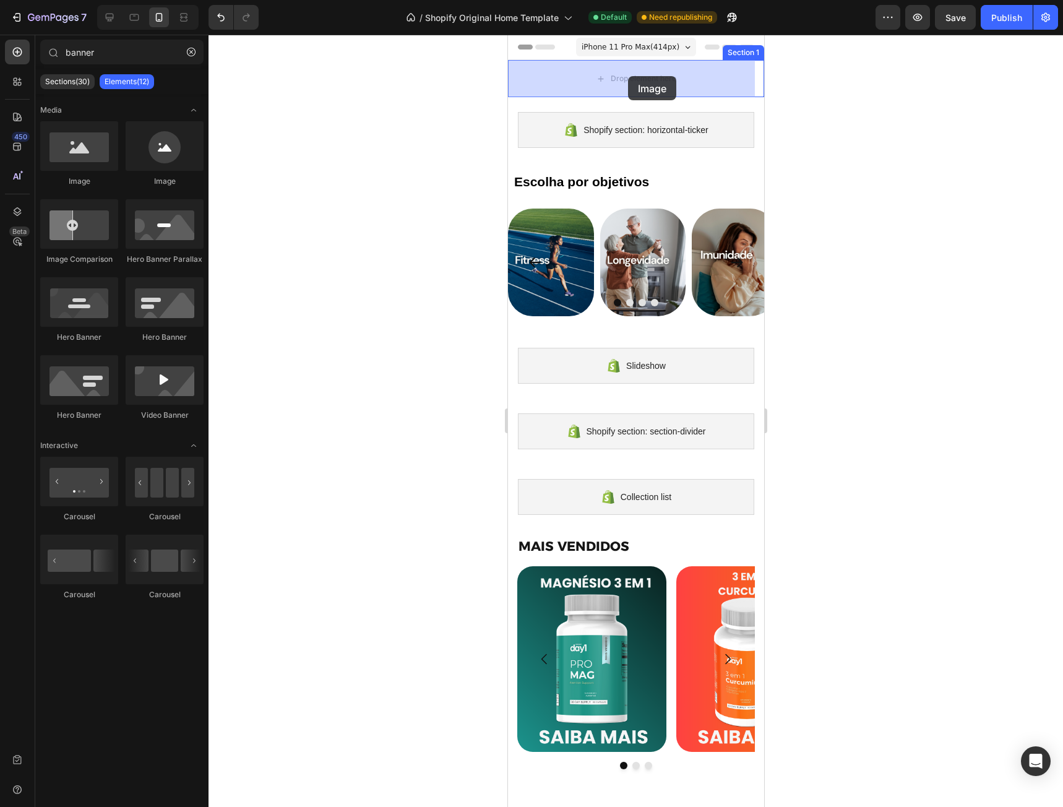
drag, startPoint x: 737, startPoint y: 152, endPoint x: 627, endPoint y: 76, distance: 134.4
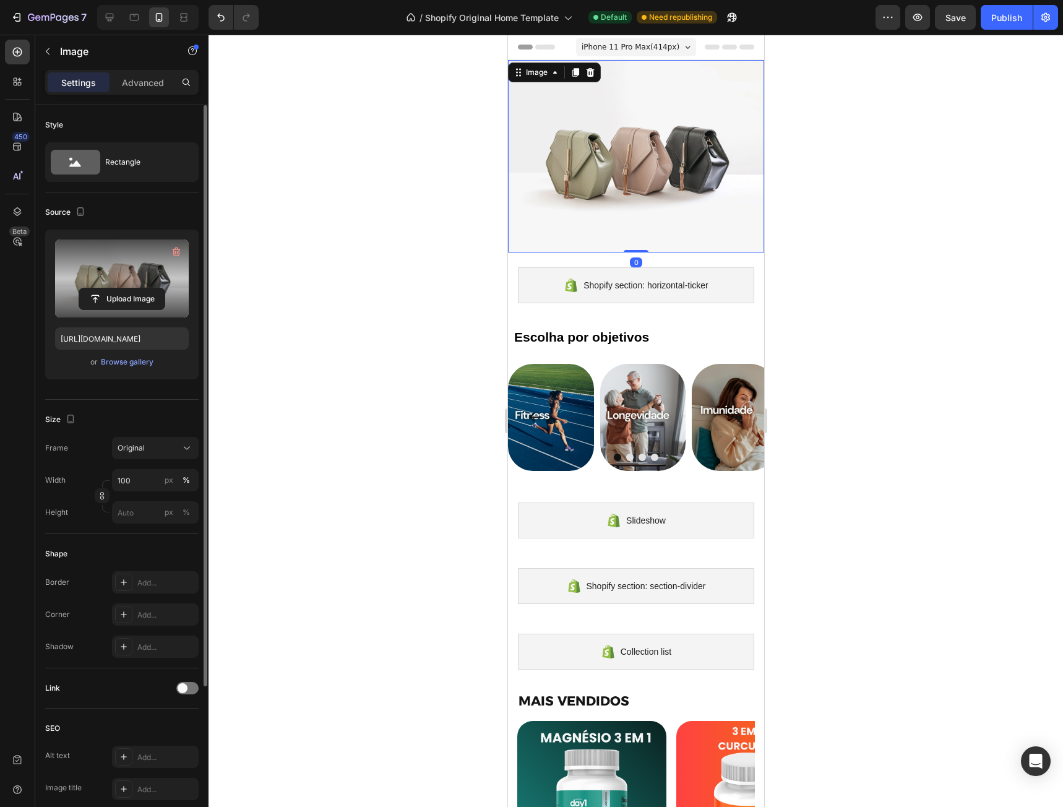
click at [134, 263] on label at bounding box center [122, 278] width 134 height 78
click at [134, 288] on input "file" at bounding box center [121, 298] width 85 height 21
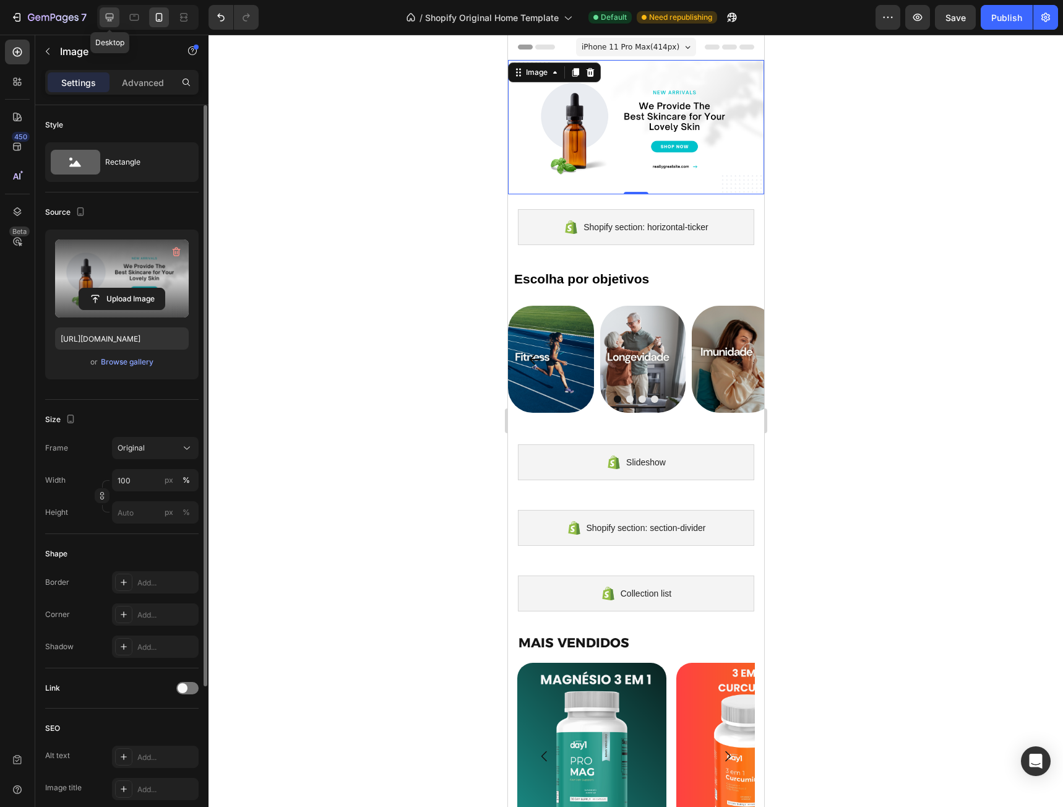
click at [113, 15] on icon at bounding box center [109, 17] width 12 height 12
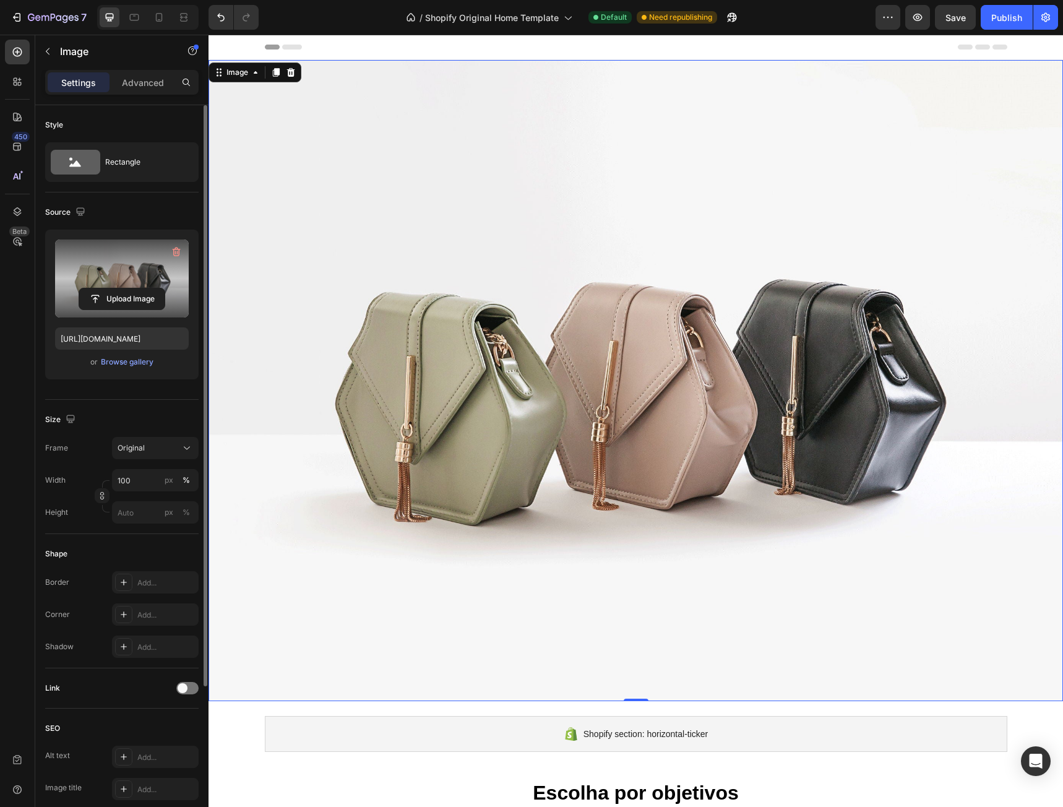
scroll to position [247, 0]
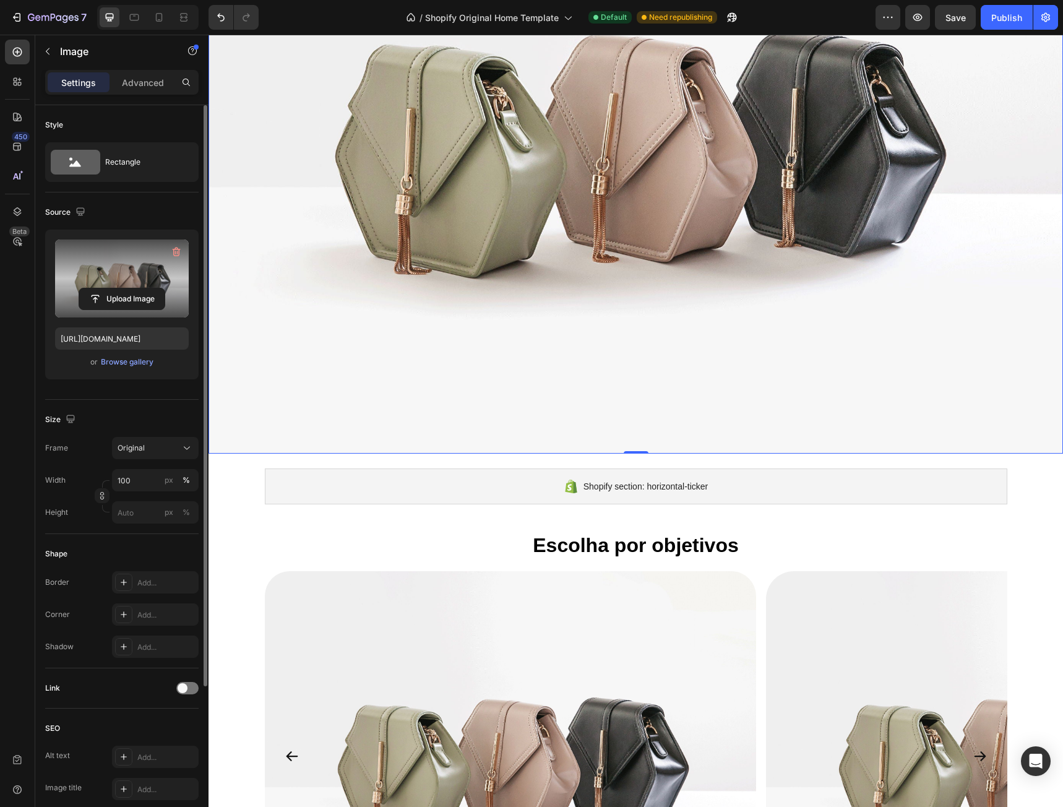
click at [747, 244] on img at bounding box center [635, 133] width 854 height 641
click at [153, 269] on label at bounding box center [122, 278] width 134 height 78
click at [153, 288] on input "file" at bounding box center [121, 298] width 85 height 21
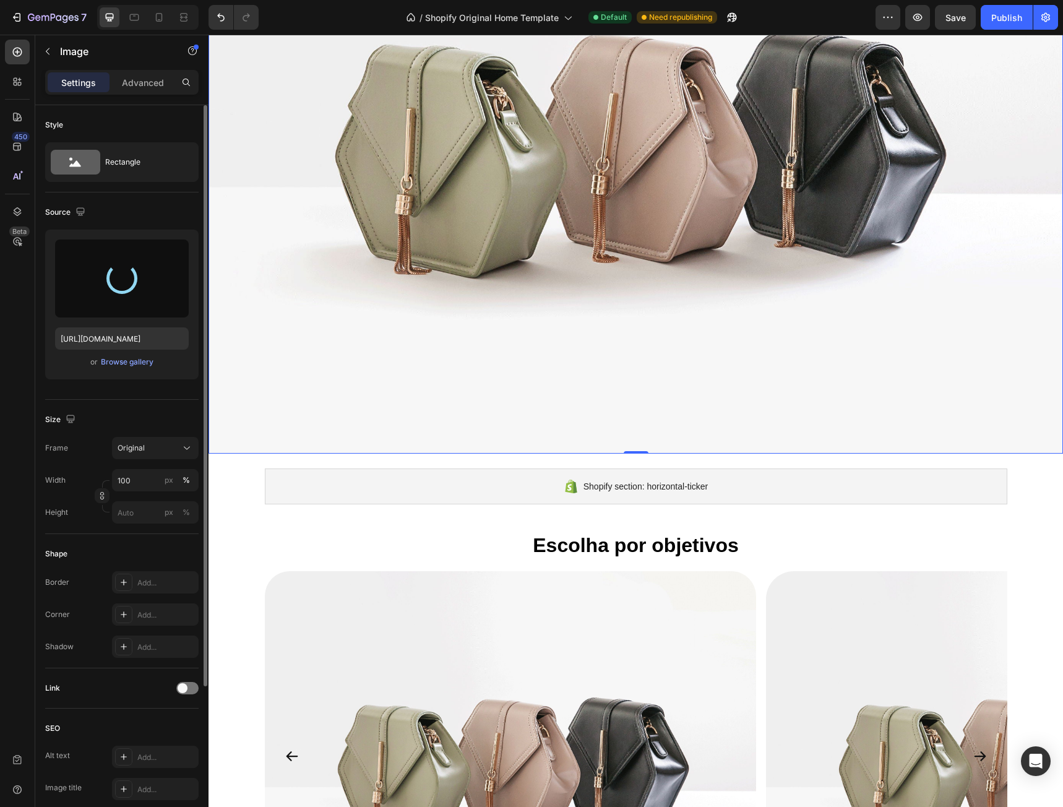
type input "[URL][DOMAIN_NAME]"
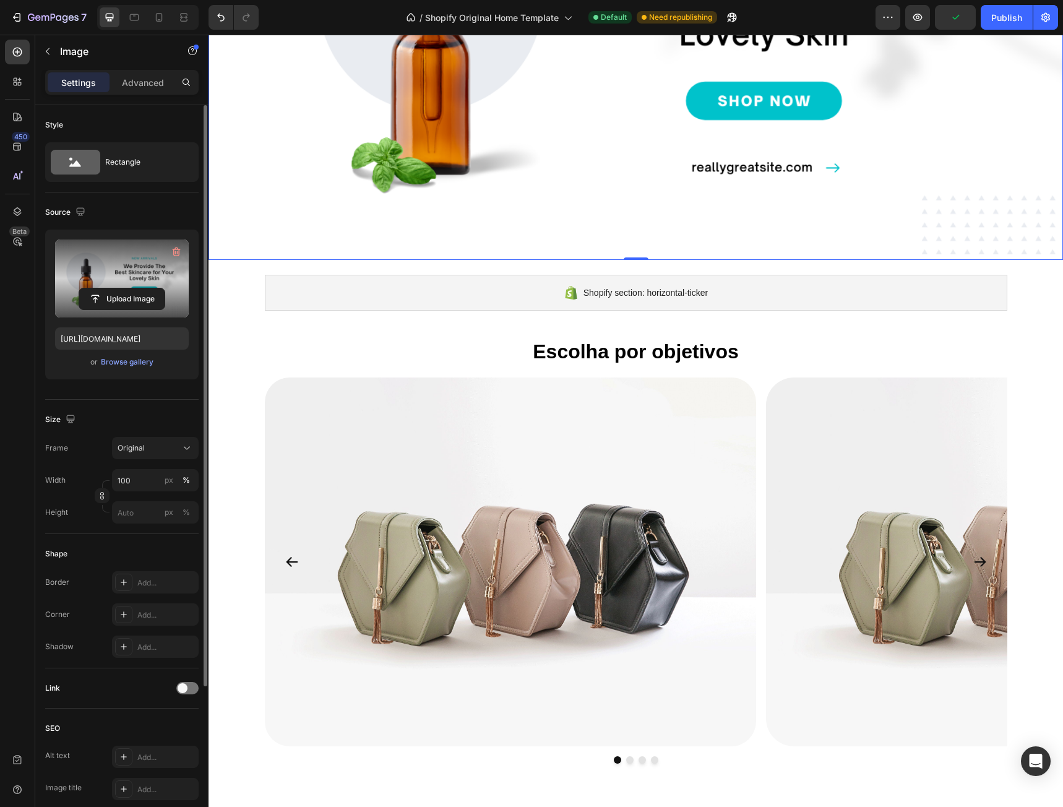
scroll to position [0, 0]
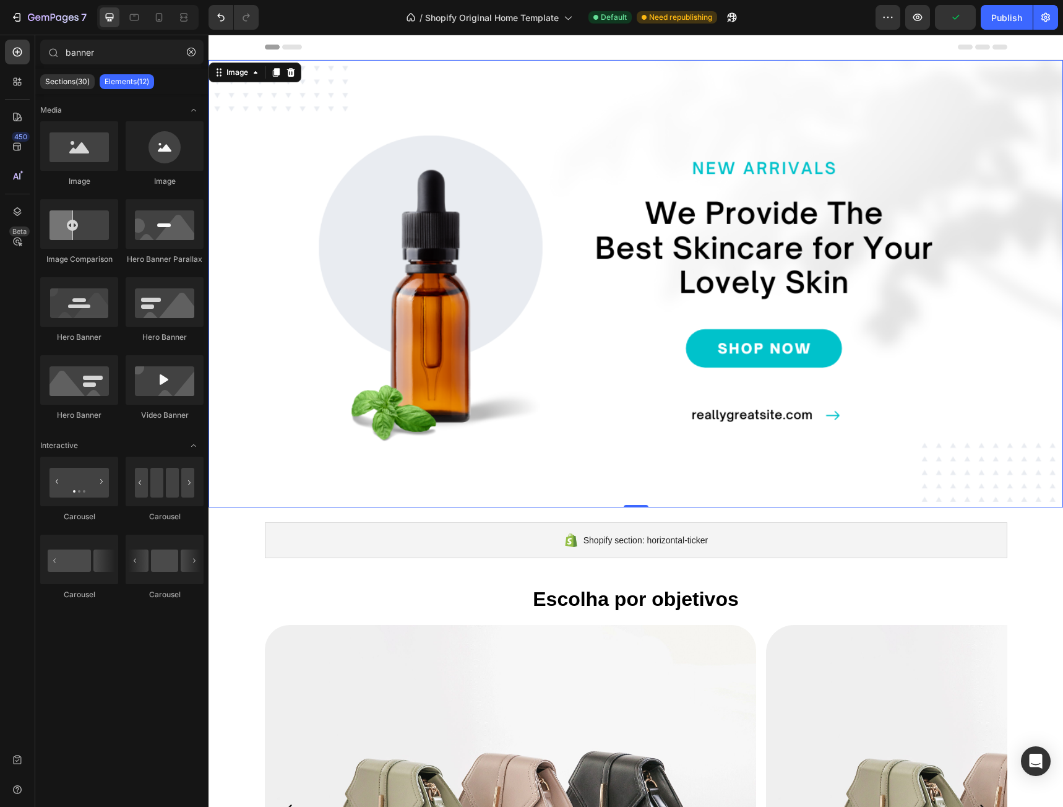
click at [796, 53] on div at bounding box center [636, 47] width 742 height 25
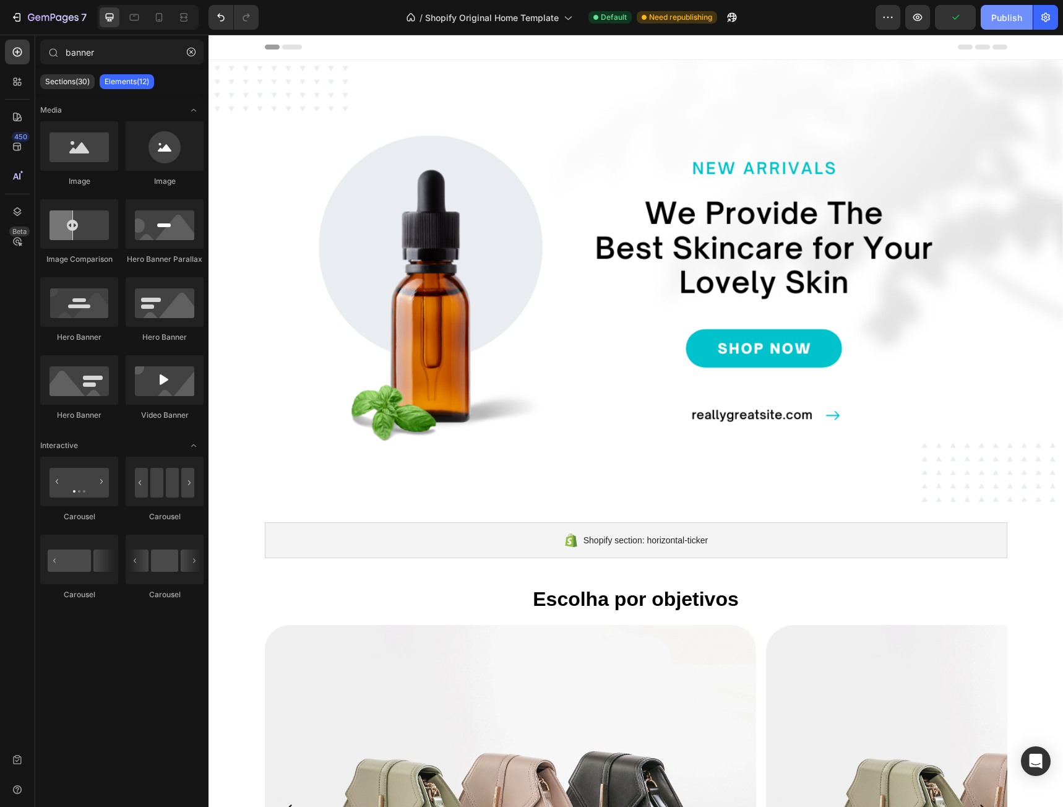
click at [1006, 22] on div "Publish" at bounding box center [1006, 17] width 31 height 13
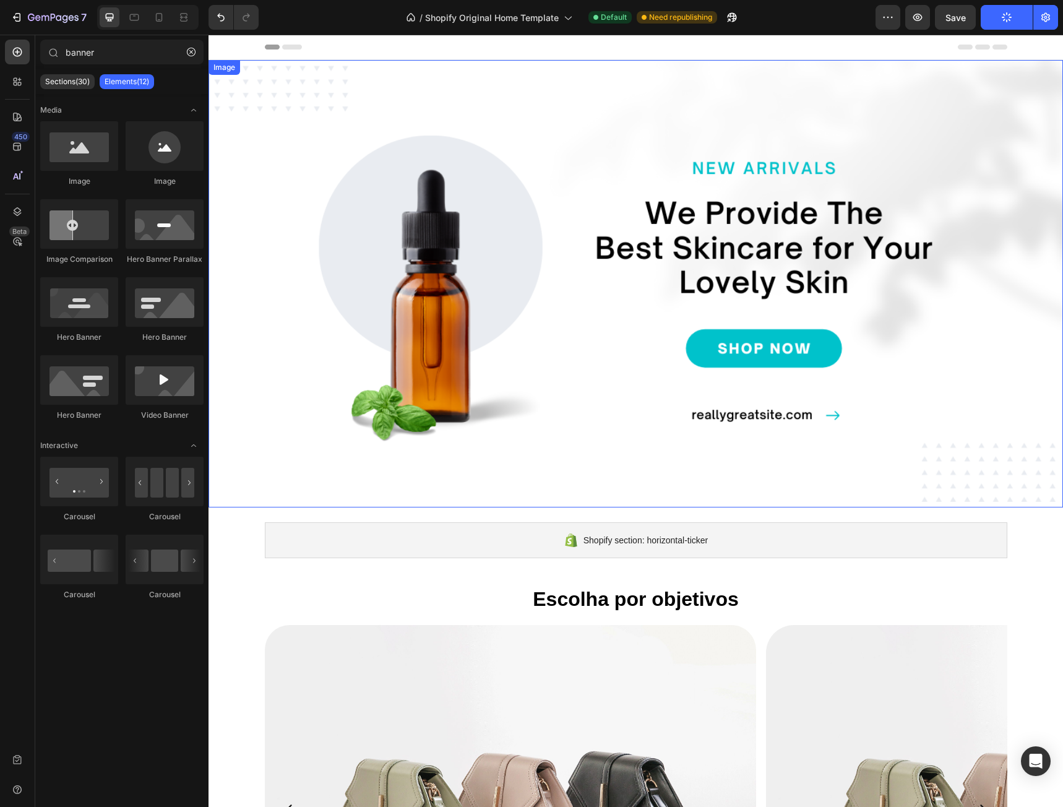
scroll to position [309, 0]
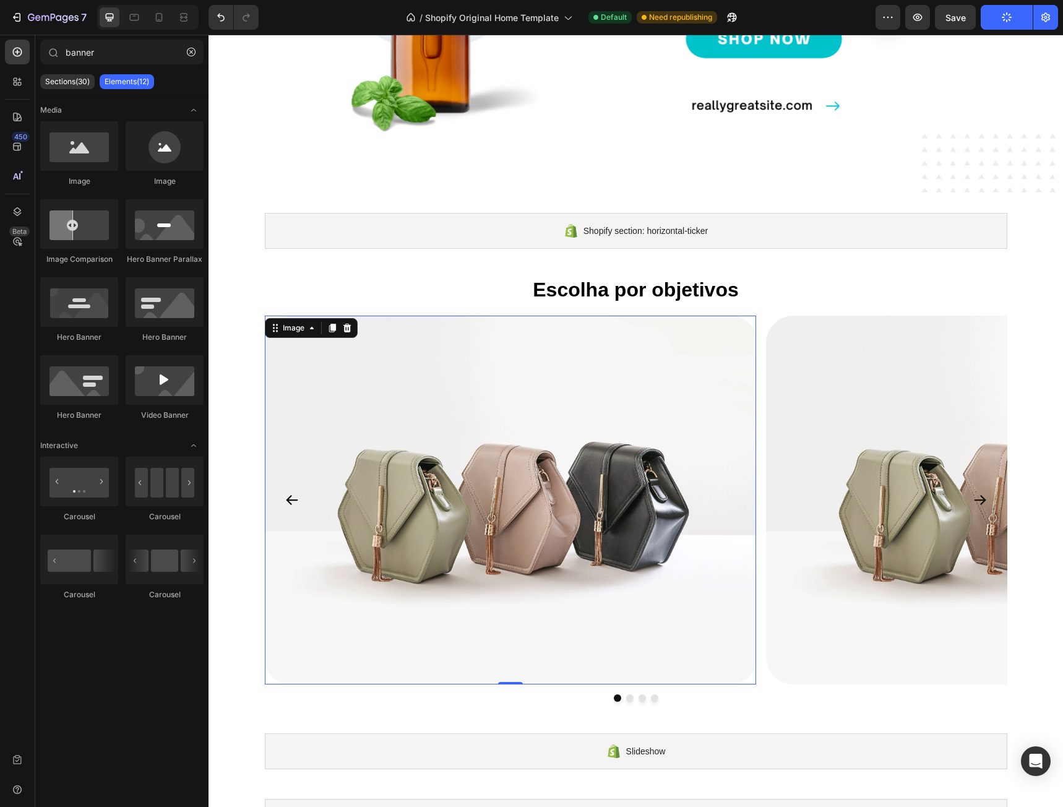
click at [679, 444] on img at bounding box center [511, 500] width 492 height 369
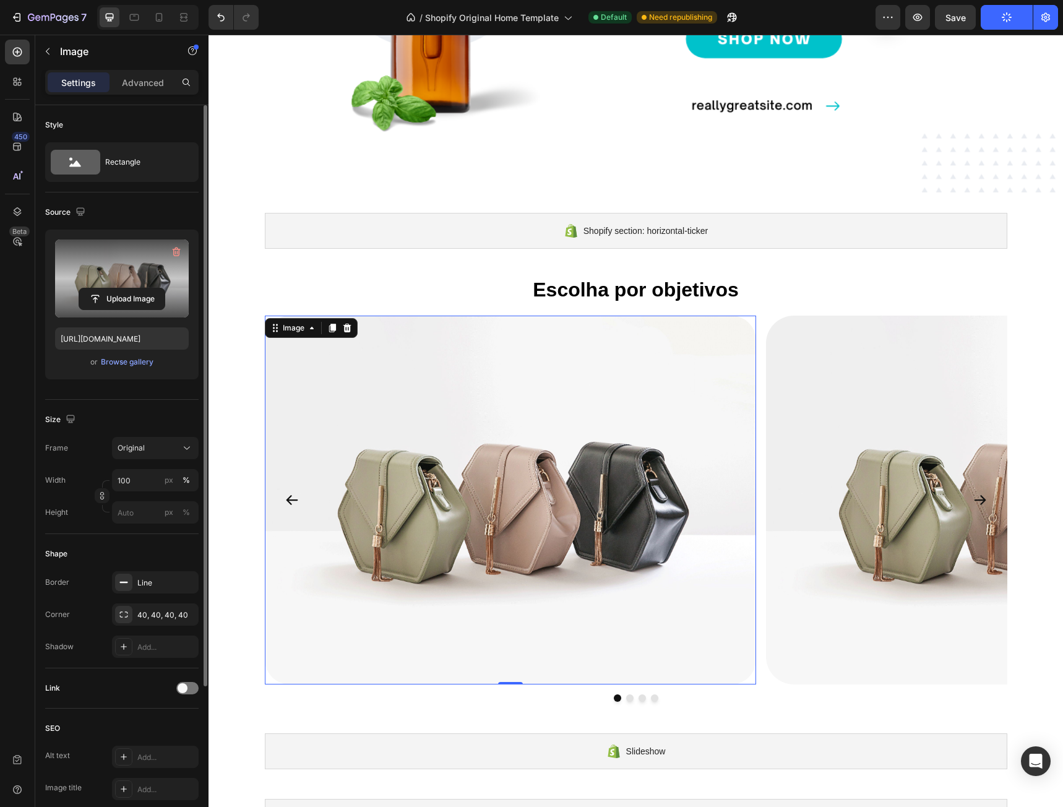
click at [140, 279] on label at bounding box center [122, 278] width 134 height 78
click at [140, 288] on input "file" at bounding box center [121, 298] width 85 height 21
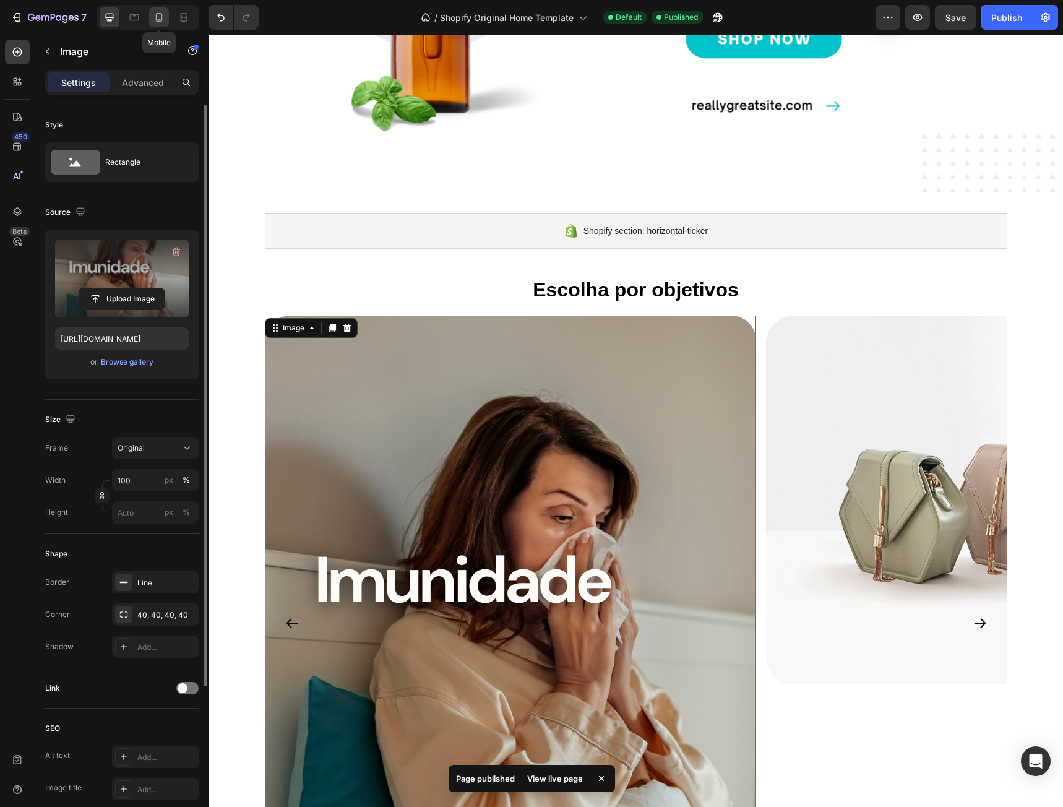
click at [157, 16] on icon at bounding box center [159, 17] width 7 height 9
type input "[URL][DOMAIN_NAME]"
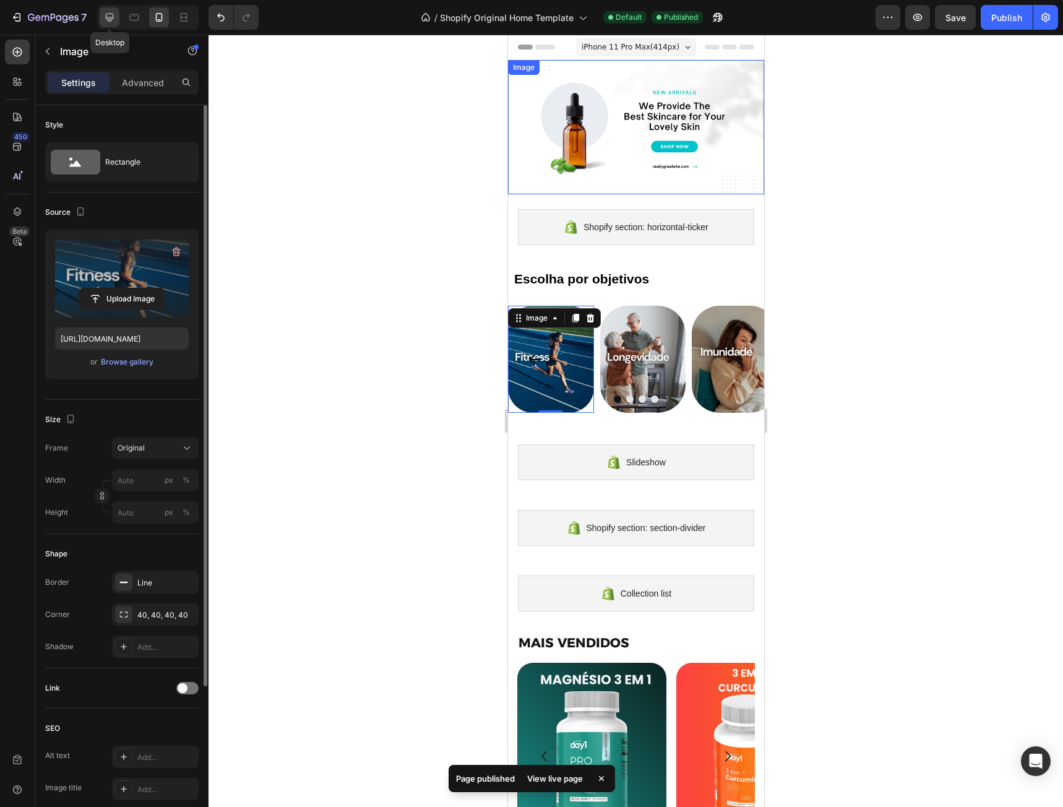
click at [107, 17] on icon at bounding box center [110, 18] width 8 height 8
type input "[URL][DOMAIN_NAME]"
type input "100"
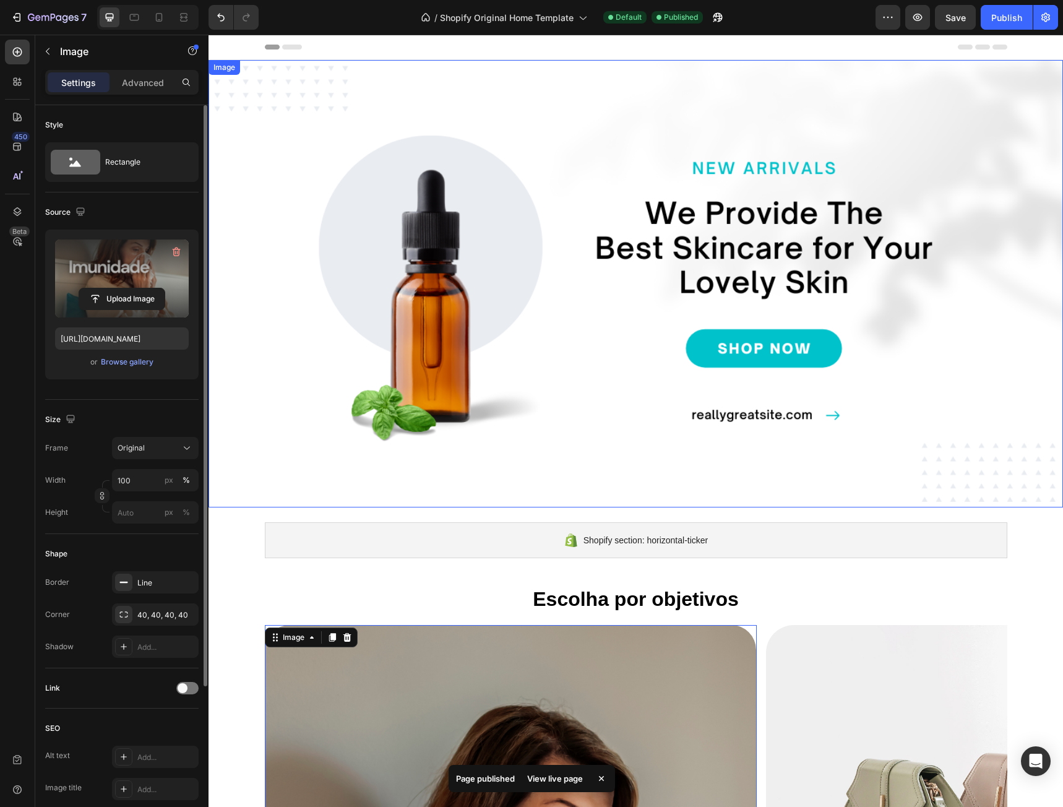
scroll to position [542, 0]
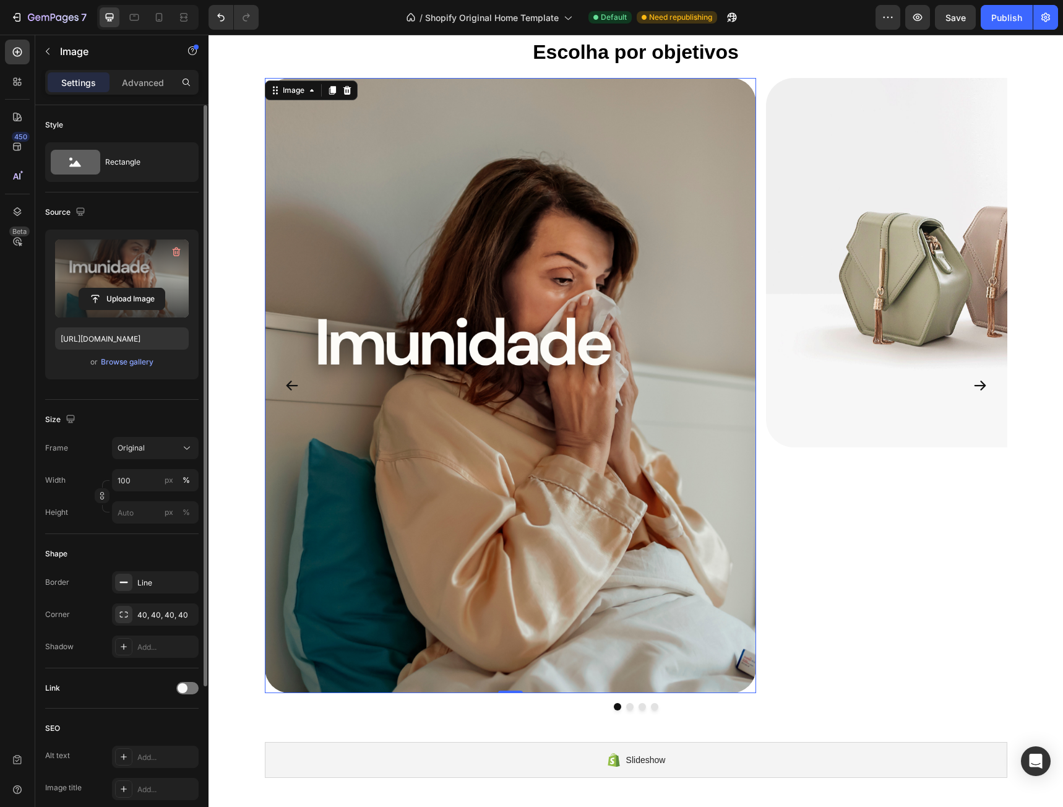
click at [1053, 205] on div "Escolha por objetivos Heading Image 0 Image Image Image Carousel Row" at bounding box center [635, 376] width 854 height 701
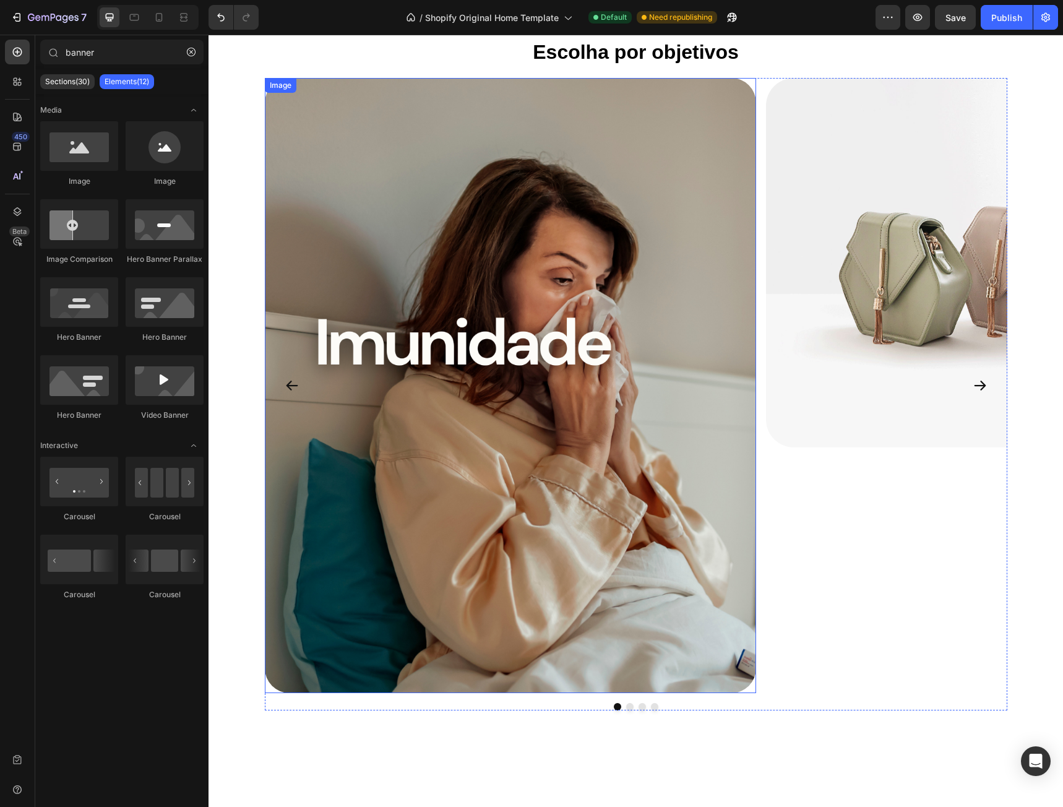
scroll to position [171, 0]
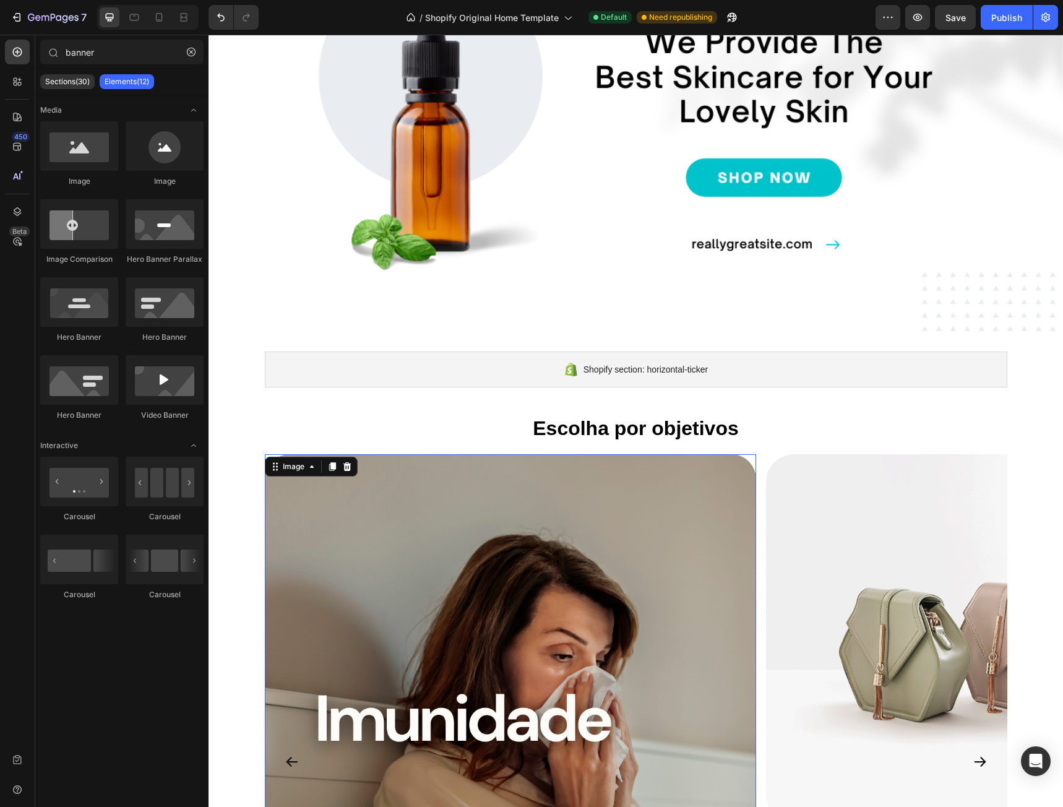
click at [556, 481] on img at bounding box center [511, 761] width 492 height 614
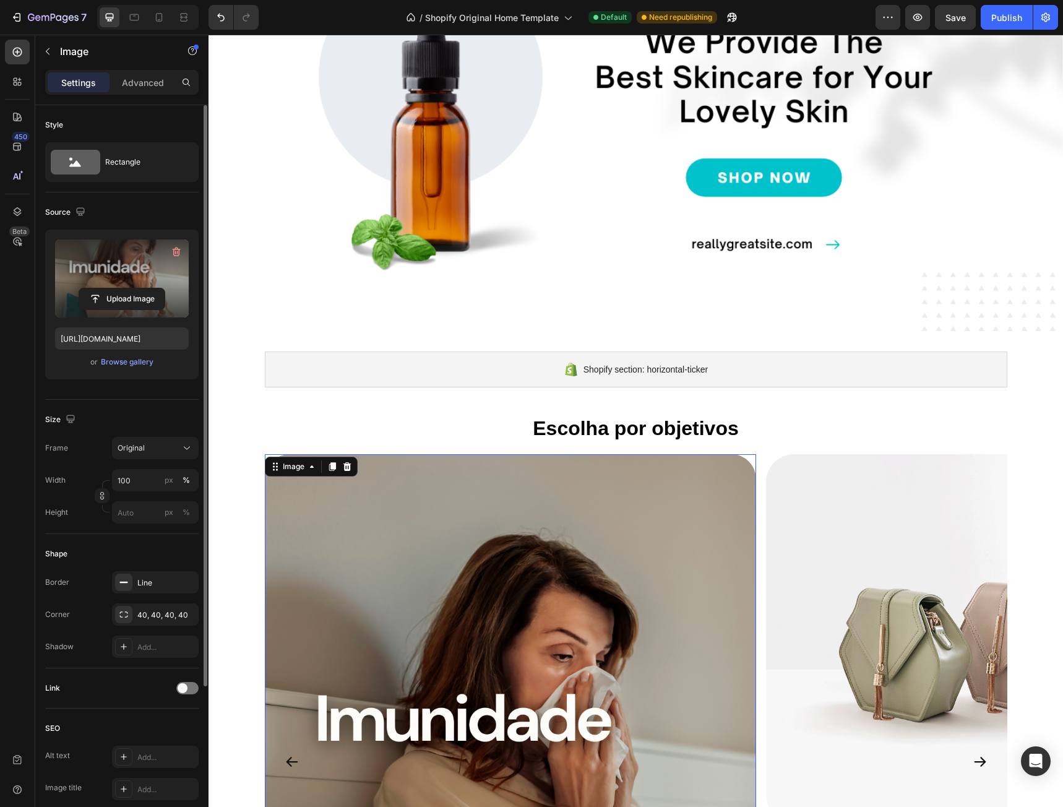
click at [118, 286] on label at bounding box center [122, 278] width 134 height 78
click at [118, 288] on input "file" at bounding box center [121, 298] width 85 height 21
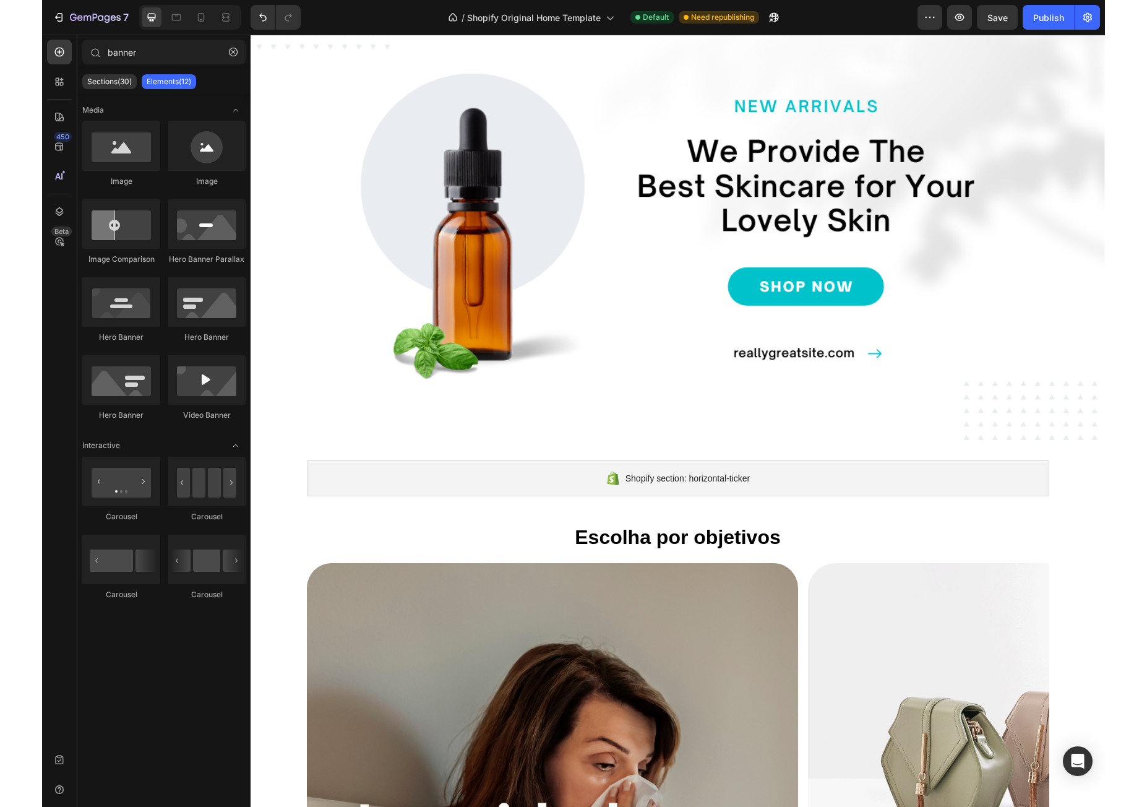
scroll to position [0, 0]
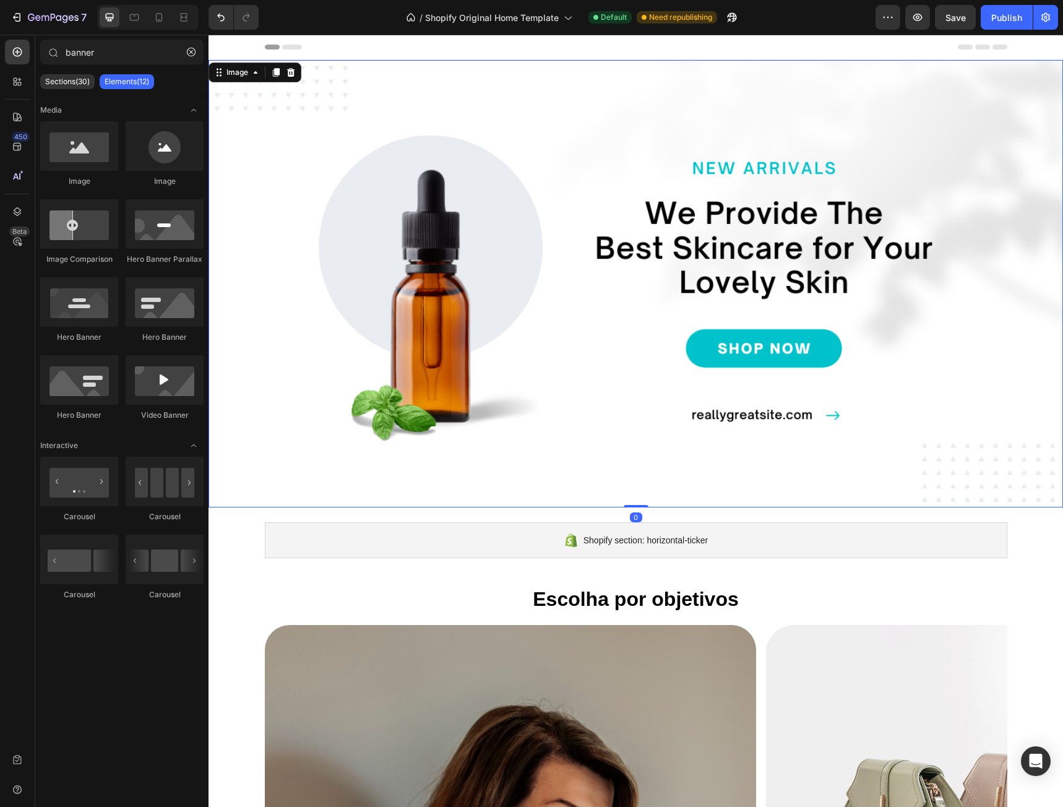
click at [806, 249] on img at bounding box center [635, 283] width 854 height 447
click at [978, 49] on div at bounding box center [636, 47] width 742 height 25
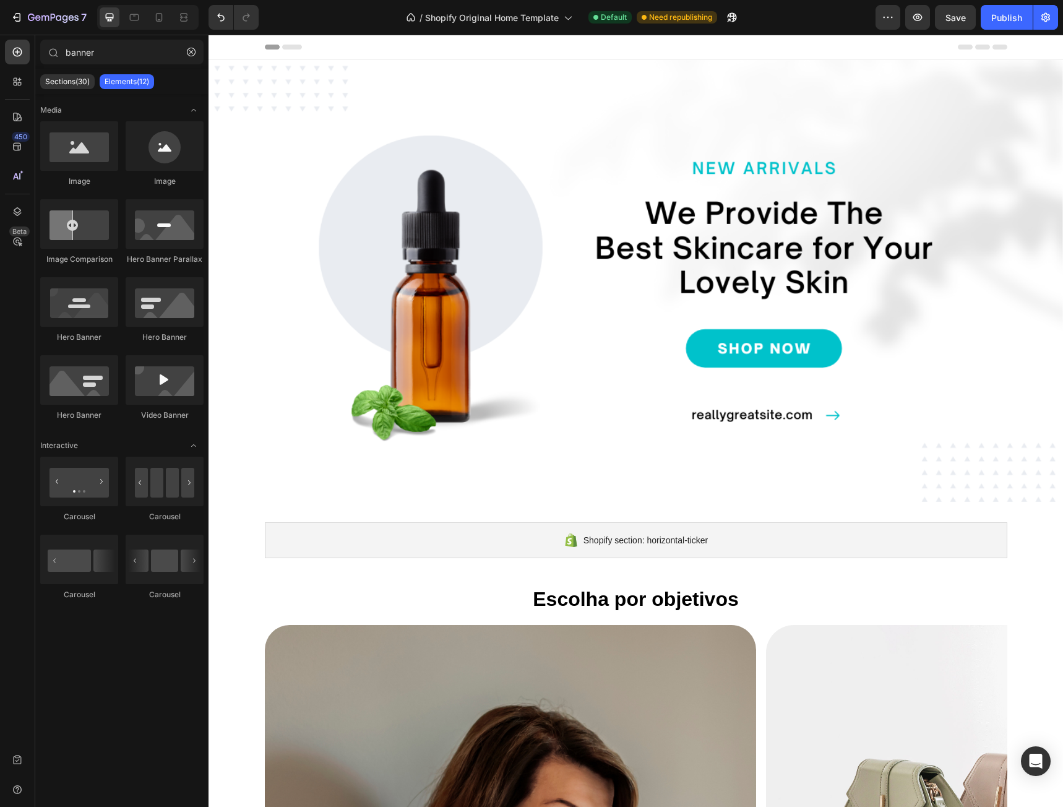
click at [1004, 49] on div at bounding box center [635, 47] width 854 height 25
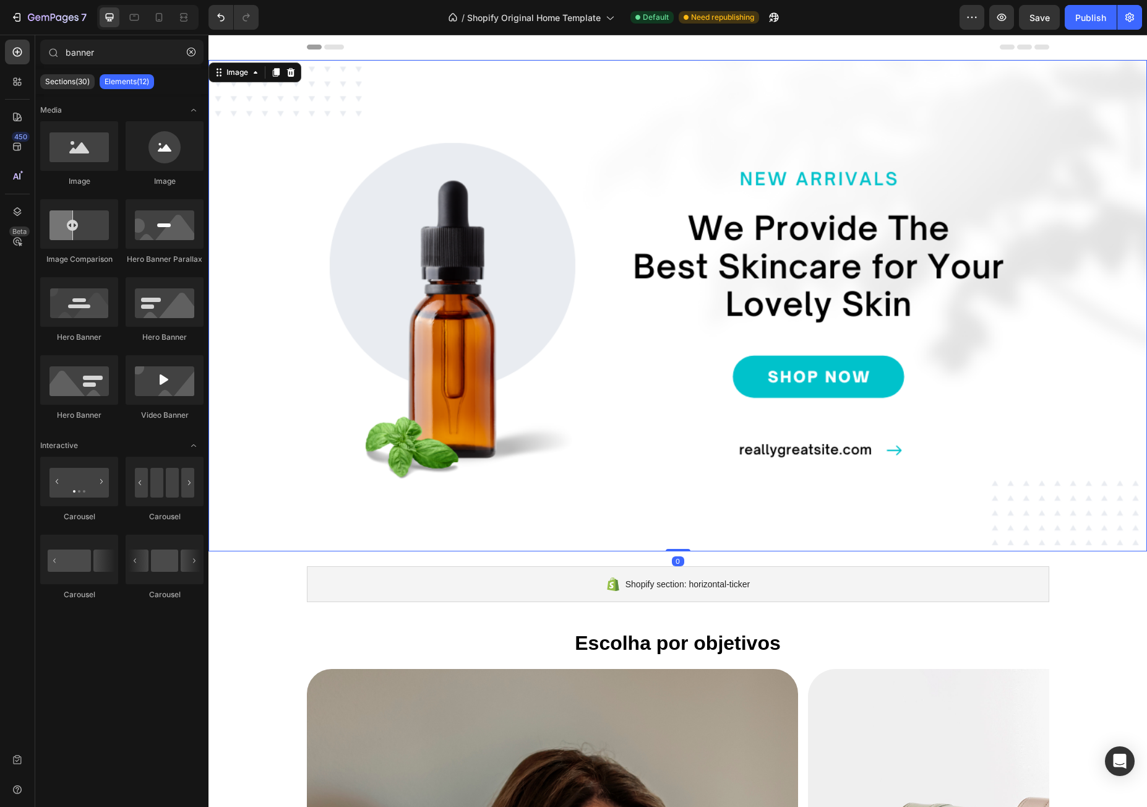
click at [922, 217] on img at bounding box center [677, 305] width 939 height 491
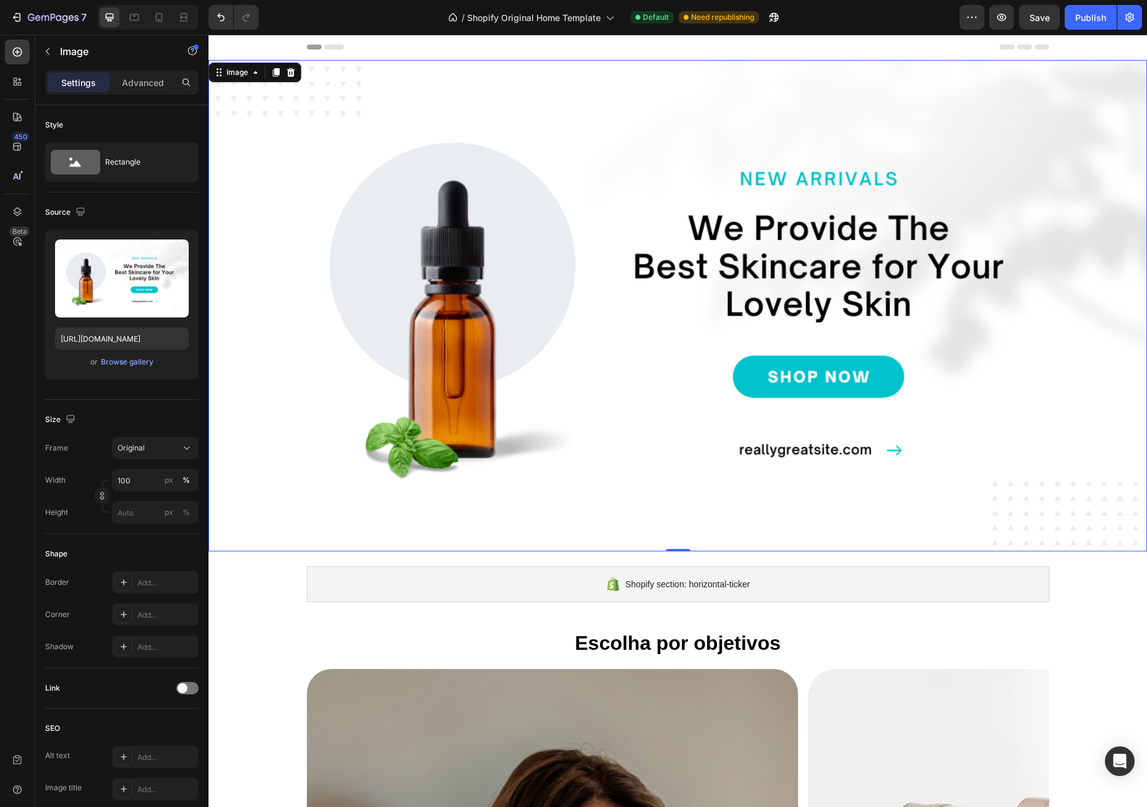
click at [1018, 48] on icon at bounding box center [1024, 47] width 15 height 5
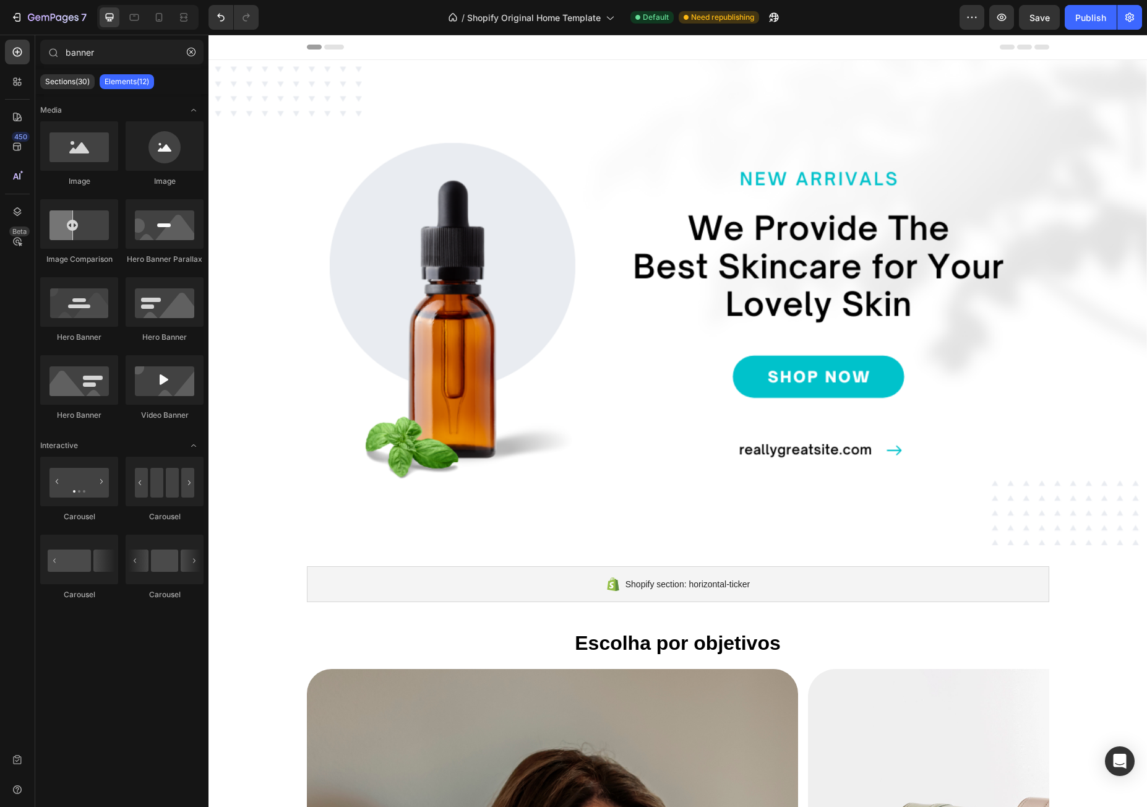
click at [1051, 49] on div at bounding box center [677, 47] width 939 height 25
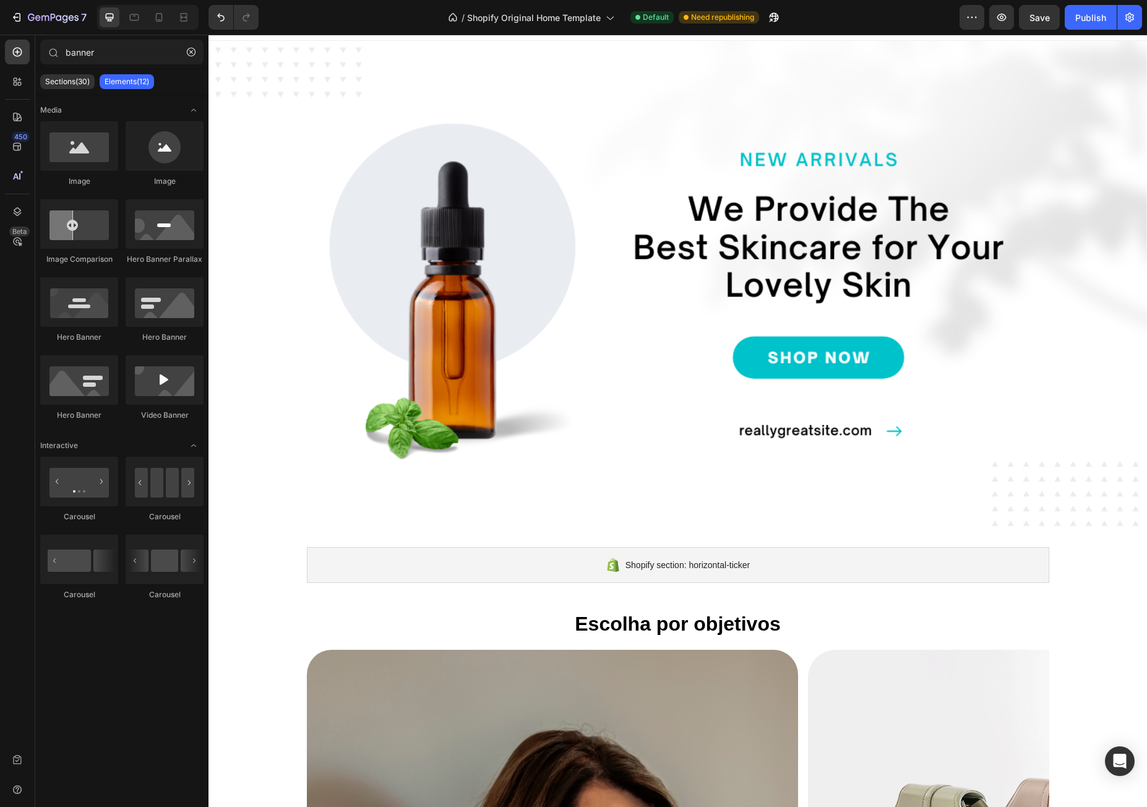
scroll to position [17, 0]
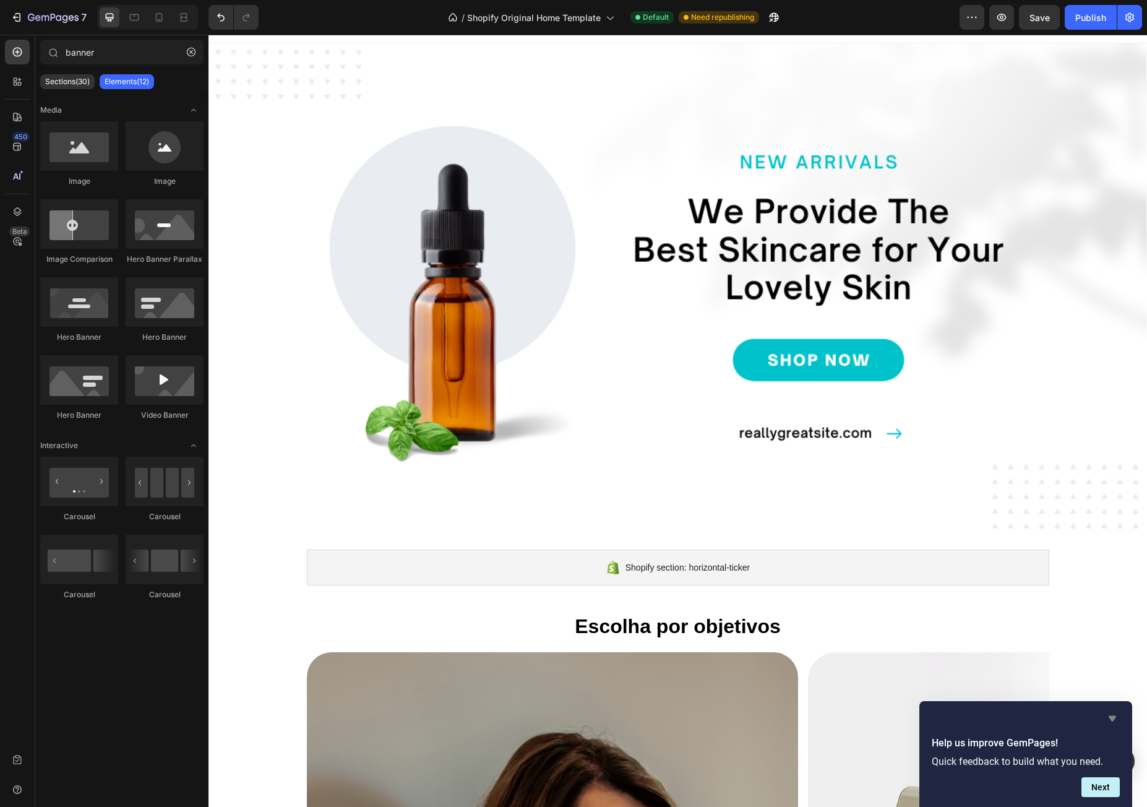
click at [1062, 716] on icon "Hide survey" at bounding box center [1112, 719] width 7 height 6
